Goal: Task Accomplishment & Management: Complete application form

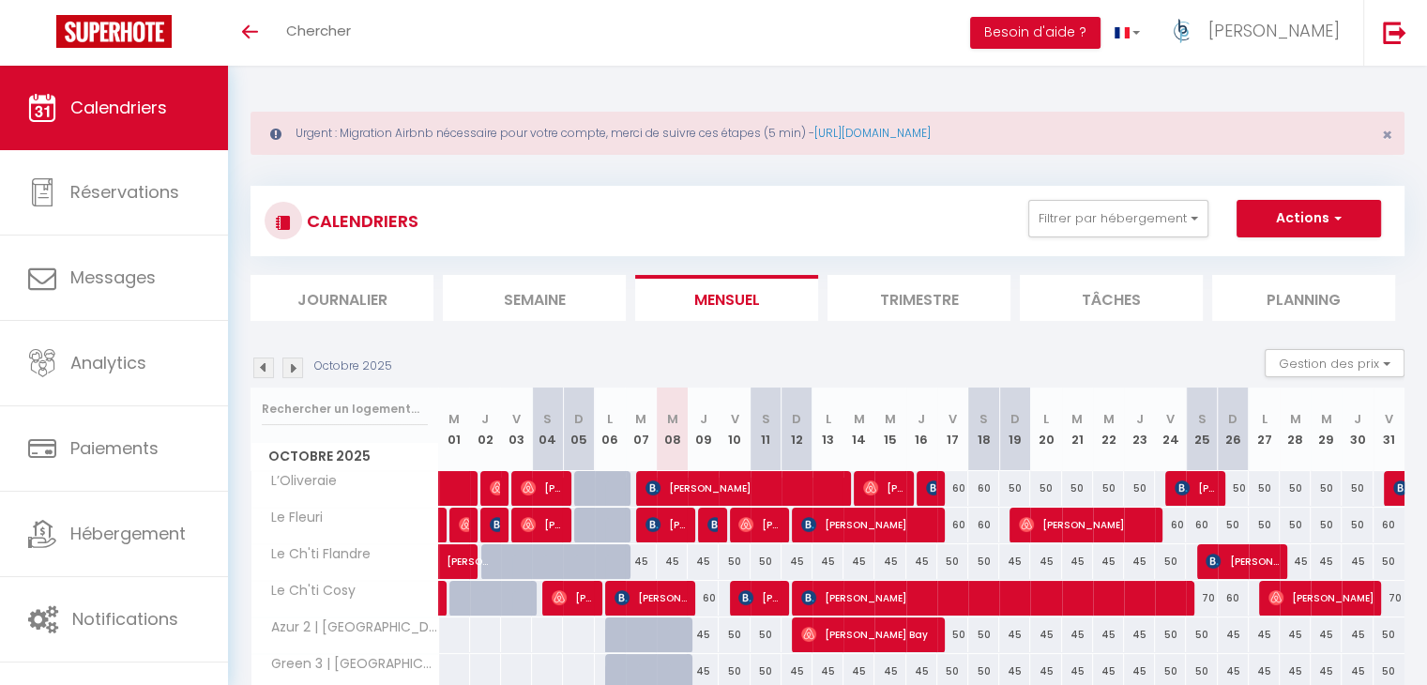
click at [885, 297] on li "Trimestre" at bounding box center [918, 298] width 183 height 46
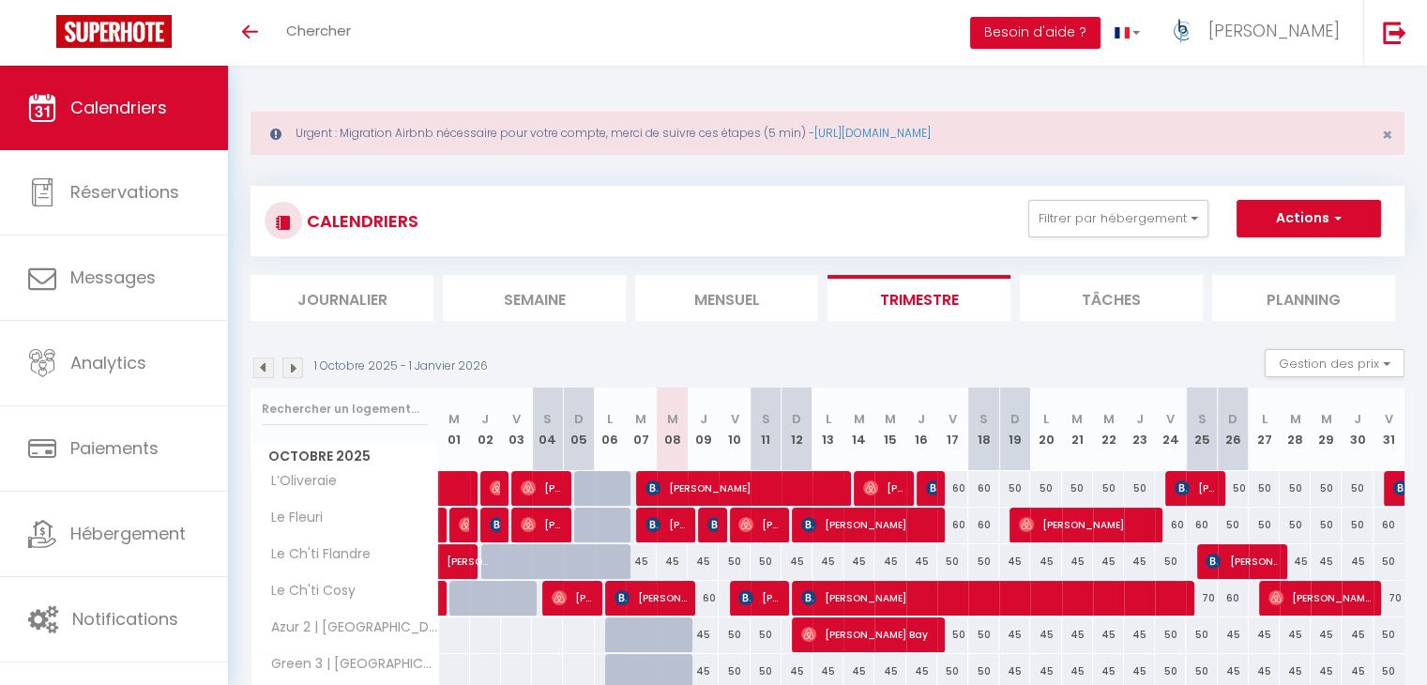
click at [293, 363] on img at bounding box center [292, 367] width 21 height 21
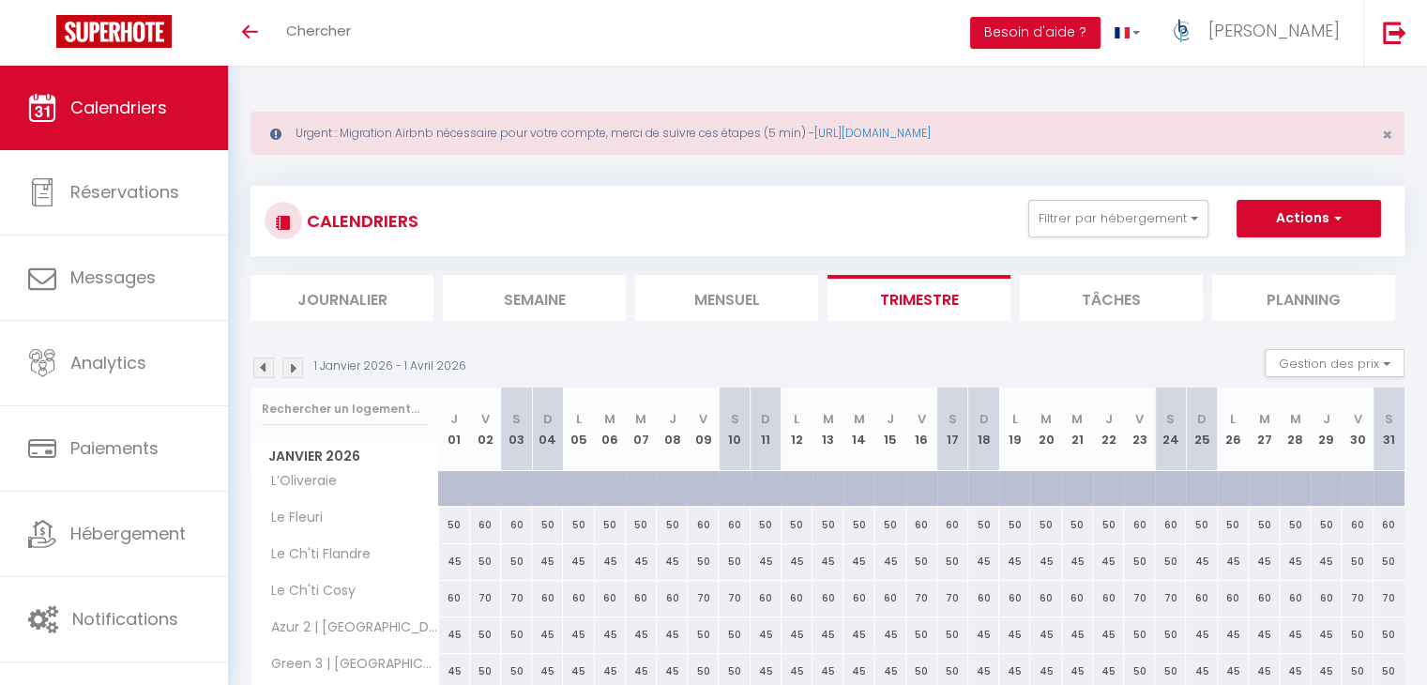
click at [293, 363] on img at bounding box center [292, 367] width 21 height 21
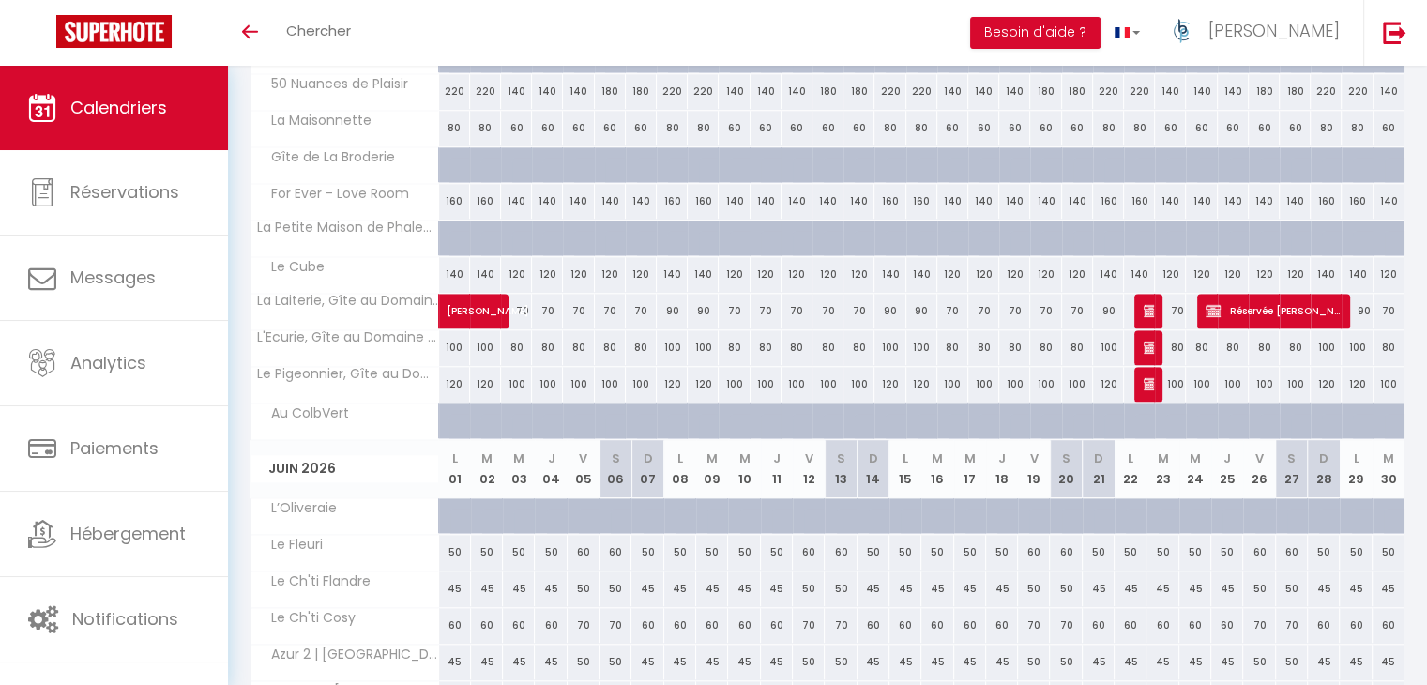
scroll to position [1501, 0]
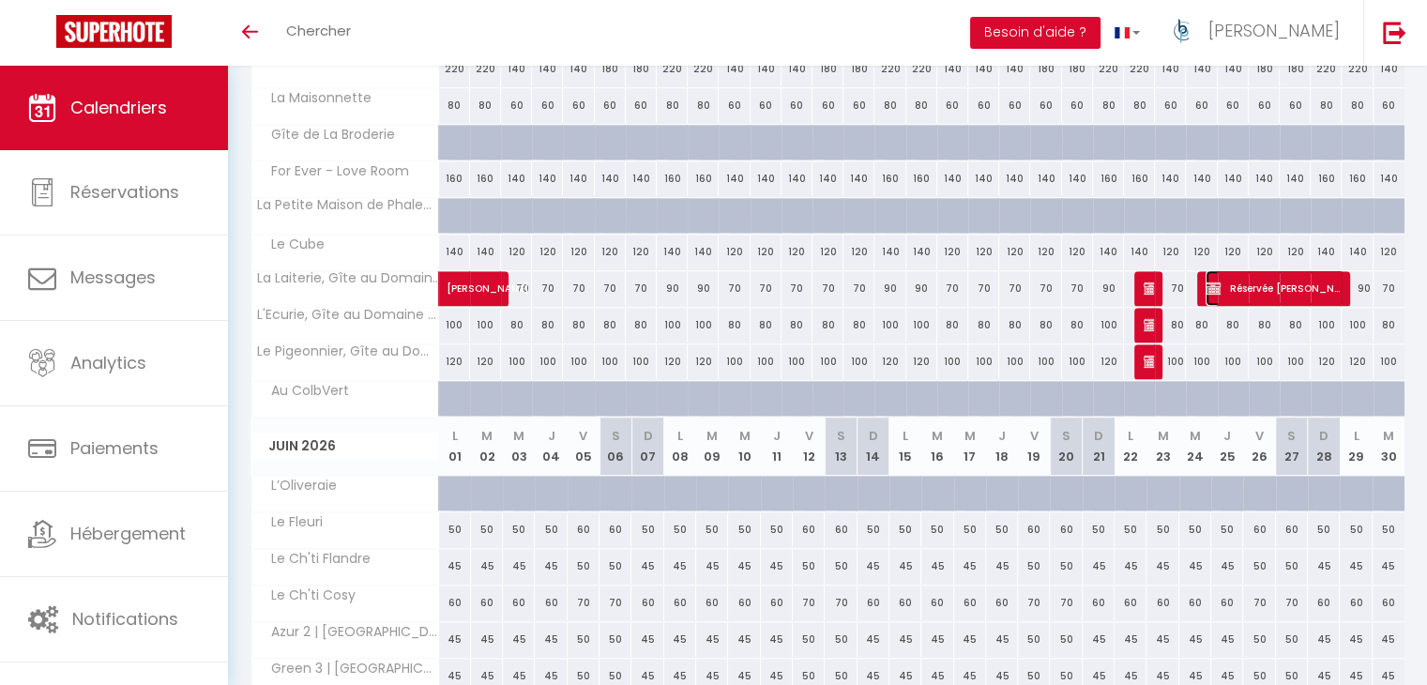
click at [1312, 284] on span "Réservée [PERSON_NAME]" at bounding box center [1275, 288] width 138 height 36
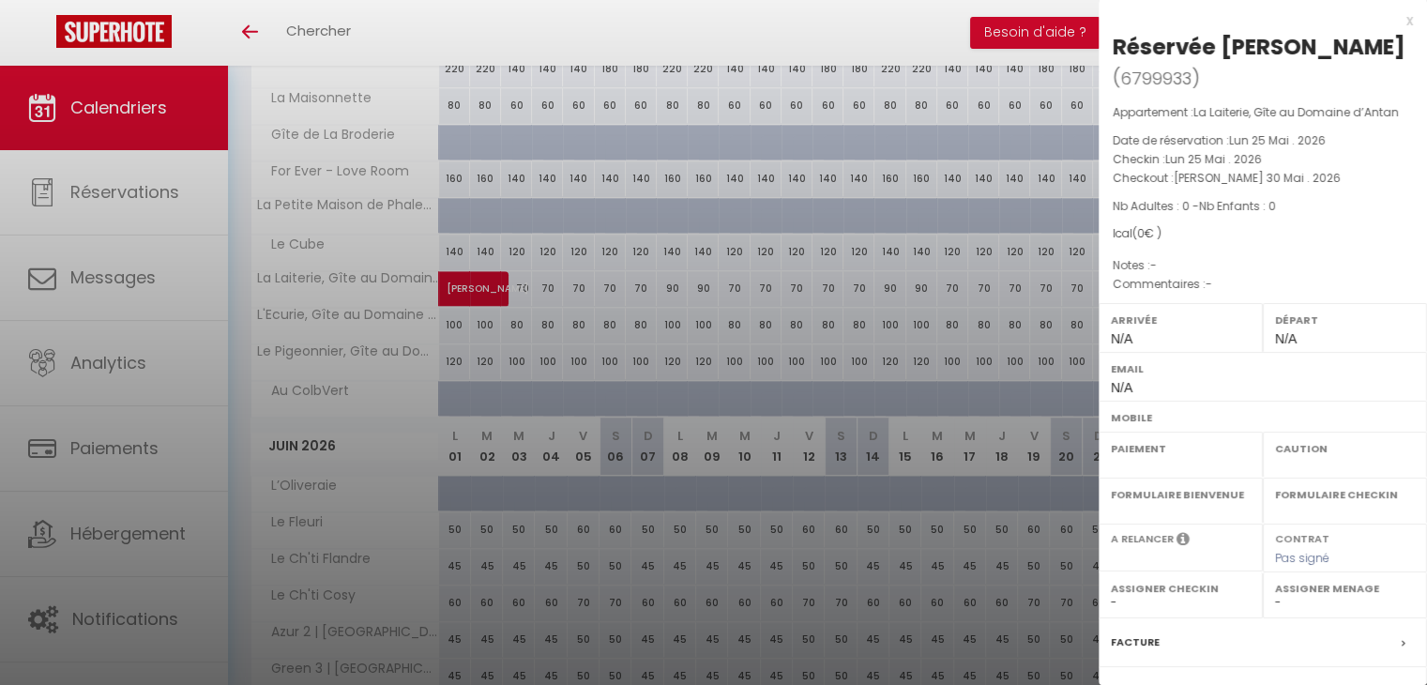
select select "OK"
select select "KO"
select select "0"
select select "1"
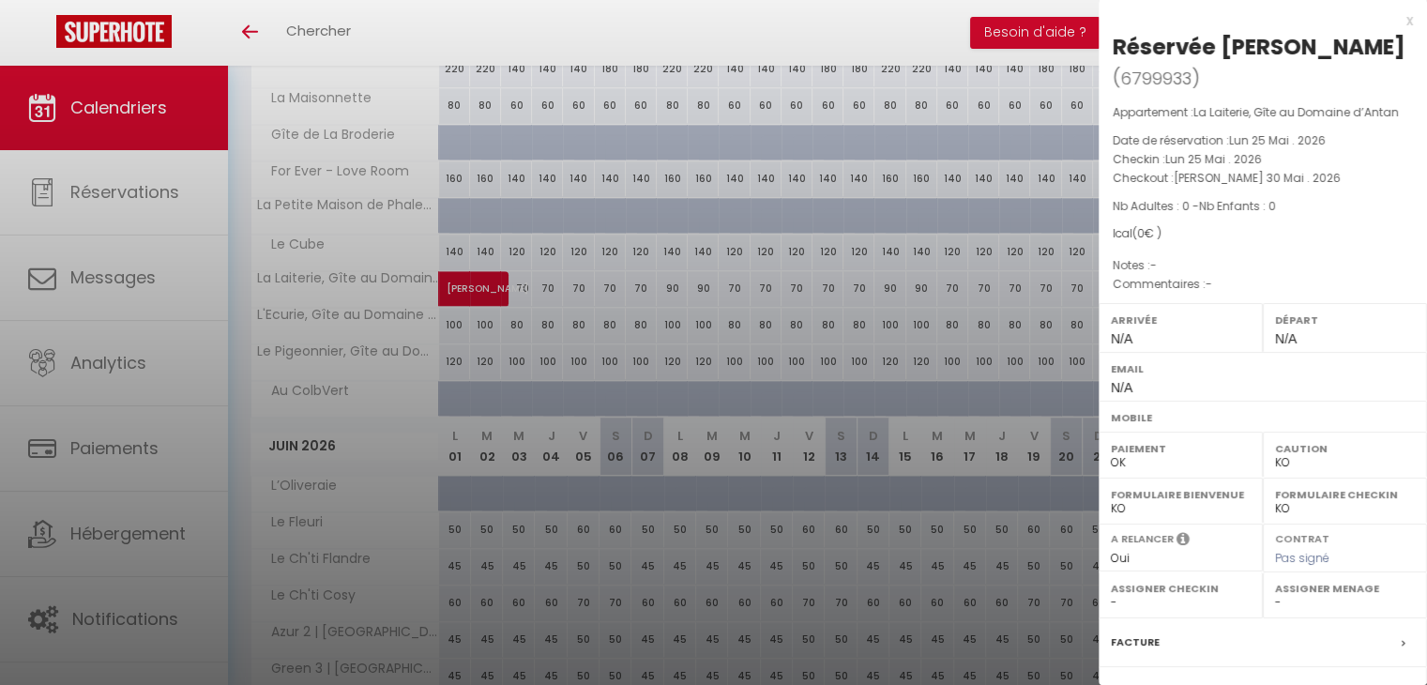
select select
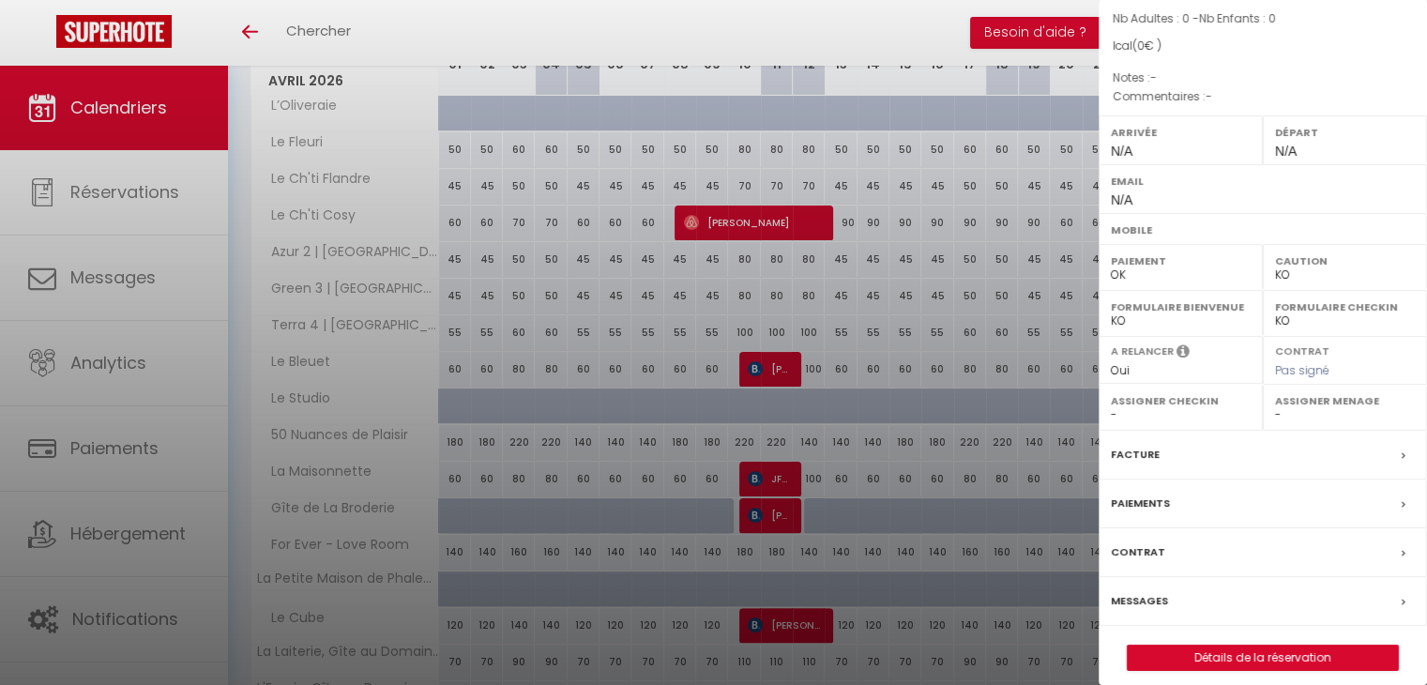
scroll to position [0, 0]
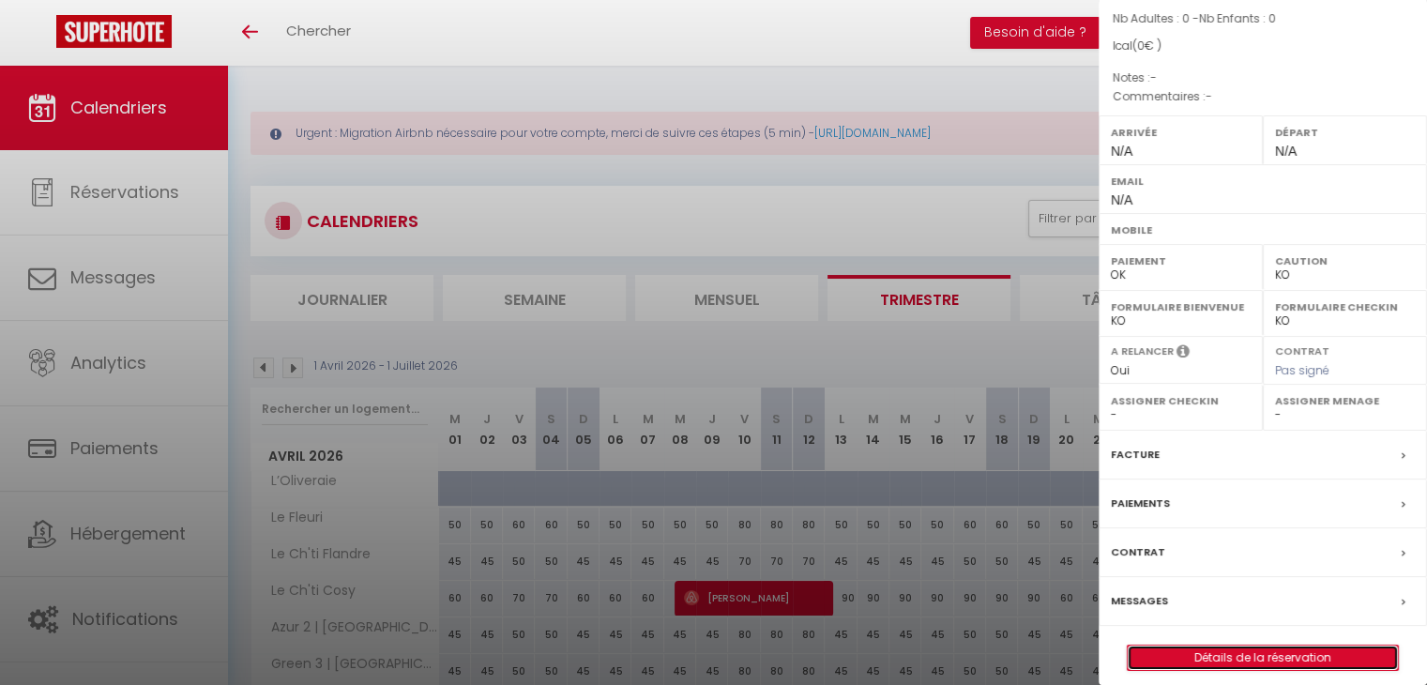
click at [1271, 645] on link "Détails de la réservation" at bounding box center [1263, 657] width 270 height 24
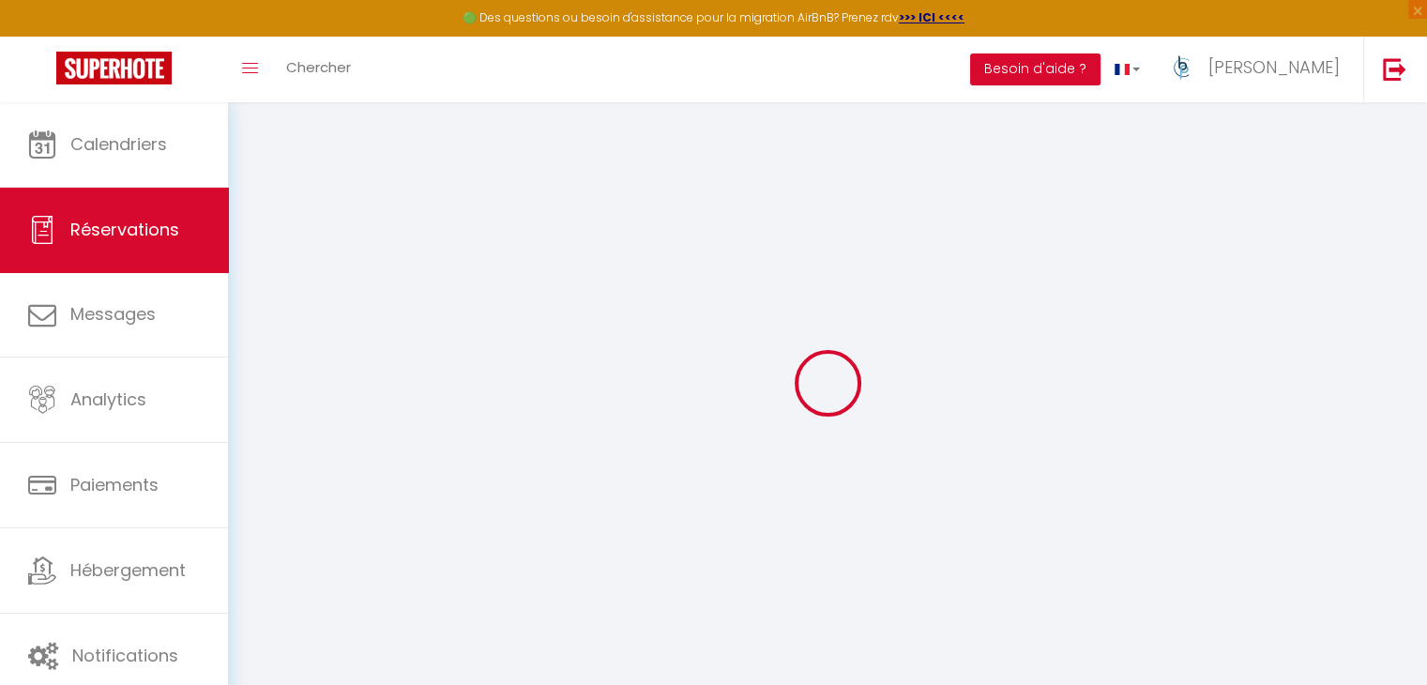
select select
checkbox input "false"
select select
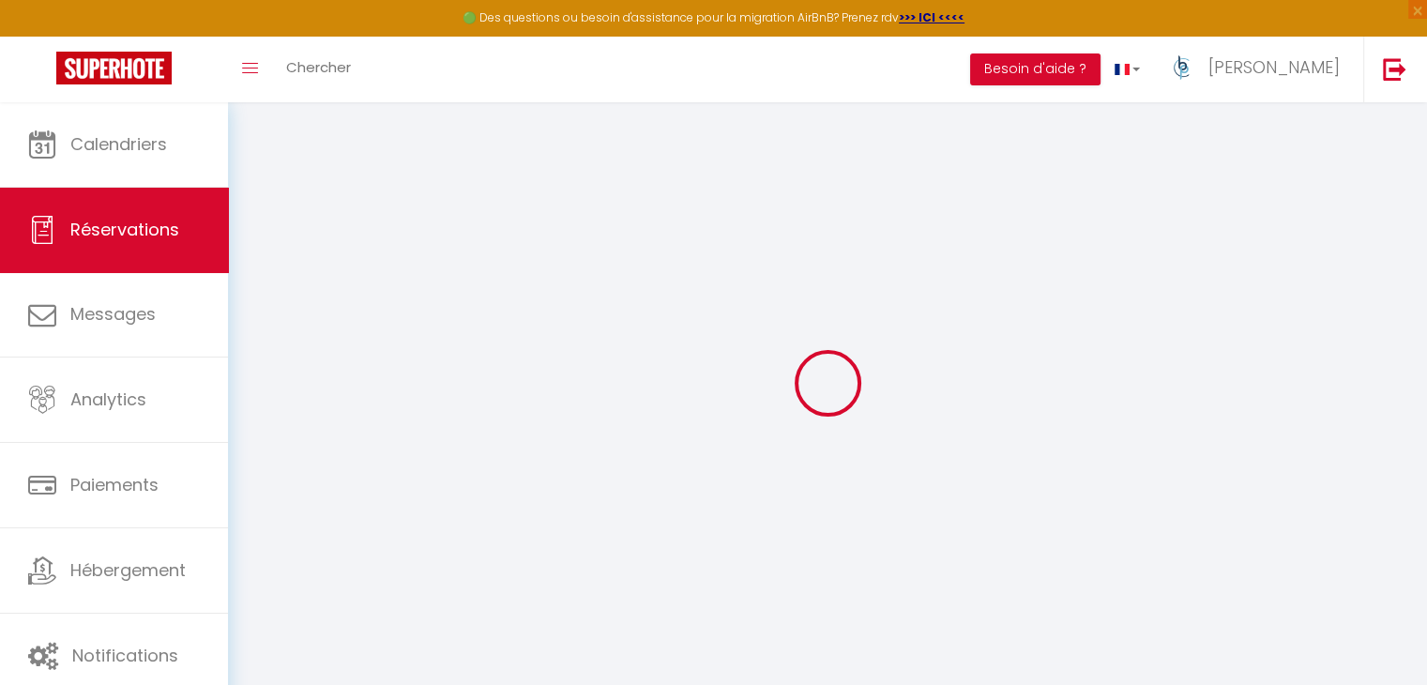
select select
checkbox input "false"
select select
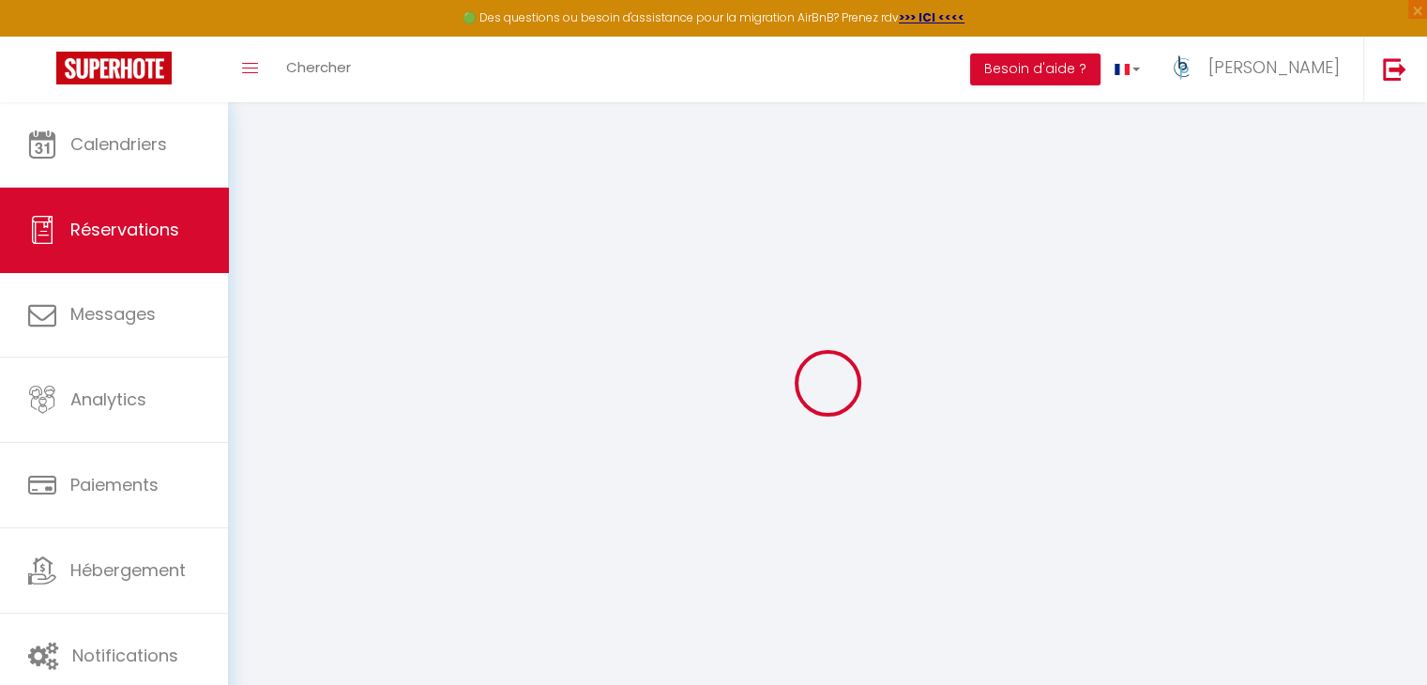
select select
checkbox input "false"
select select
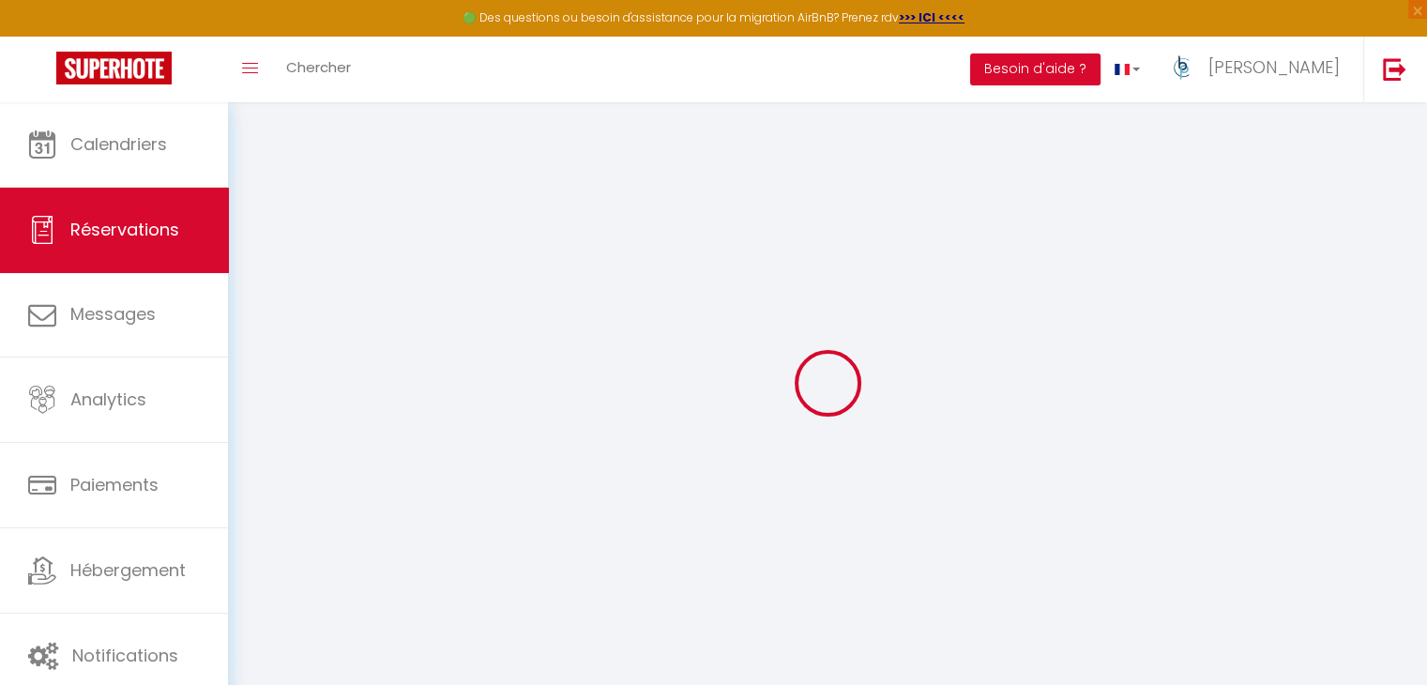
checkbox input "false"
select select
checkbox input "false"
select select
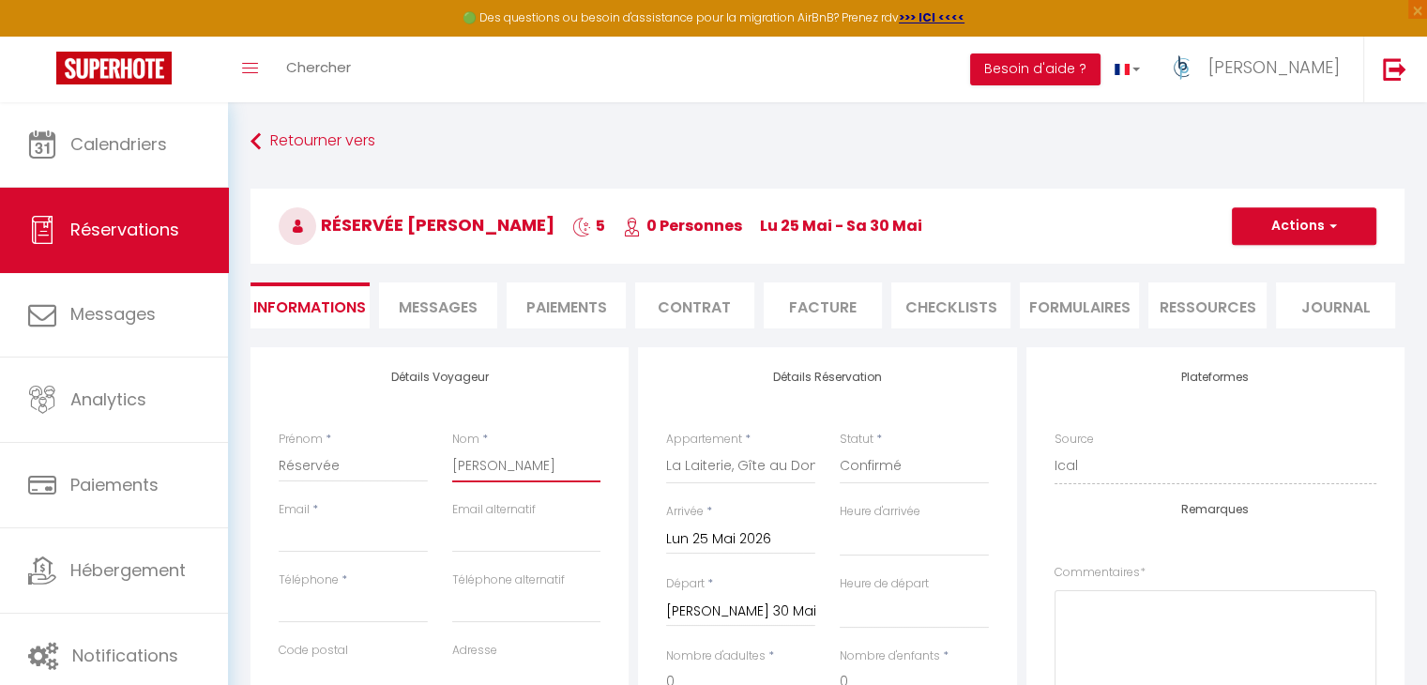
drag, startPoint x: 523, startPoint y: 459, endPoint x: 414, endPoint y: 443, distance: 110.0
click at [414, 443] on div "Prénom * Réservée Nom * [PERSON_NAME]" at bounding box center [439, 466] width 347 height 70
paste input "Hyam"
type input "Hyam"
select select
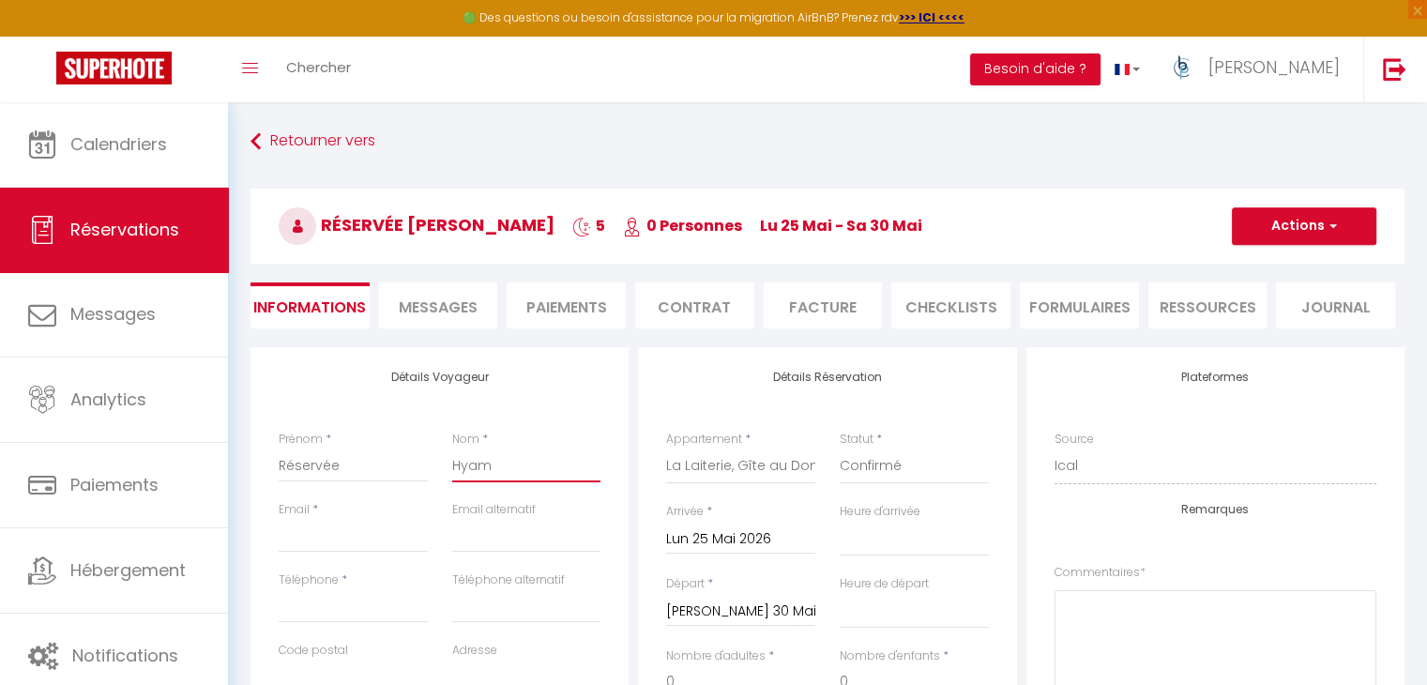
select select
checkbox input "false"
type input "Hyam"
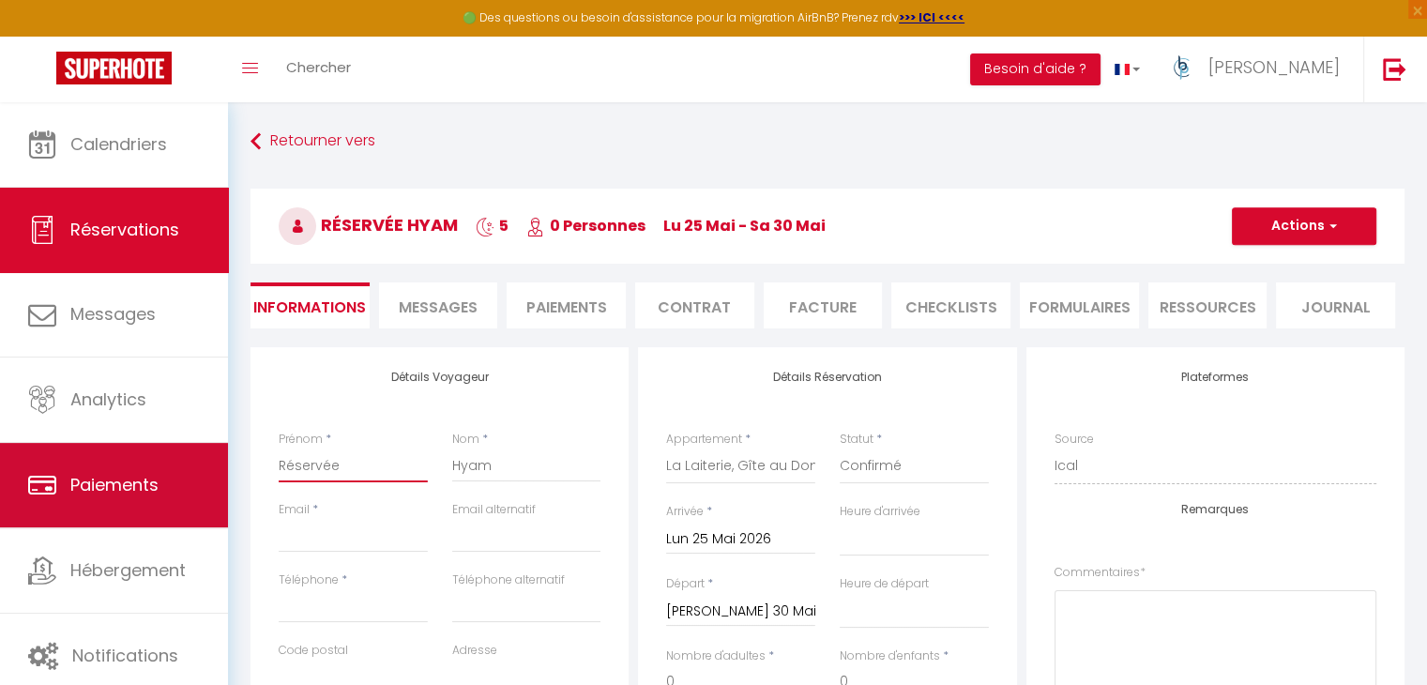
drag, startPoint x: 340, startPoint y: 465, endPoint x: 193, endPoint y: 457, distance: 146.6
type input "P"
select select
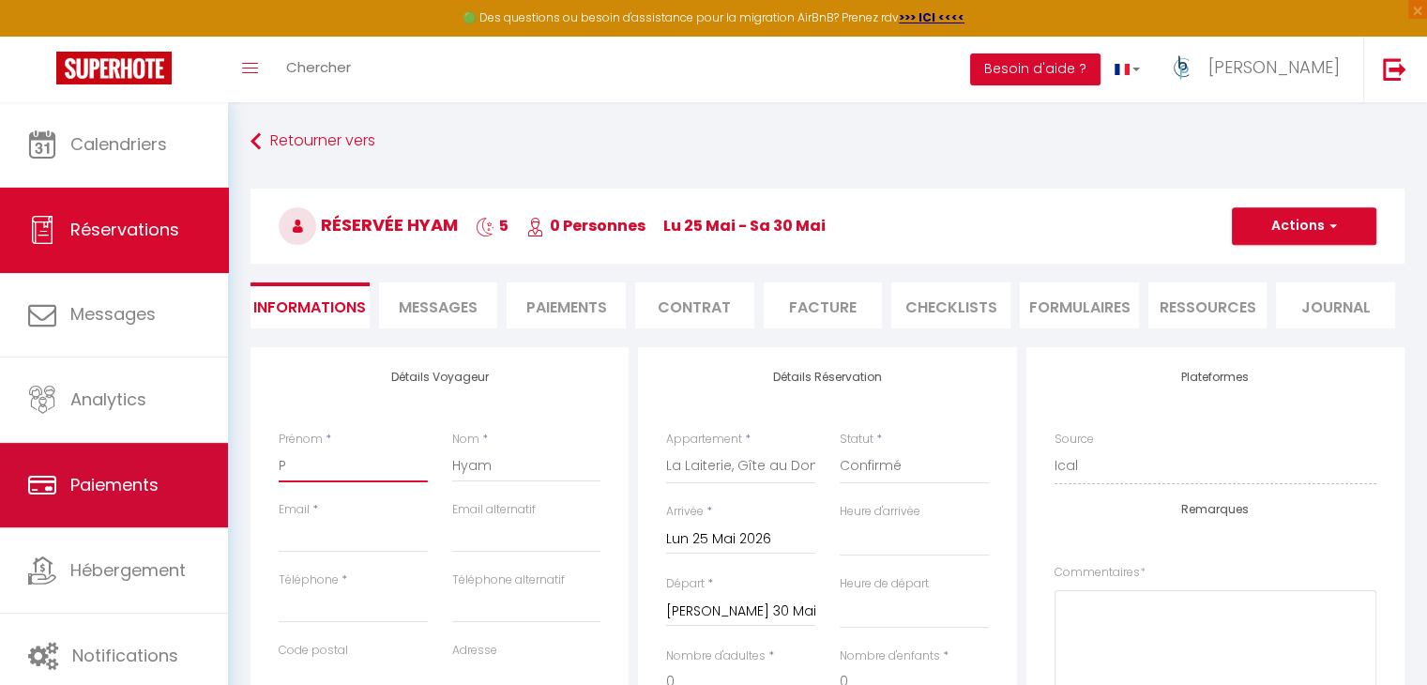
select select
checkbox input "false"
type input "Pa"
select select
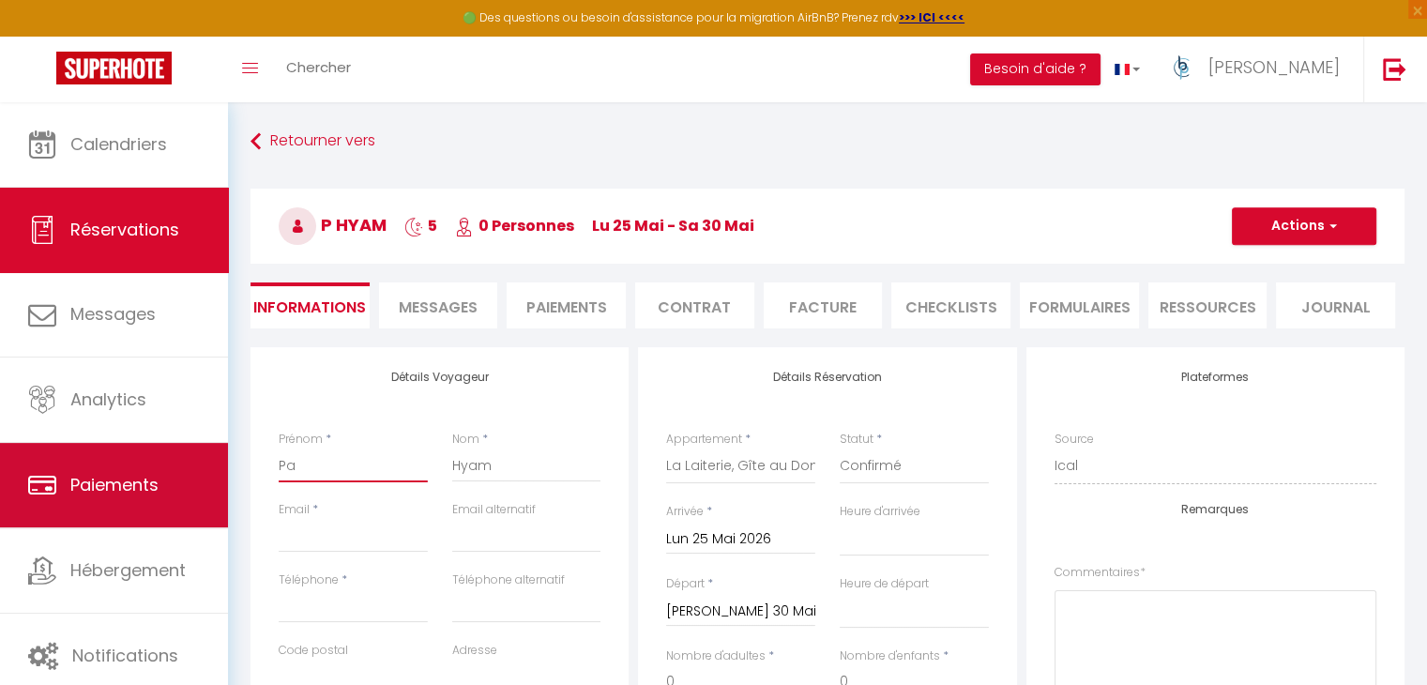
select select
checkbox input "false"
type input "Pau"
select select
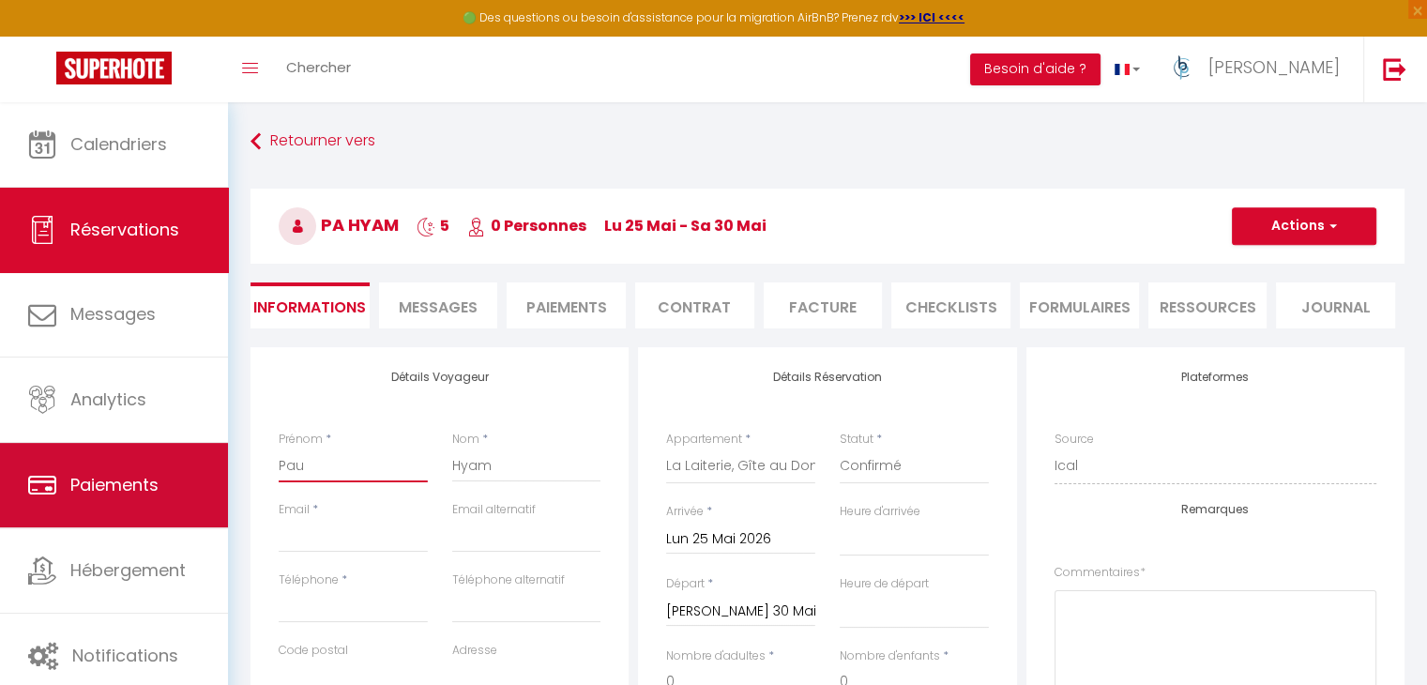
select select
checkbox input "false"
type input "[PERSON_NAME]"
select select
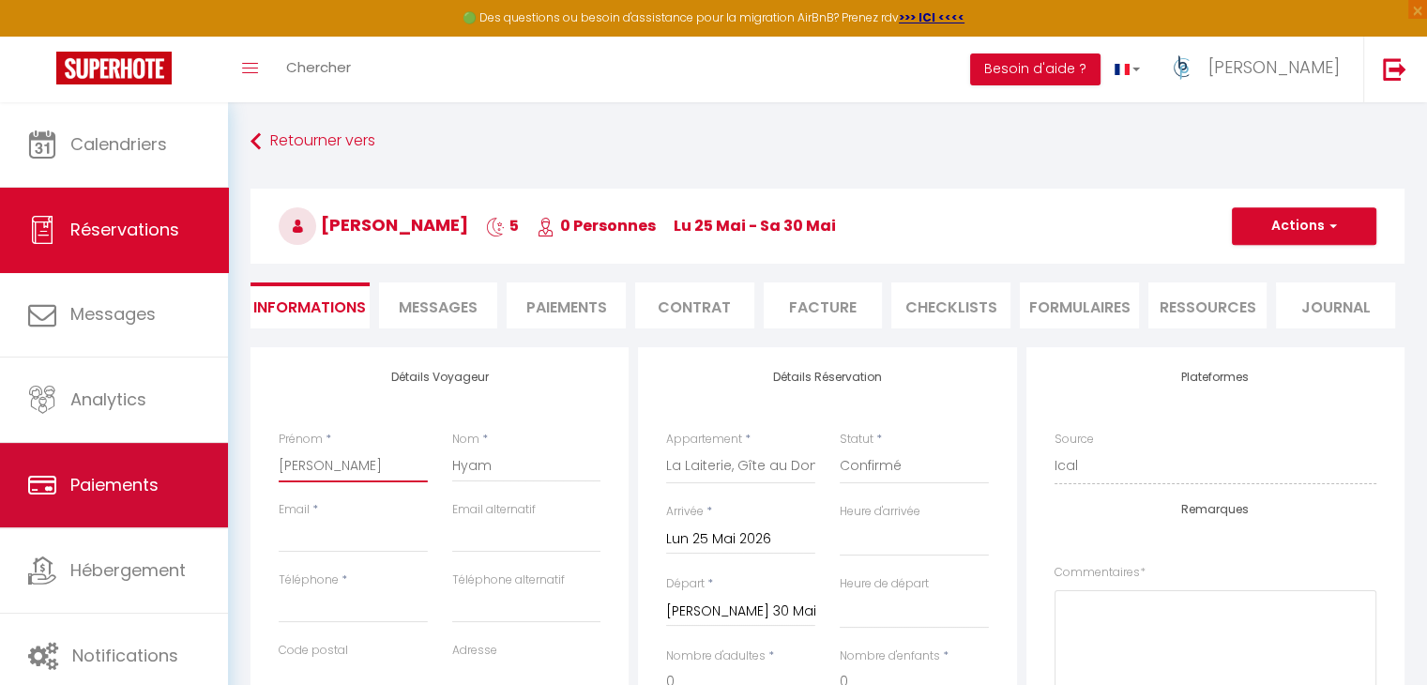
select select
checkbox input "false"
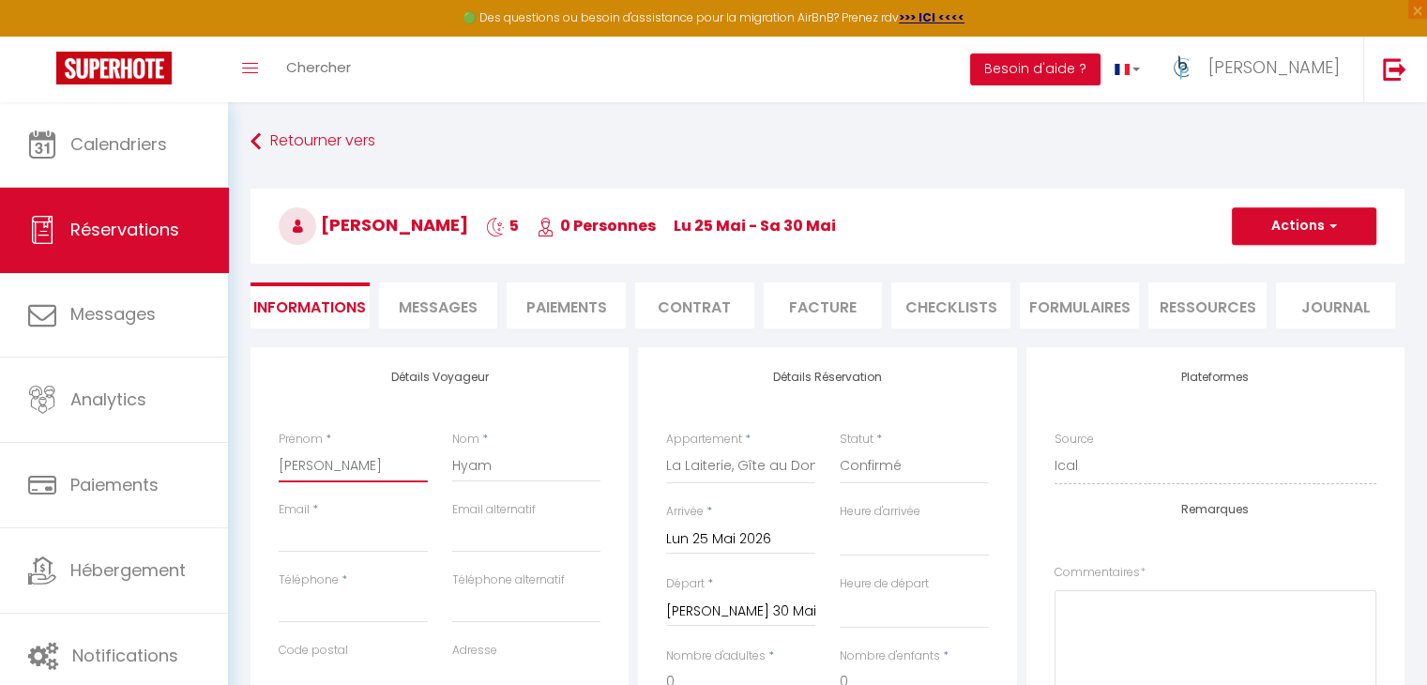
type input "[PERSON_NAME]"
click at [353, 533] on input "Email client" at bounding box center [353, 536] width 149 height 34
paste input "[EMAIL_ADDRESS][DOMAIN_NAME]"
type input "[EMAIL_ADDRESS][DOMAIN_NAME]"
select select
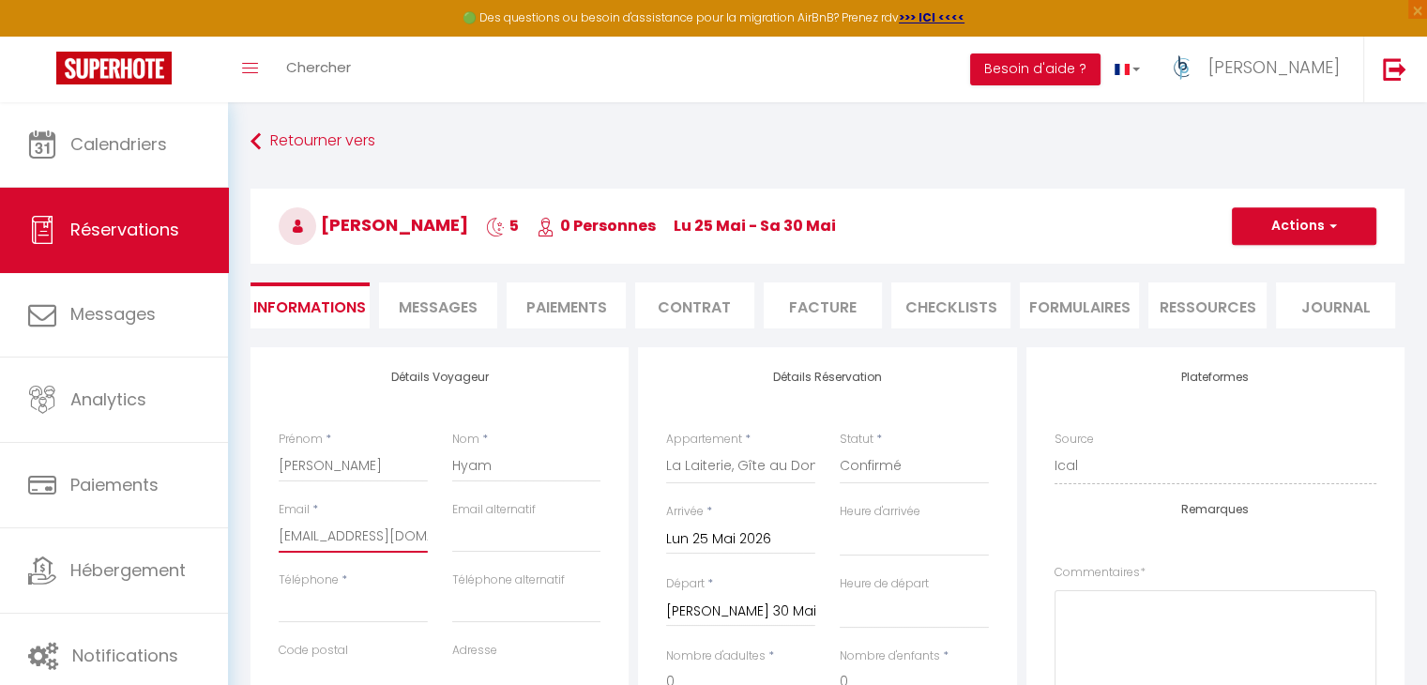
select select
checkbox input "false"
type input "[EMAIL_ADDRESS][DOMAIN_NAME]"
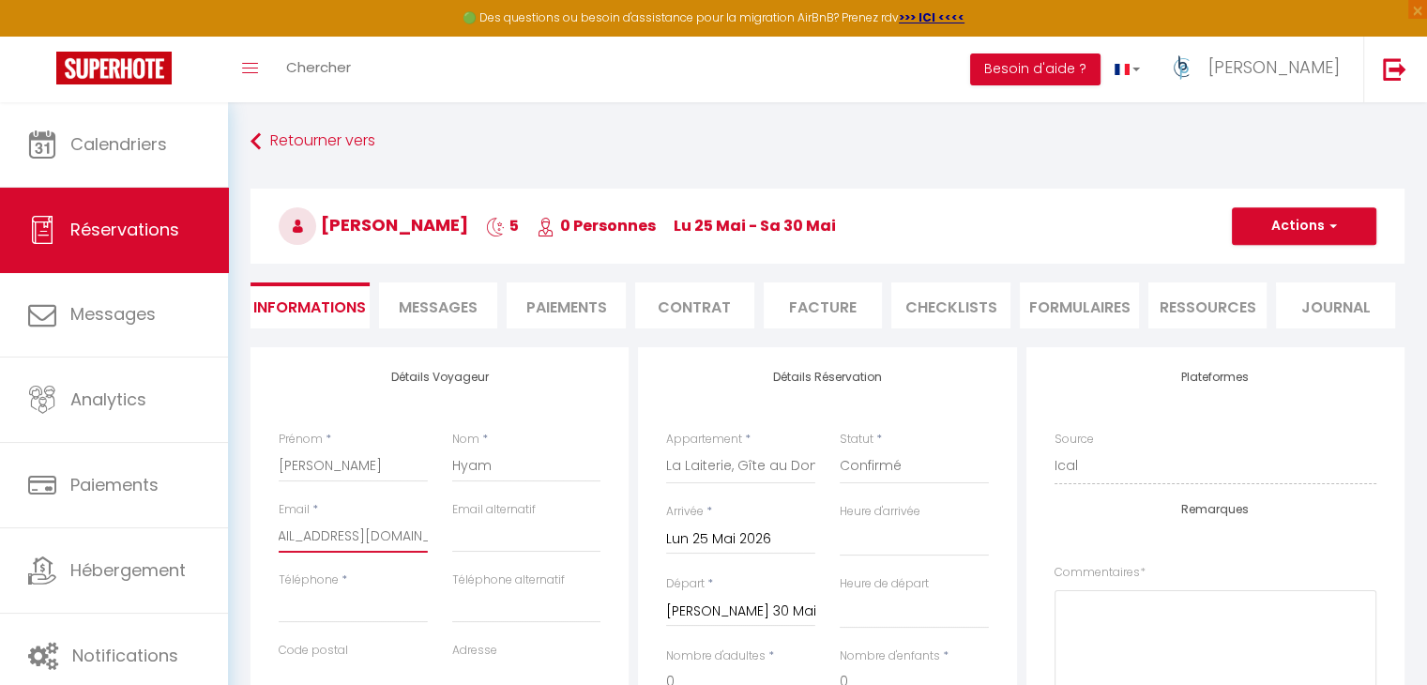
scroll to position [0, 0]
click at [360, 601] on input "Téléphone" at bounding box center [353, 606] width 149 height 34
paste input "[PHONE_NUMBER]"
type input "[PHONE_NUMBER]"
select select
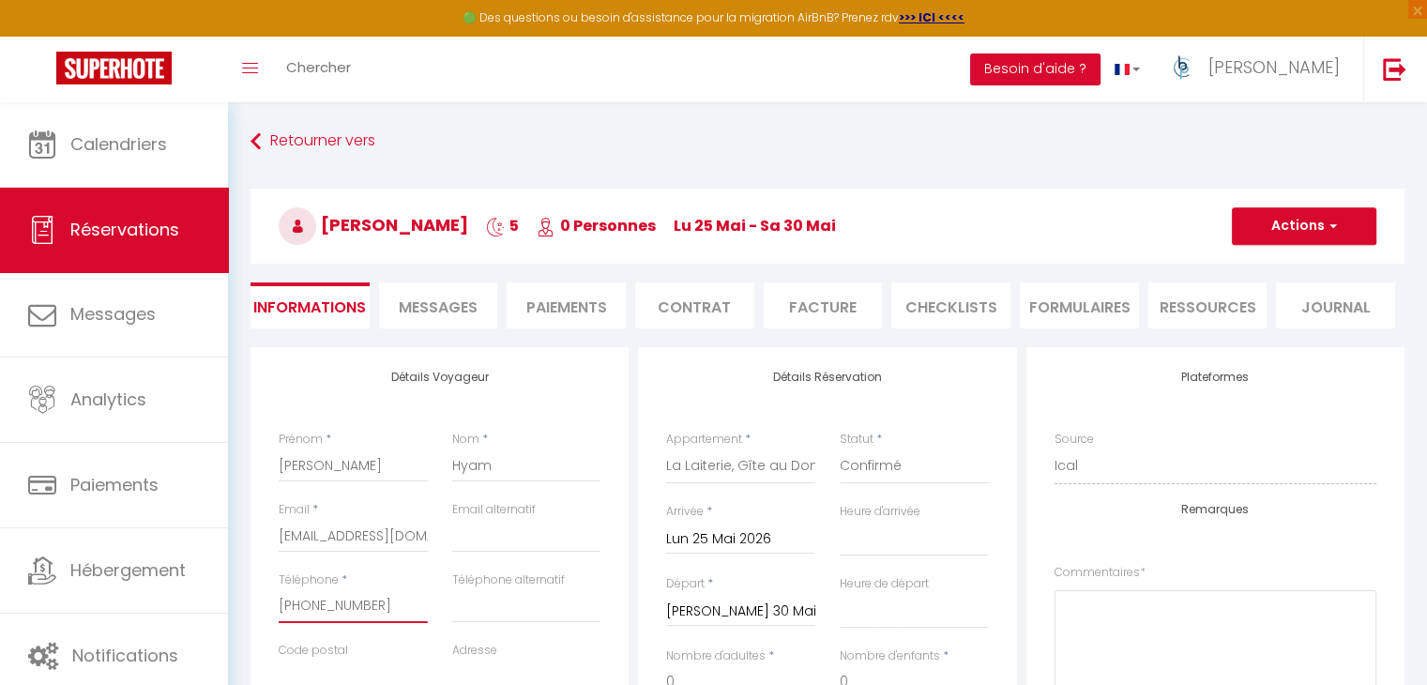
select select
checkbox input "false"
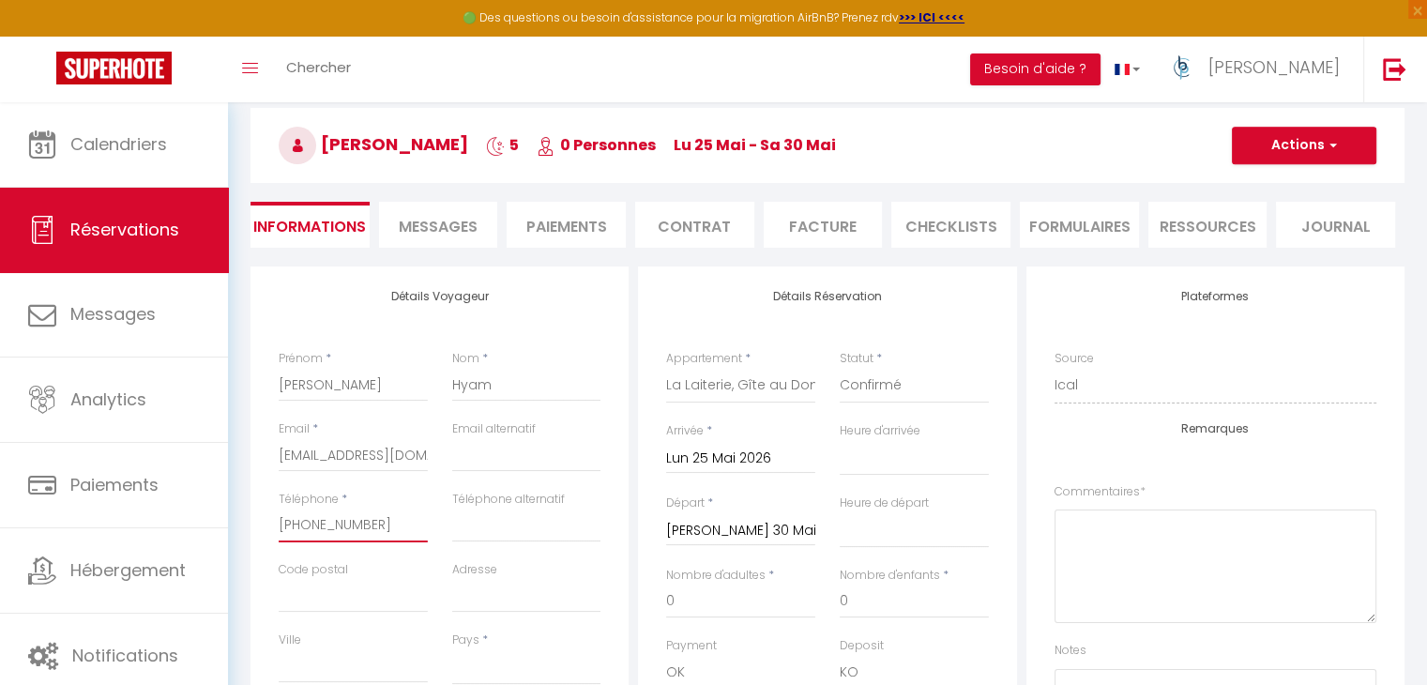
scroll to position [281, 0]
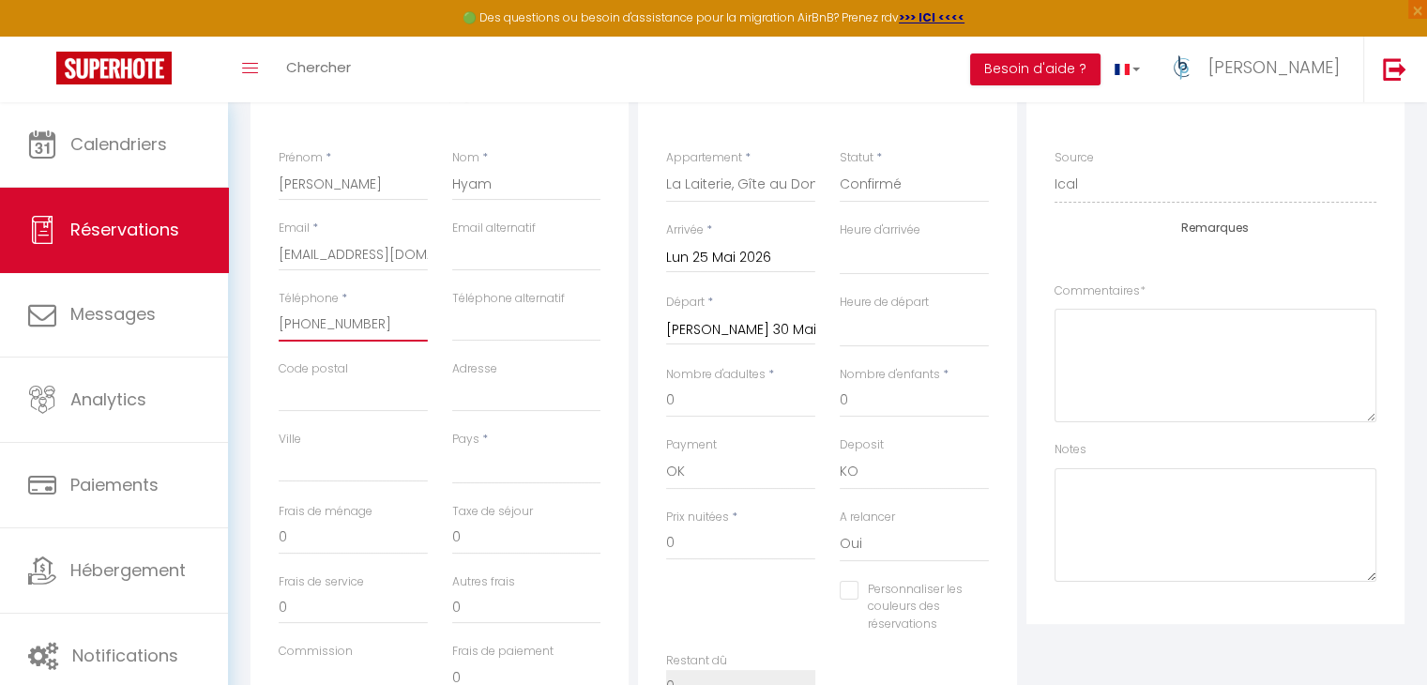
type input "[PHONE_NUMBER]"
click at [514, 463] on select "[GEOGRAPHIC_DATA] [GEOGRAPHIC_DATA] [GEOGRAPHIC_DATA] [GEOGRAPHIC_DATA] [GEOGRA…" at bounding box center [526, 466] width 149 height 36
drag, startPoint x: 695, startPoint y: 395, endPoint x: 632, endPoint y: 397, distance: 62.9
click at [632, 397] on div "Détails Voyageur Prénom * [PERSON_NAME] * Hyam Email * [EMAIL_ADDRESS][DOMAIN_N…" at bounding box center [827, 406] width 1163 height 680
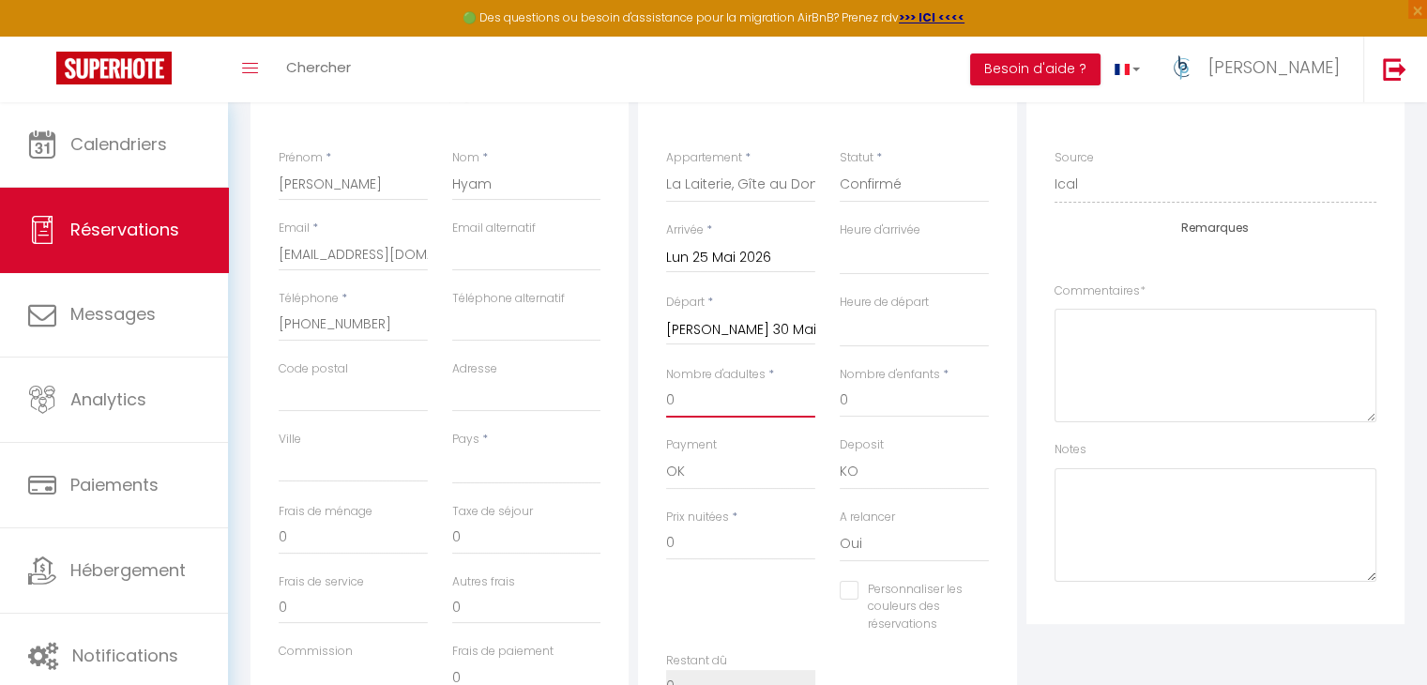
type input "2"
select select
checkbox input "false"
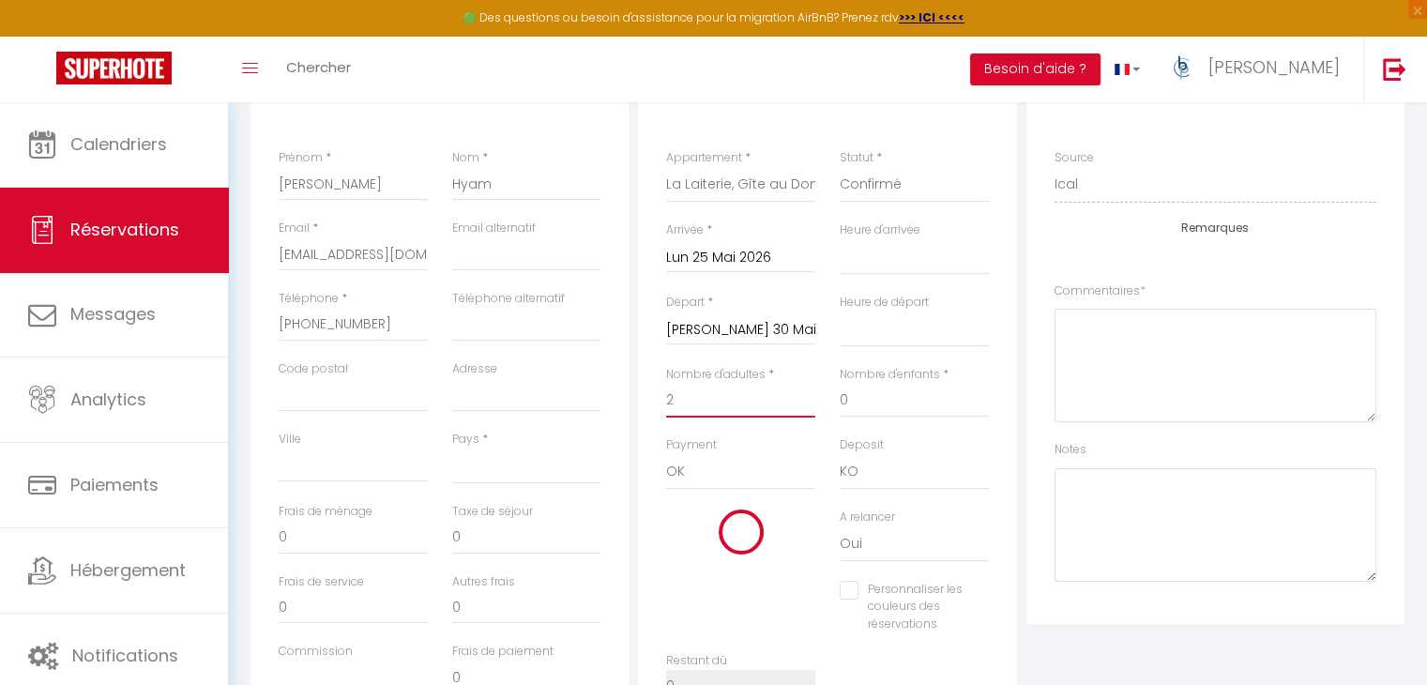
select select
type input "30"
select select
type input "370"
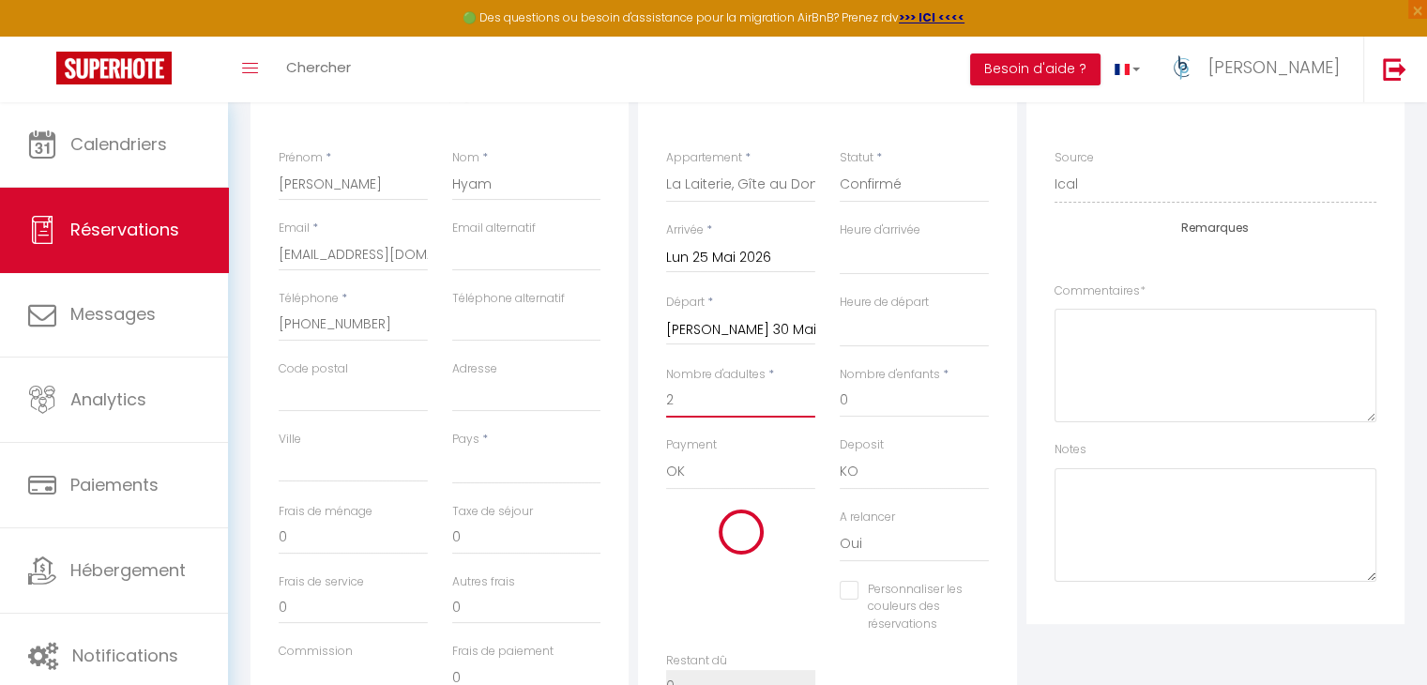
checkbox input "false"
type input "2"
drag, startPoint x: 730, startPoint y: 544, endPoint x: 625, endPoint y: 549, distance: 105.2
click at [625, 549] on div "Détails Voyageur Prénom * [PERSON_NAME] * Hyam Email * [EMAIL_ADDRESS][DOMAIN_N…" at bounding box center [827, 406] width 1163 height 680
type input "3"
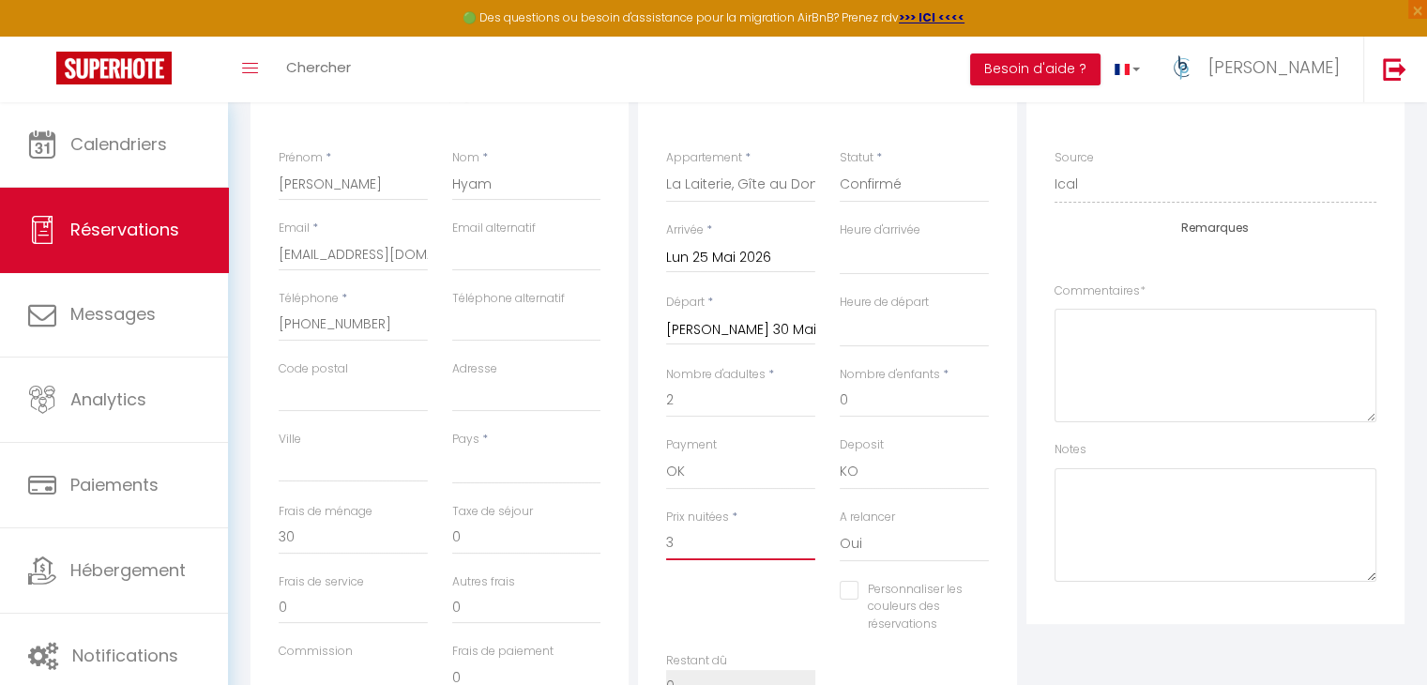
select select
checkbox input "false"
type input "33"
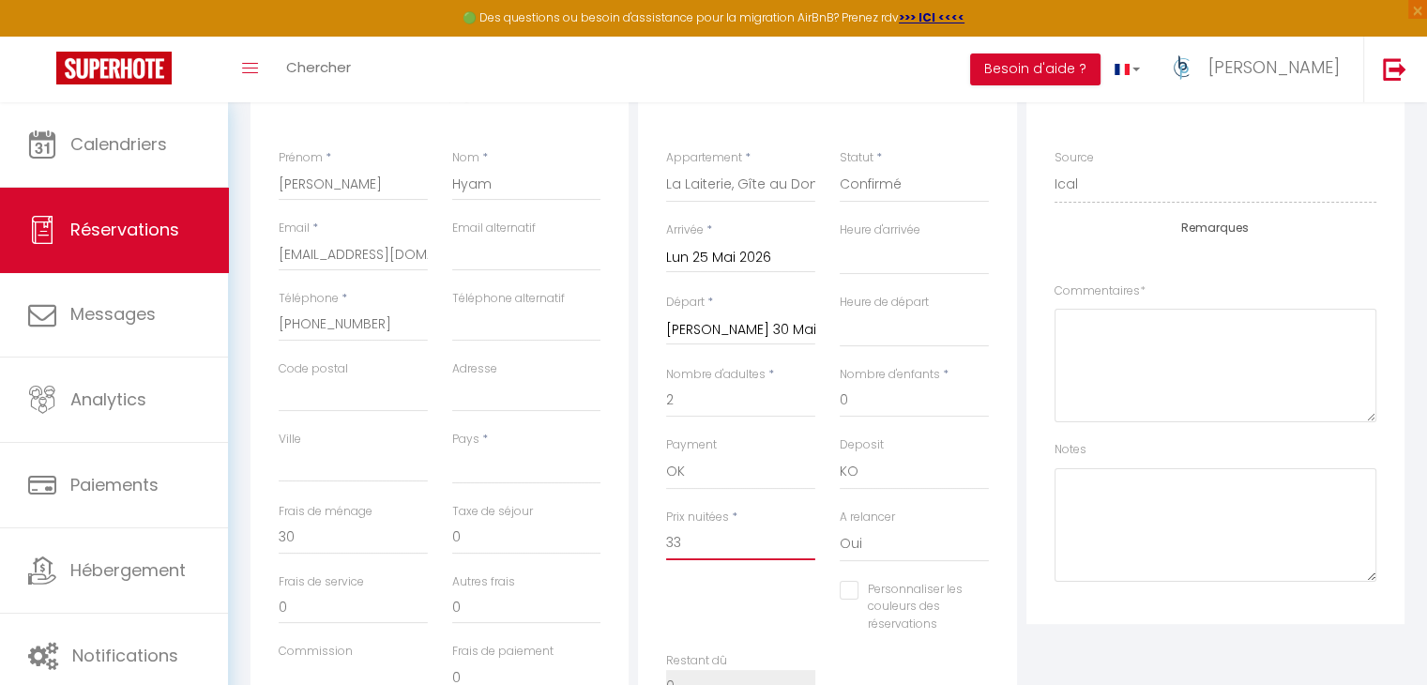
select select
checkbox input "false"
type input "331"
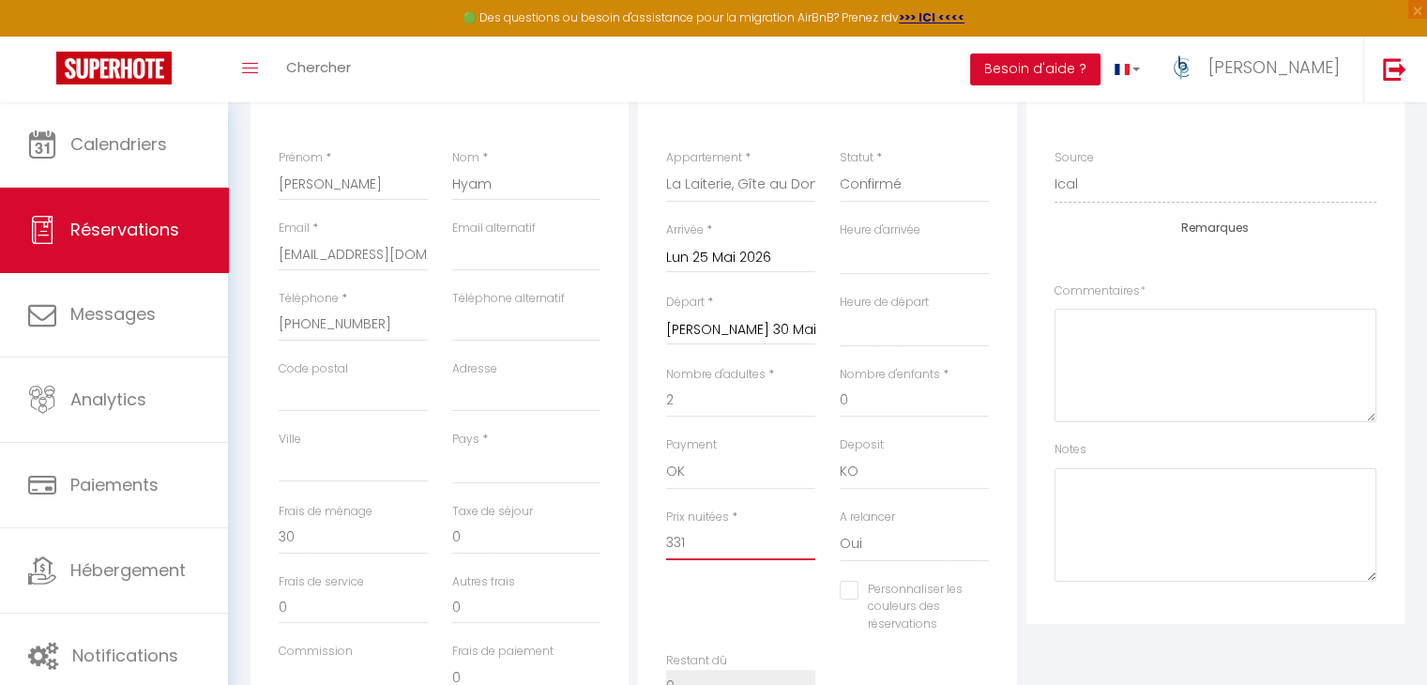
select select
checkbox input "false"
type input "331."
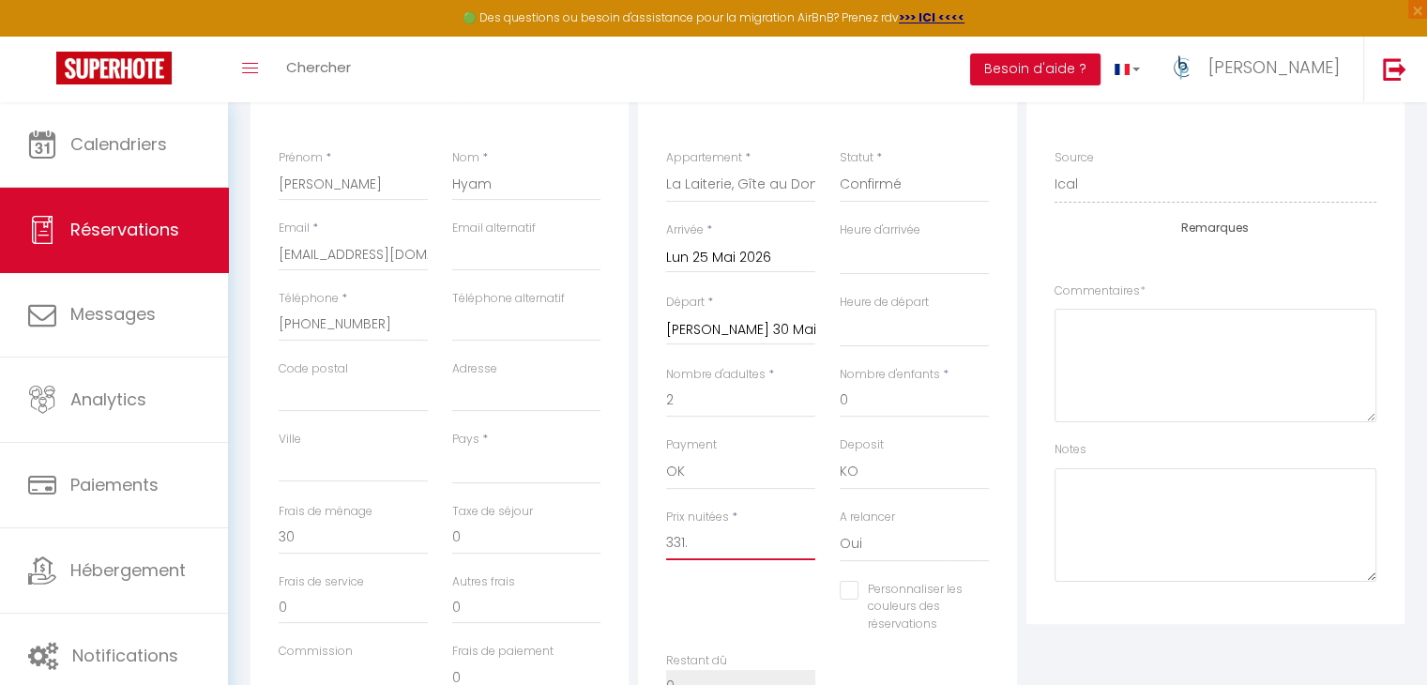
select select
checkbox input "false"
type input "331.6"
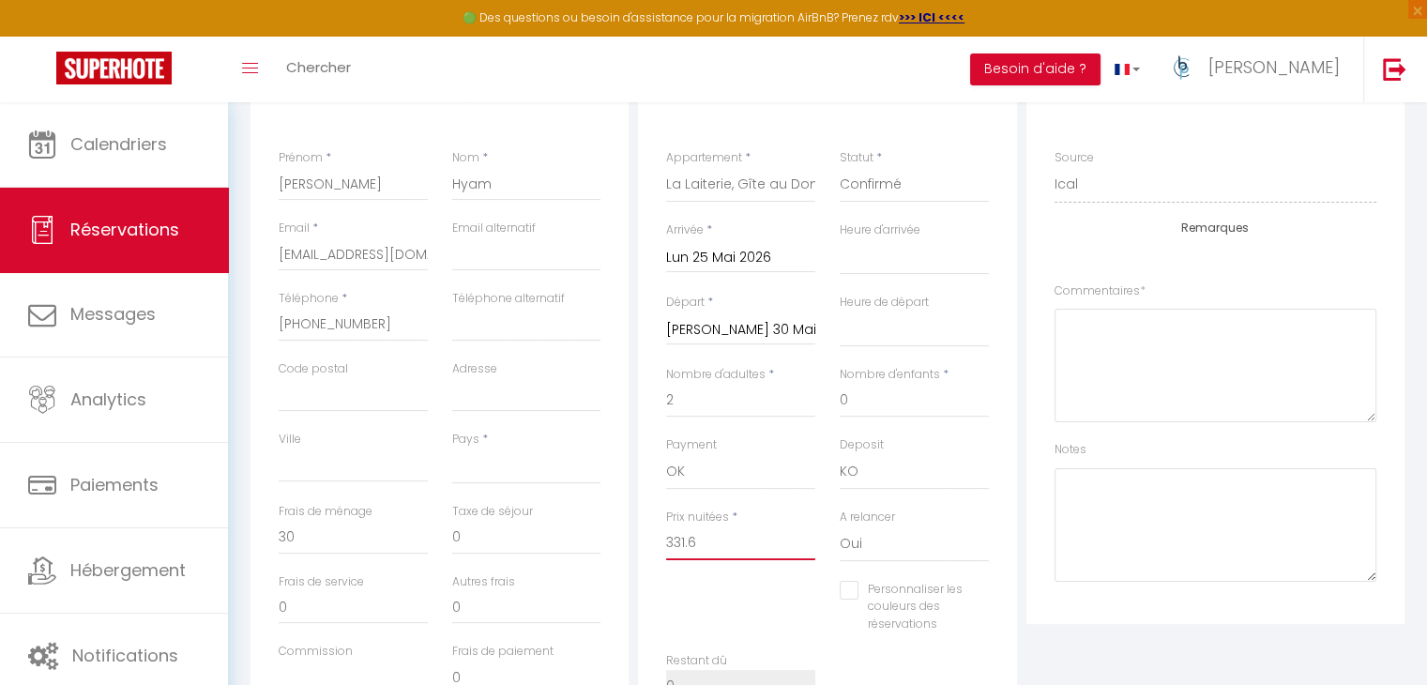
select select
checkbox input "false"
type input "331.60"
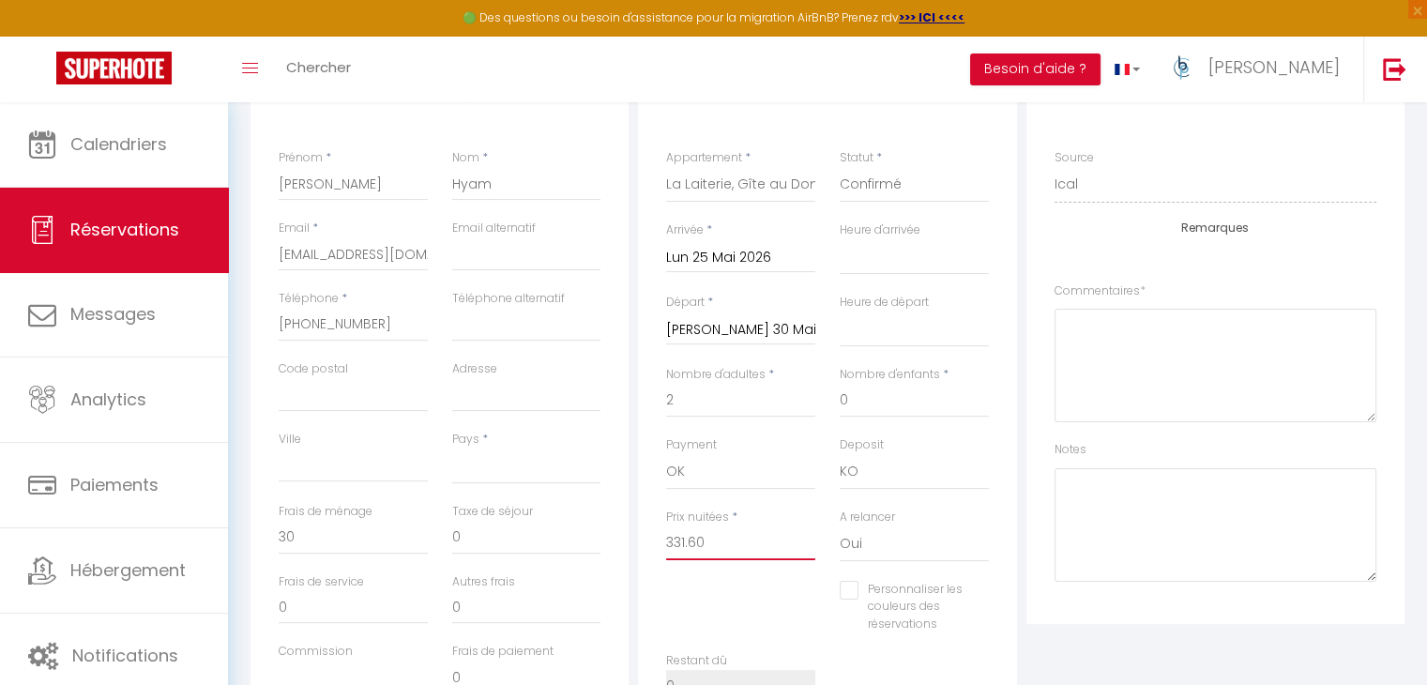
select select
checkbox input "false"
type input "331.60"
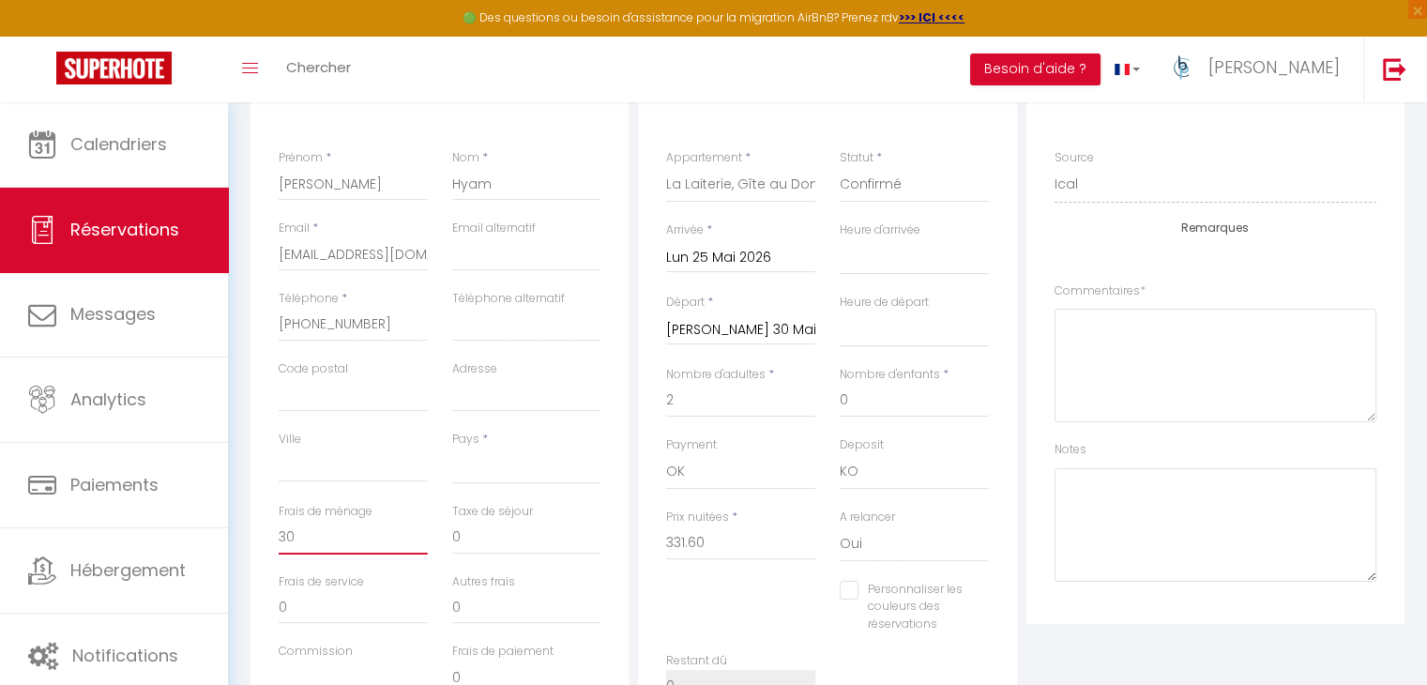
select select
type input "0"
select select
checkbox input "false"
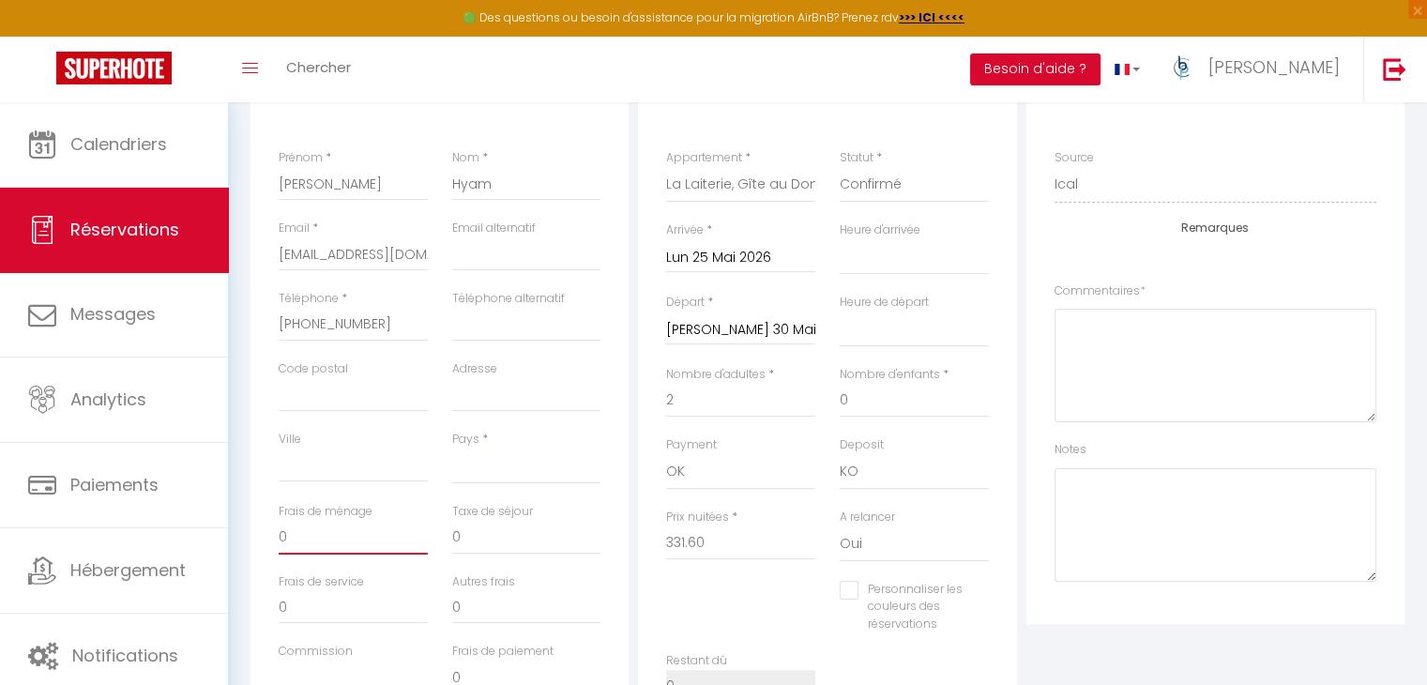
click at [364, 536] on input "0" at bounding box center [353, 538] width 149 height 34
drag, startPoint x: 388, startPoint y: 533, endPoint x: 239, endPoint y: 534, distance: 149.2
click at [239, 534] on div "Détails Voyageur Prénom * [PERSON_NAME] * Hyam Email * [EMAIL_ADDRESS][DOMAIN_N…" at bounding box center [827, 587] width 1178 height 1043
type input "3"
select select
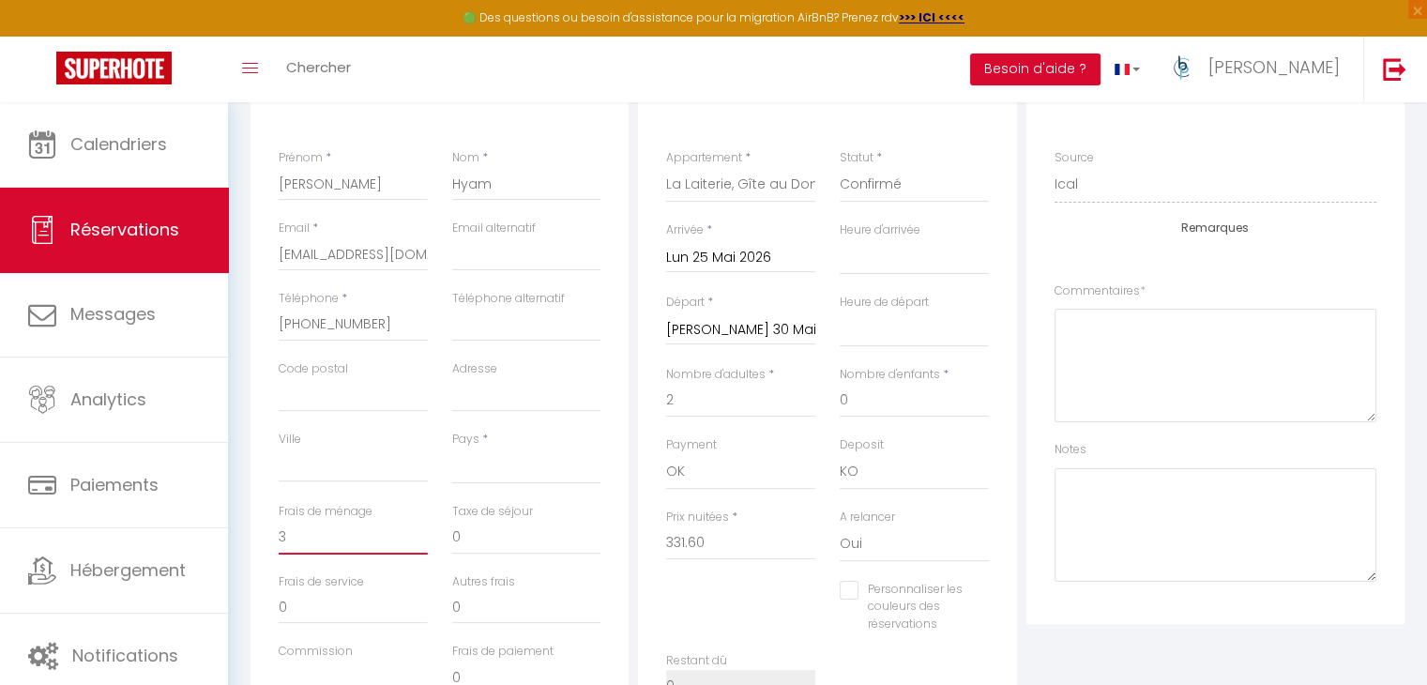
select select
checkbox input "false"
type input "30"
select select
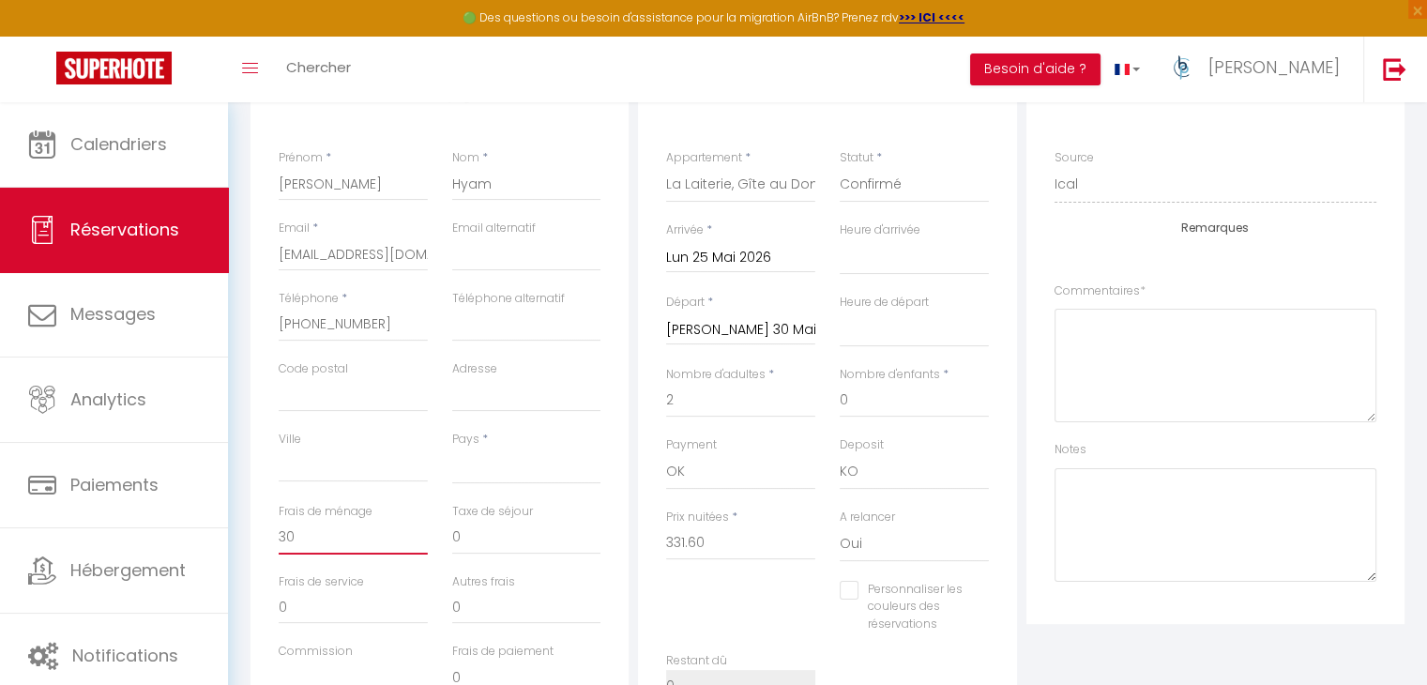
select select
checkbox input "false"
type input "30"
click at [1224, 362] on textarea at bounding box center [1215, 366] width 322 height 114
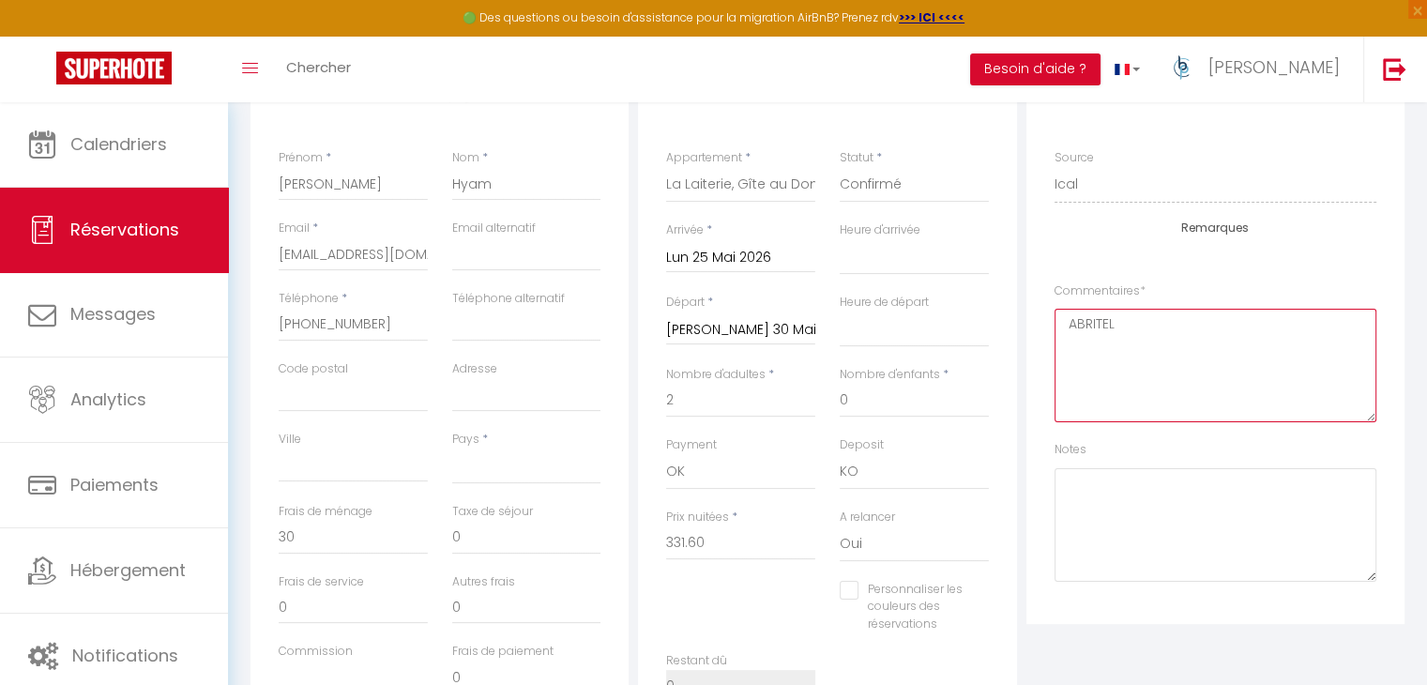
type textarea "ABRITEL"
click at [1321, 552] on textarea at bounding box center [1215, 525] width 322 height 114
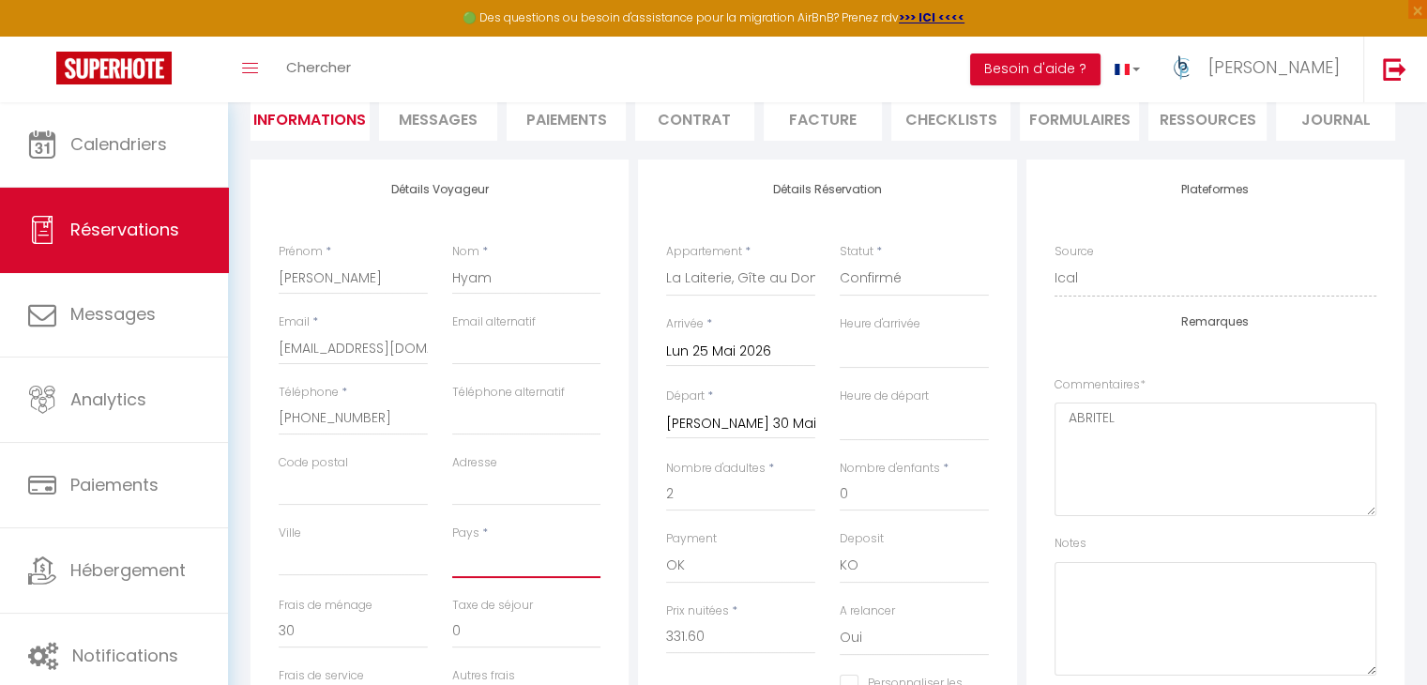
click at [519, 551] on select "[GEOGRAPHIC_DATA] [GEOGRAPHIC_DATA] [GEOGRAPHIC_DATA] [GEOGRAPHIC_DATA] [GEOGRA…" at bounding box center [526, 560] width 149 height 36
select select "GB"
click at [452, 542] on select "[GEOGRAPHIC_DATA] [GEOGRAPHIC_DATA] [GEOGRAPHIC_DATA] [GEOGRAPHIC_DATA] [GEOGRA…" at bounding box center [526, 560] width 149 height 36
select select
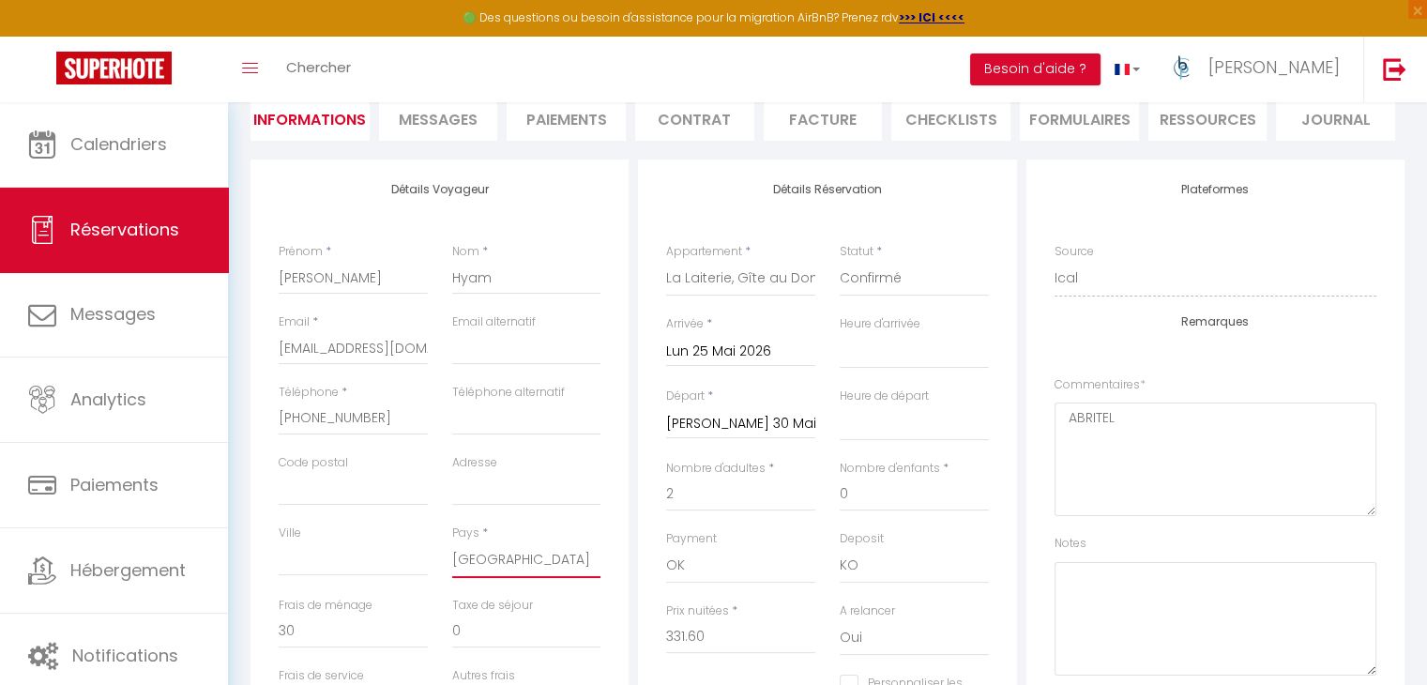
checkbox input "false"
click at [1138, 565] on textarea at bounding box center [1215, 619] width 322 height 114
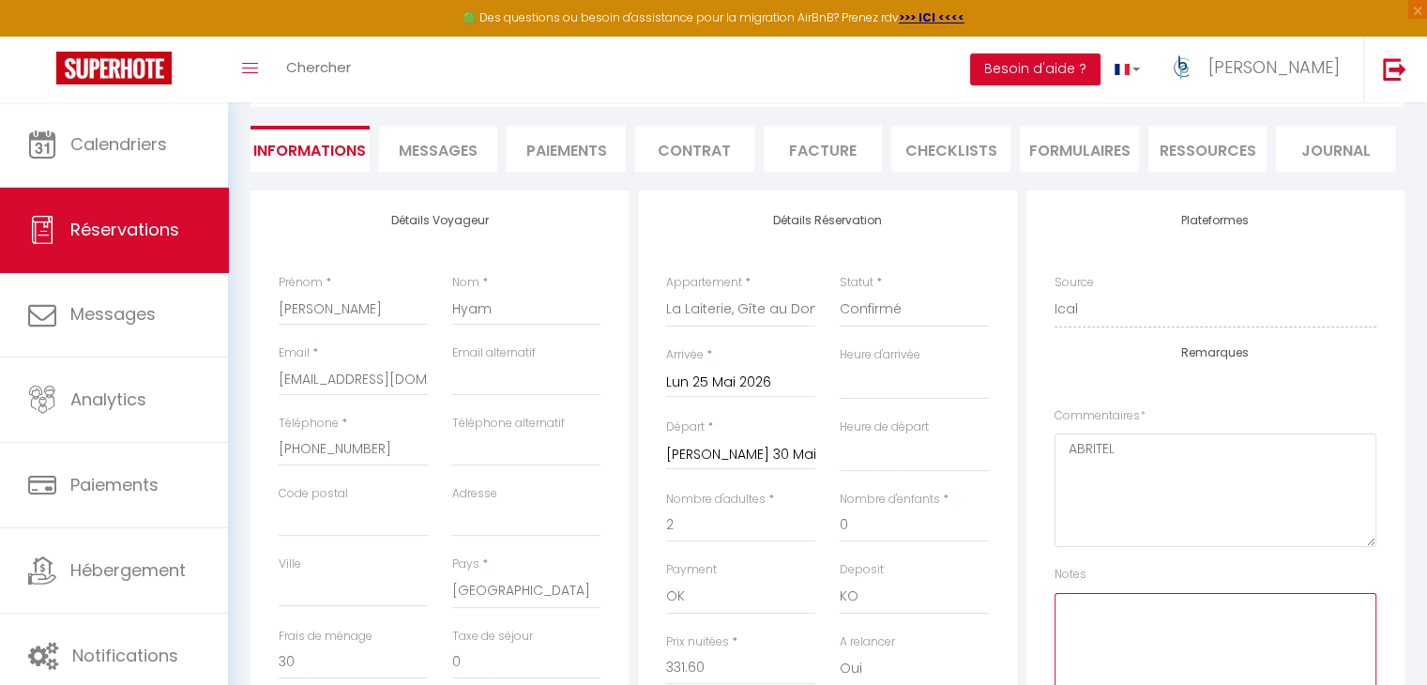
scroll to position [469, 0]
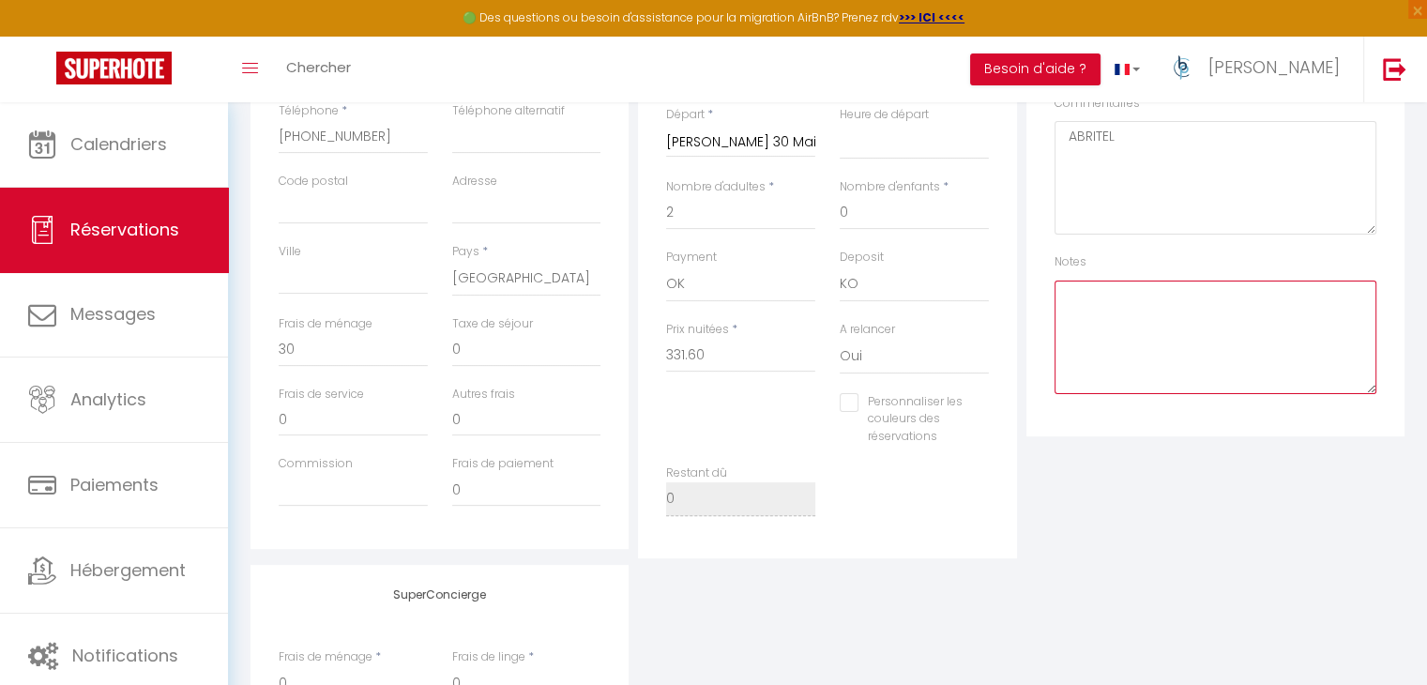
click at [1221, 325] on textarea at bounding box center [1215, 338] width 322 height 114
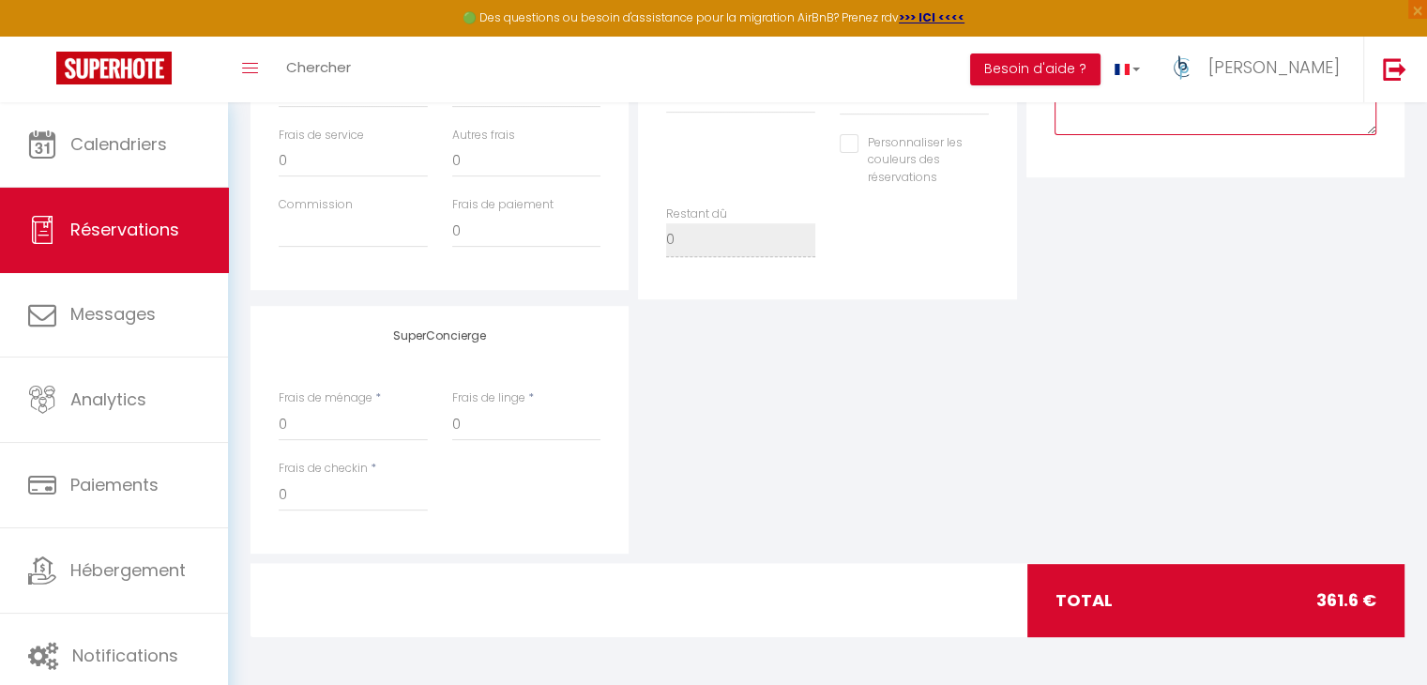
scroll to position [0, 0]
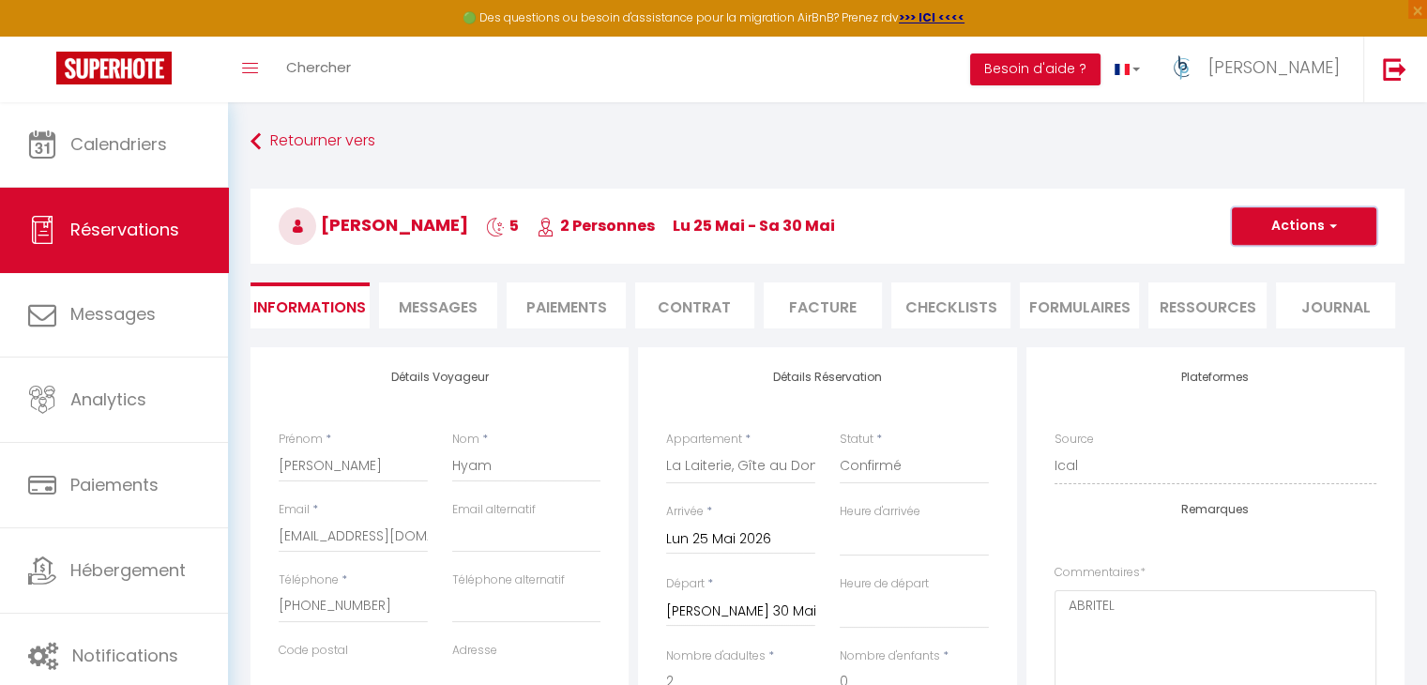
click at [1289, 235] on button "Actions" at bounding box center [1304, 226] width 144 height 38
click at [1280, 263] on link "Enregistrer" at bounding box center [1285, 267] width 148 height 24
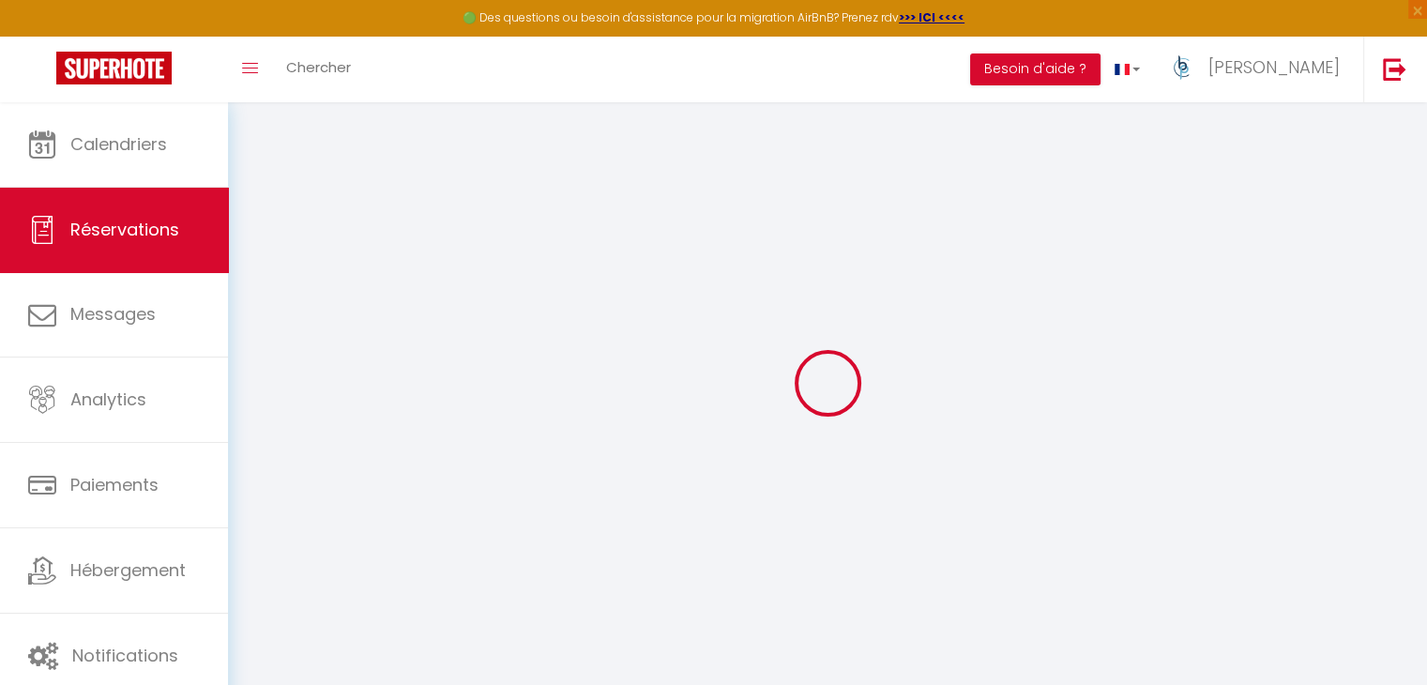
select select "not_cancelled"
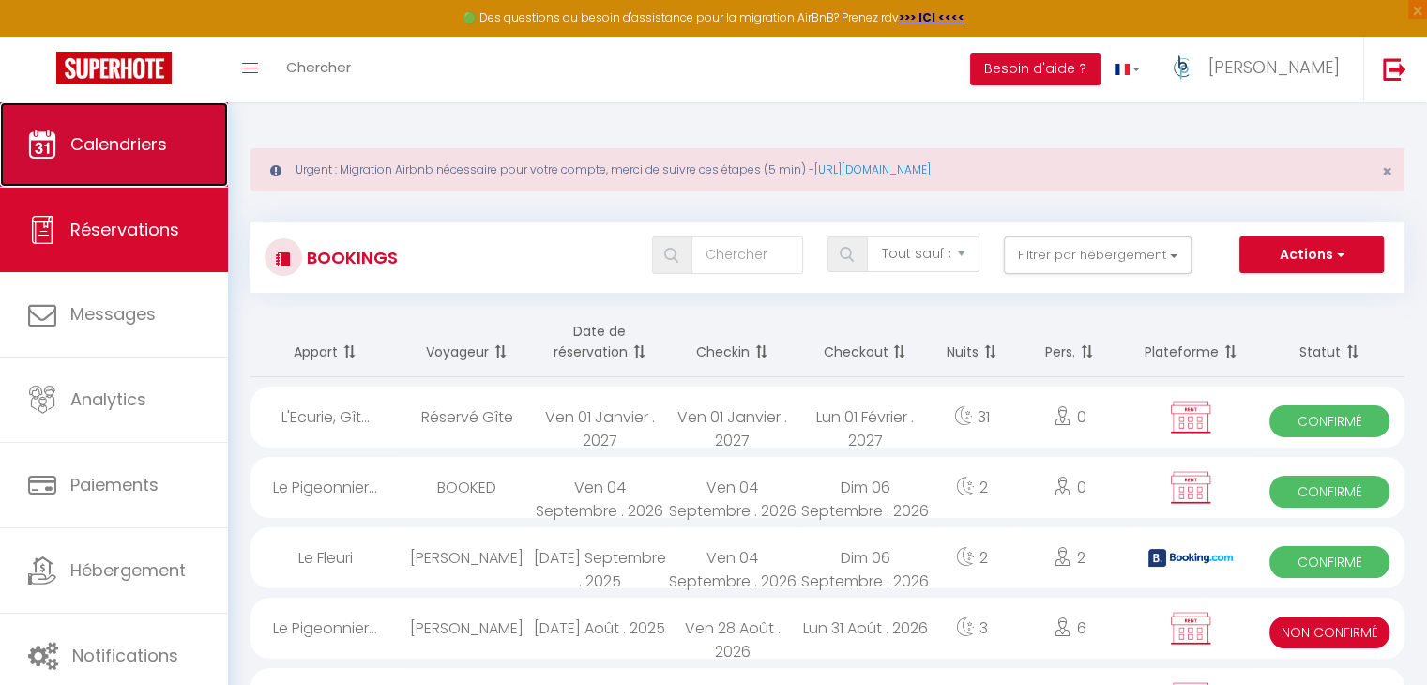
click at [146, 144] on span "Calendriers" at bounding box center [118, 143] width 97 height 23
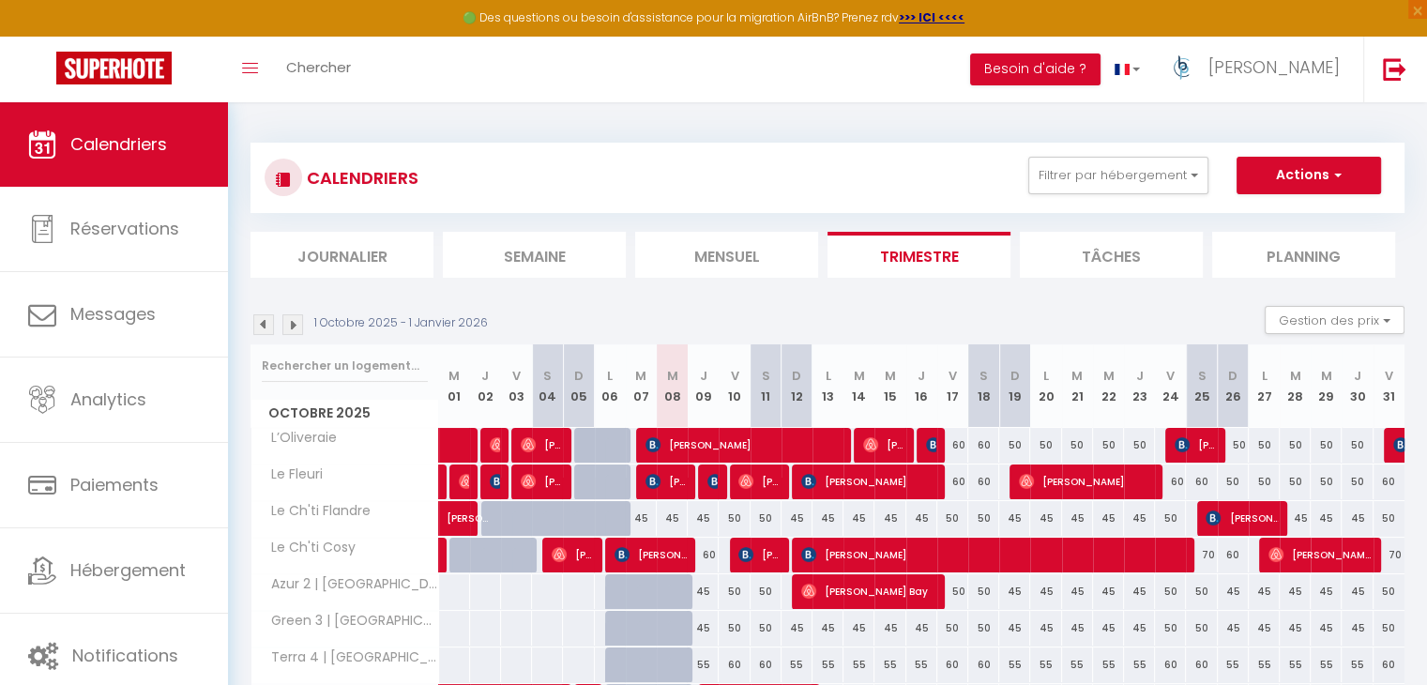
click at [294, 321] on img at bounding box center [292, 324] width 21 height 21
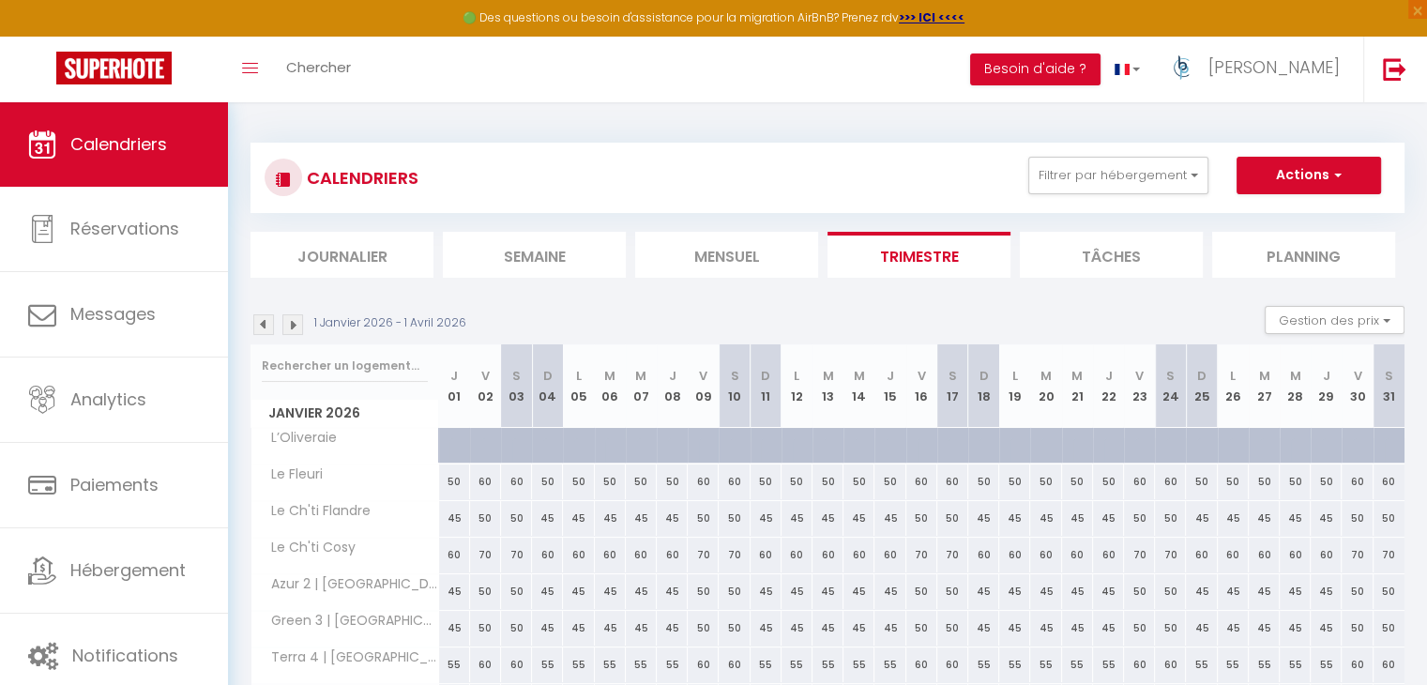
click at [294, 321] on img at bounding box center [292, 324] width 21 height 21
select select
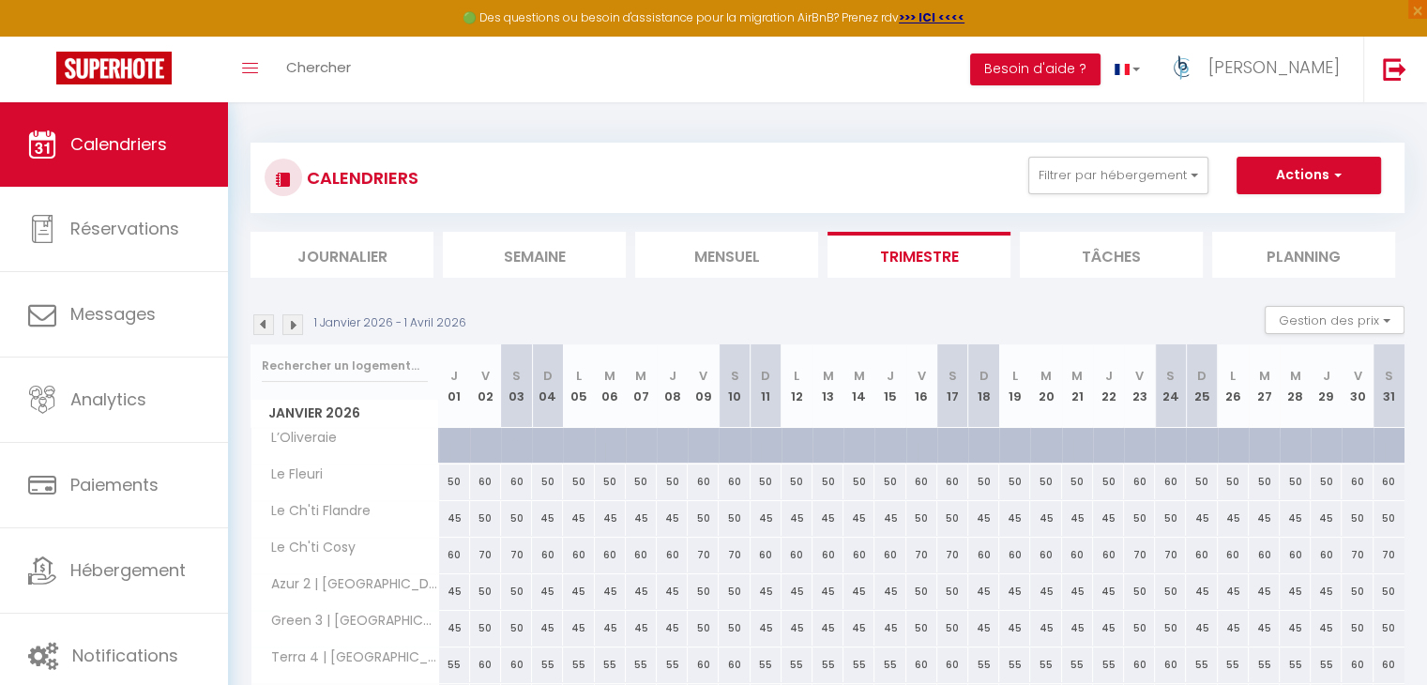
select select
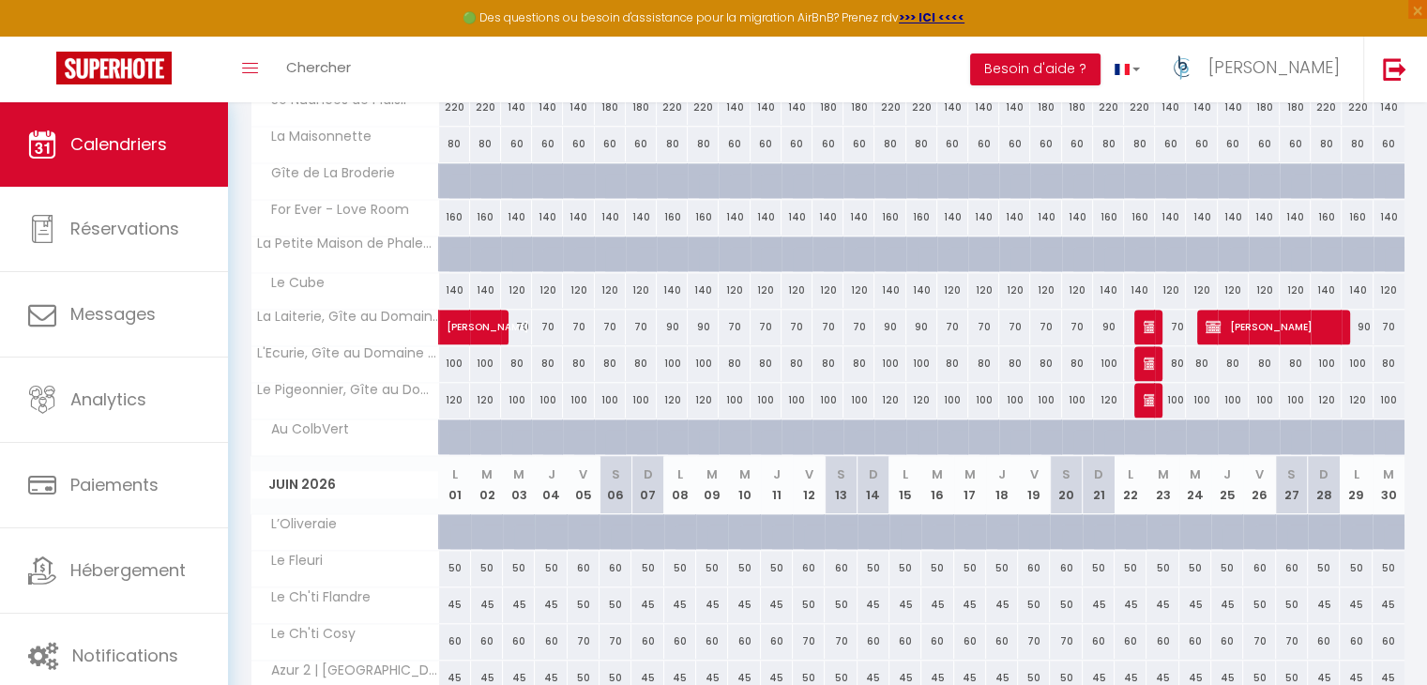
scroll to position [1501, 0]
click at [1275, 320] on span "[PERSON_NAME]" at bounding box center [1275, 325] width 138 height 36
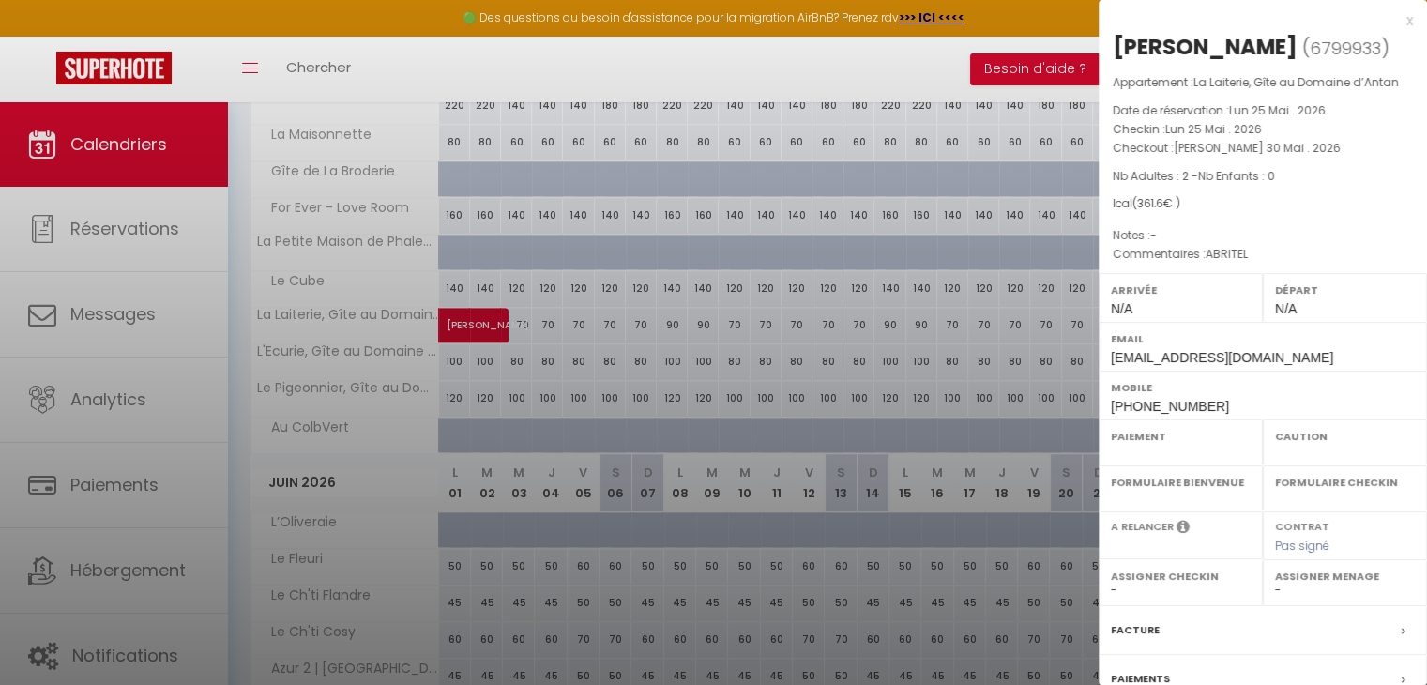
select select "OK"
select select "KO"
select select "0"
select select "1"
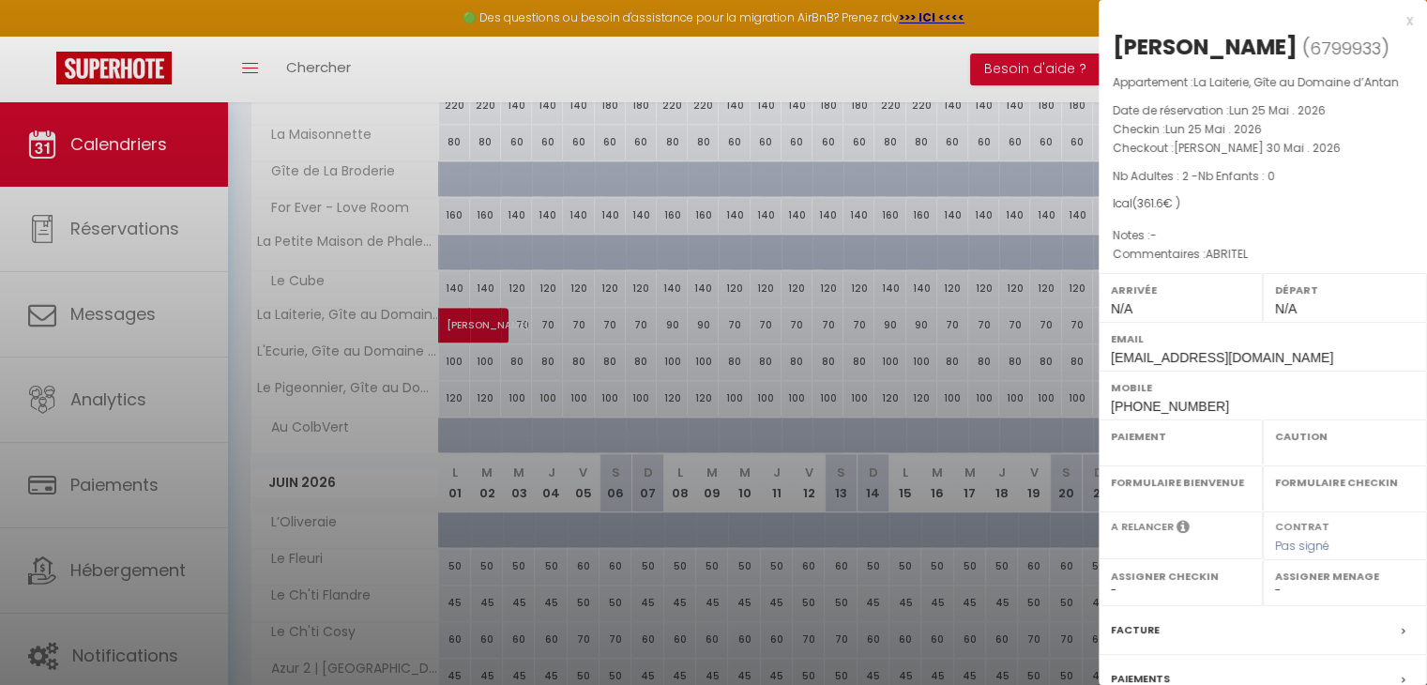
select select
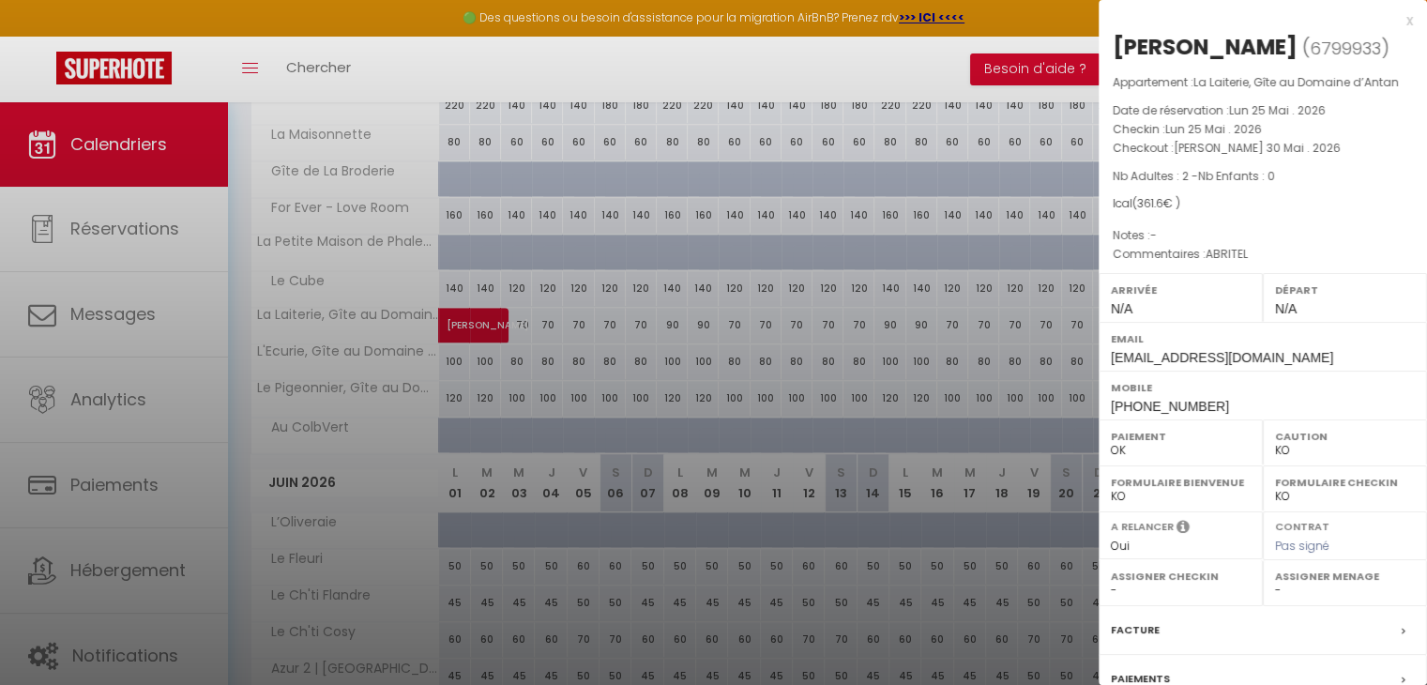
scroll to position [205, 0]
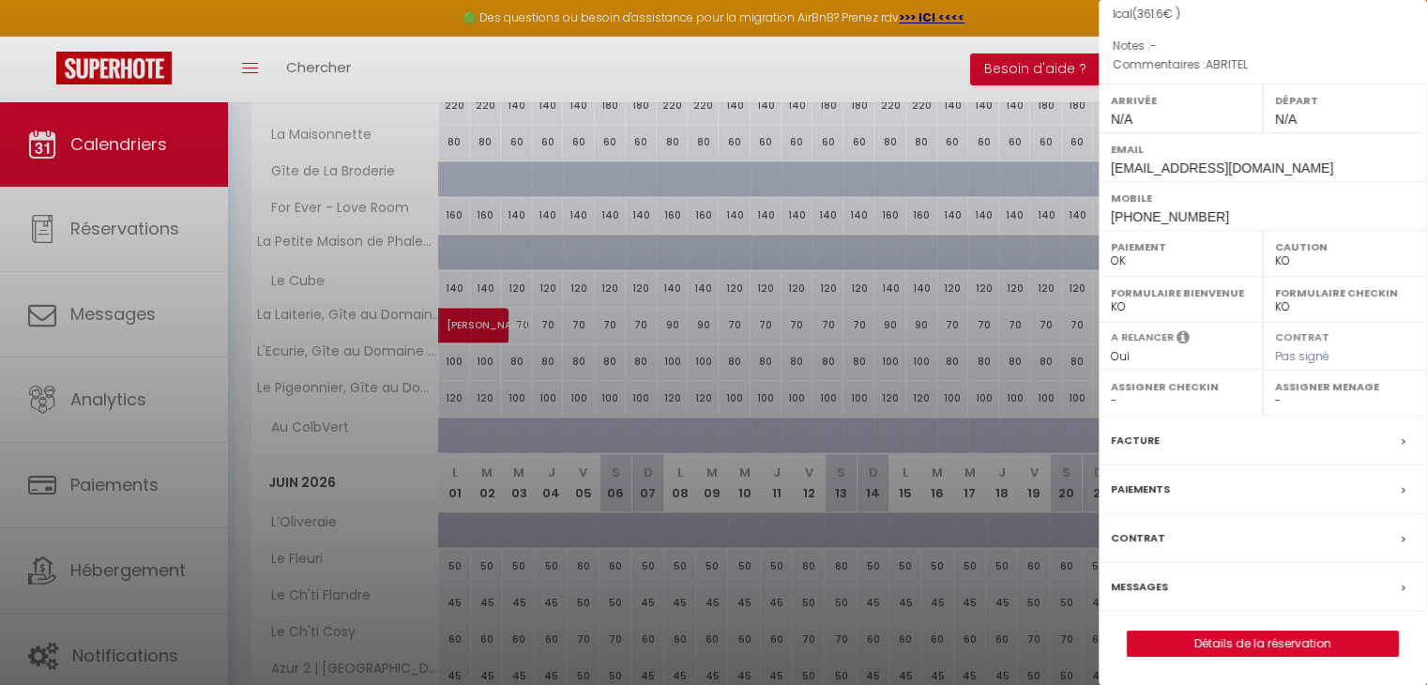
click at [1149, 487] on label "Paiements" at bounding box center [1140, 489] width 59 height 20
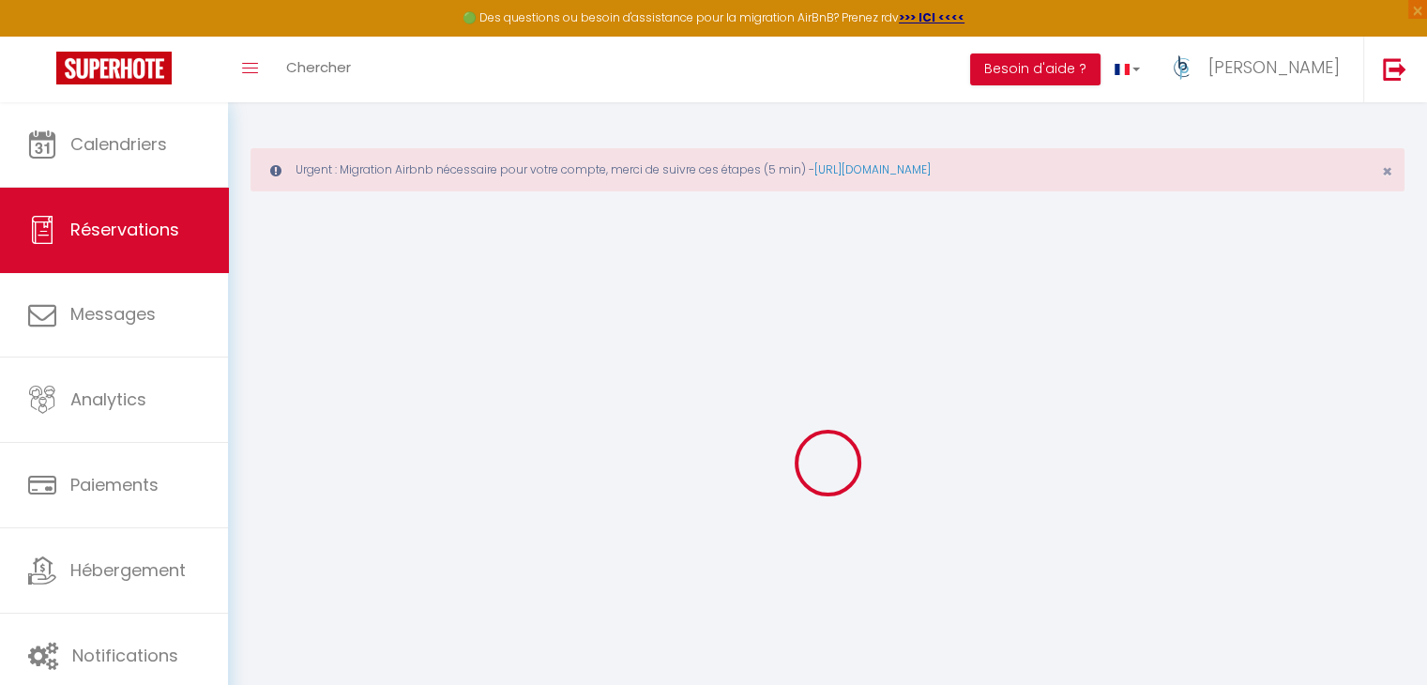
select select
checkbox input "false"
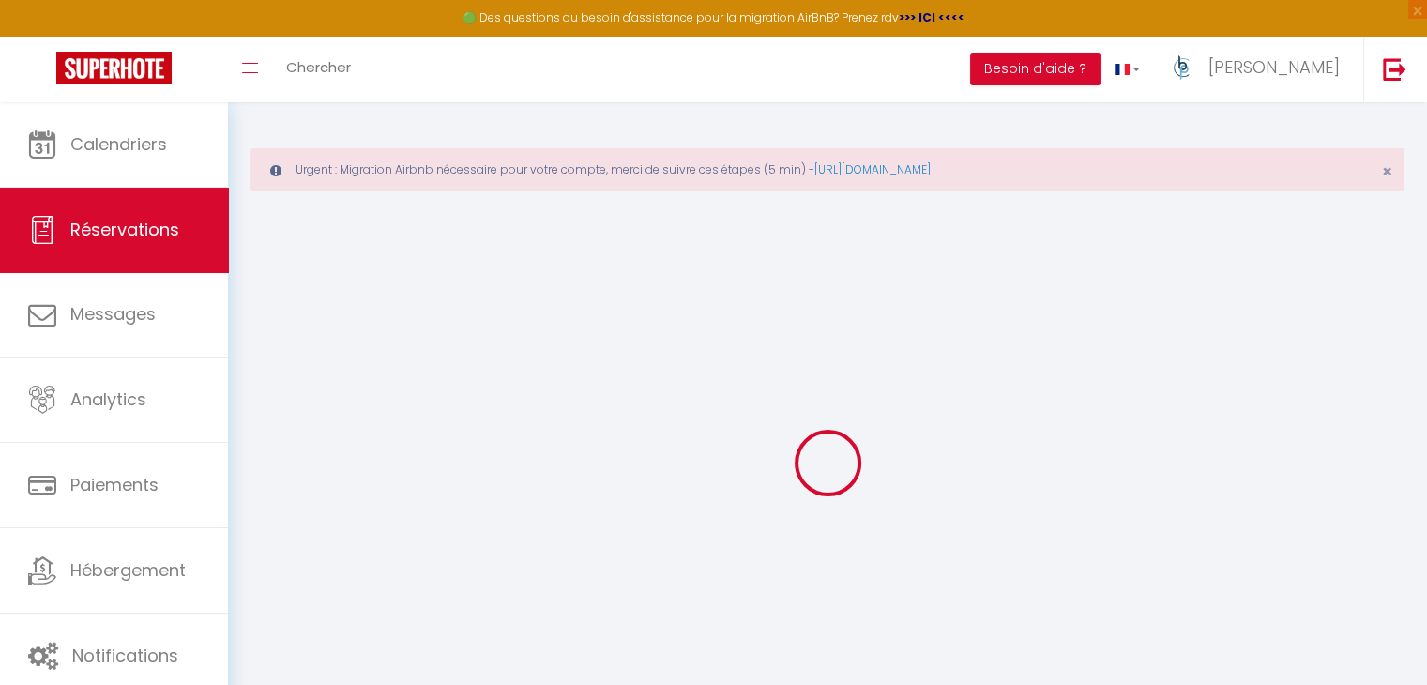
select select
type textarea "ABRITEL"
select select
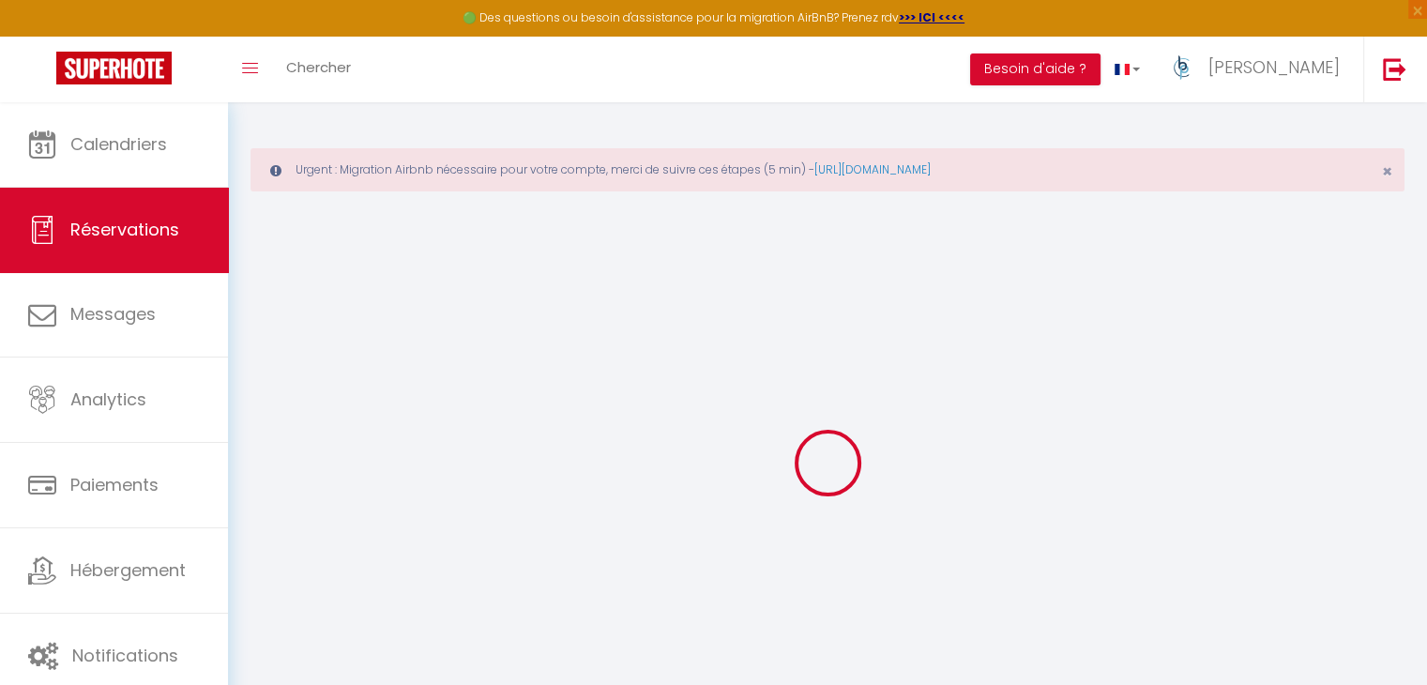
select select
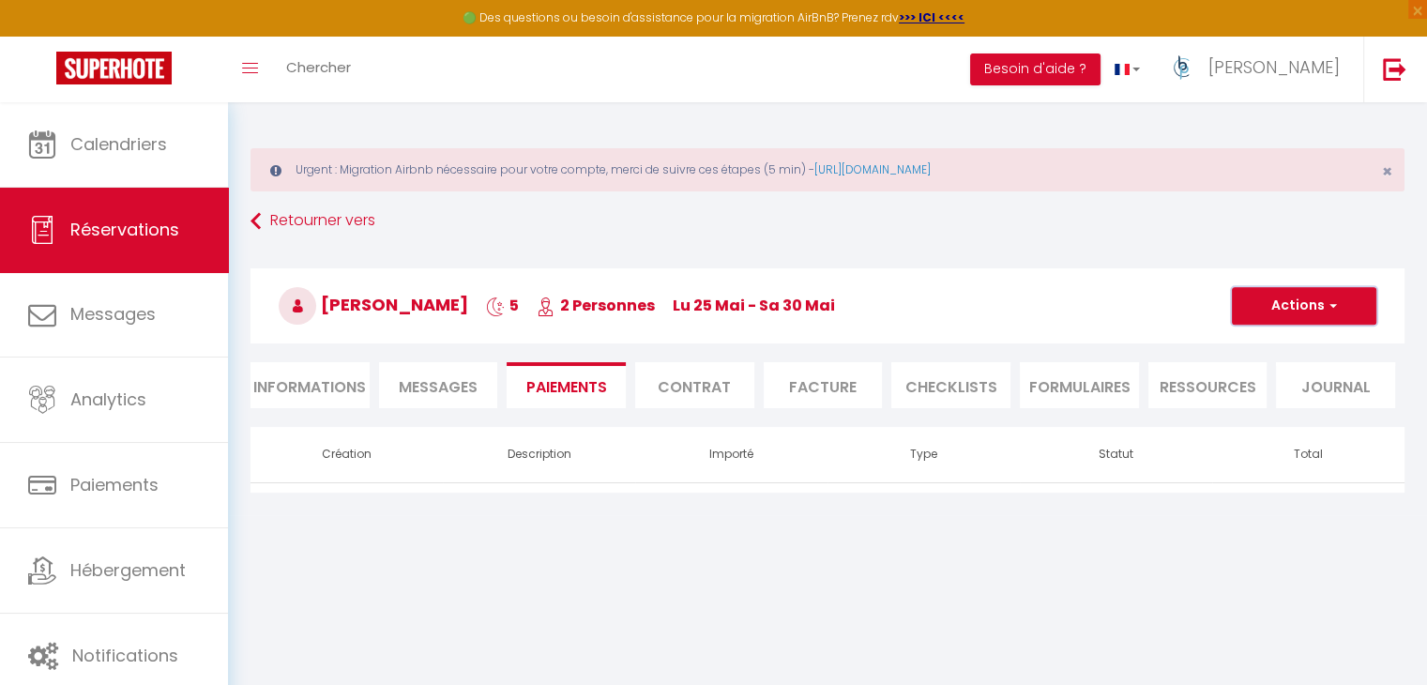
click at [1280, 318] on button "Actions" at bounding box center [1304, 306] width 144 height 38
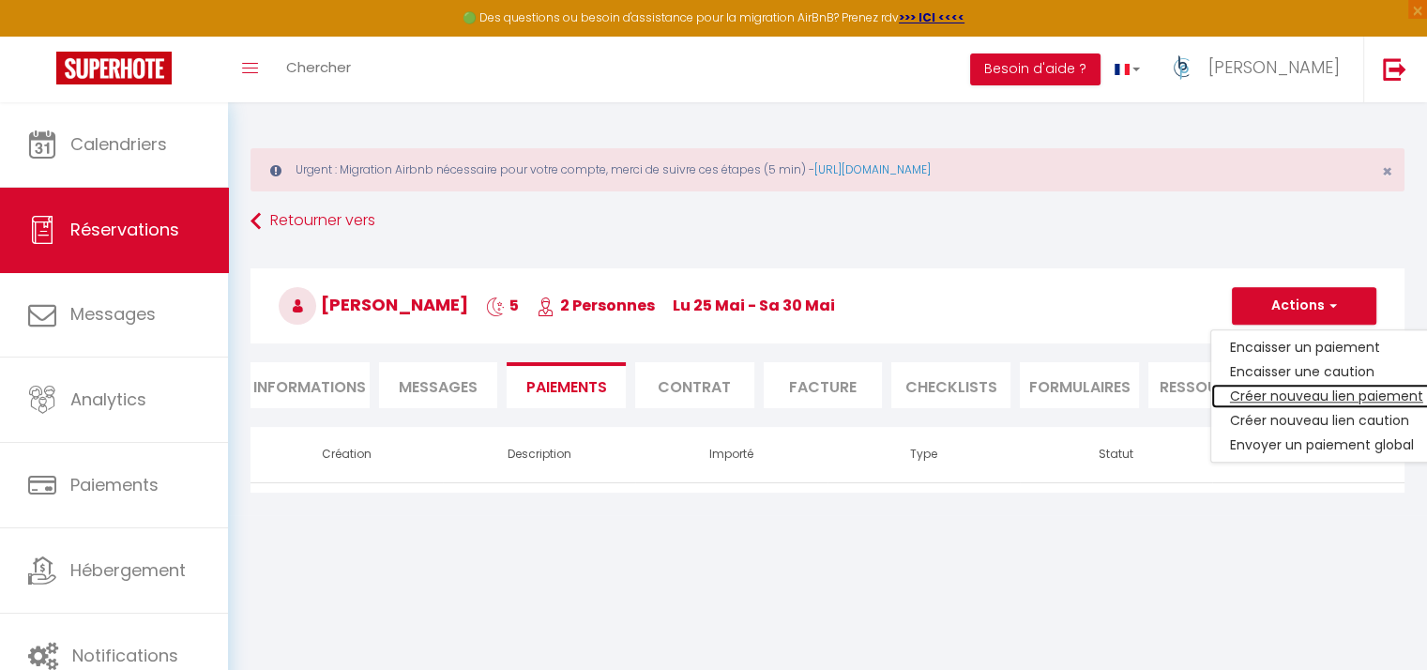
click at [1288, 387] on link "Créer nouveau lien paiement" at bounding box center [1326, 396] width 231 height 24
select select "nights"
type input "[EMAIL_ADDRESS][DOMAIN_NAME]"
select select "8368"
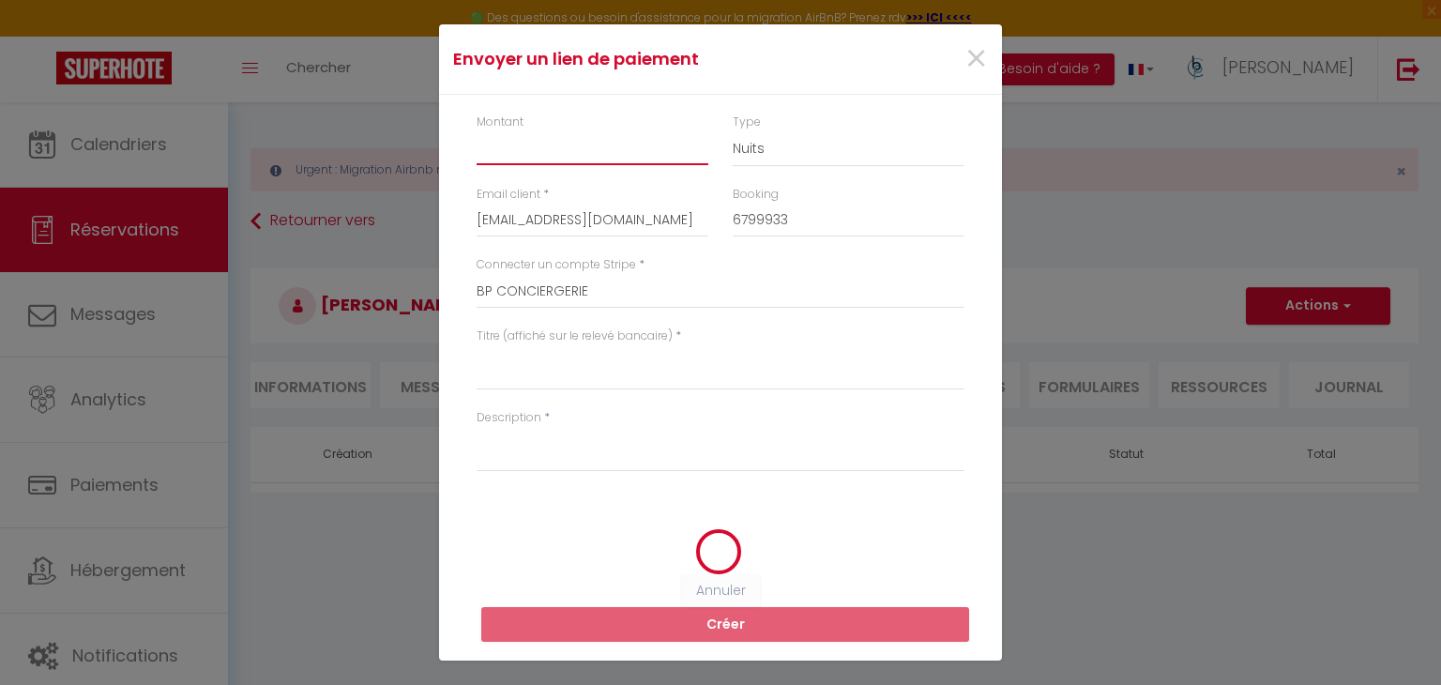
click at [589, 149] on input "Montant" at bounding box center [593, 148] width 232 height 34
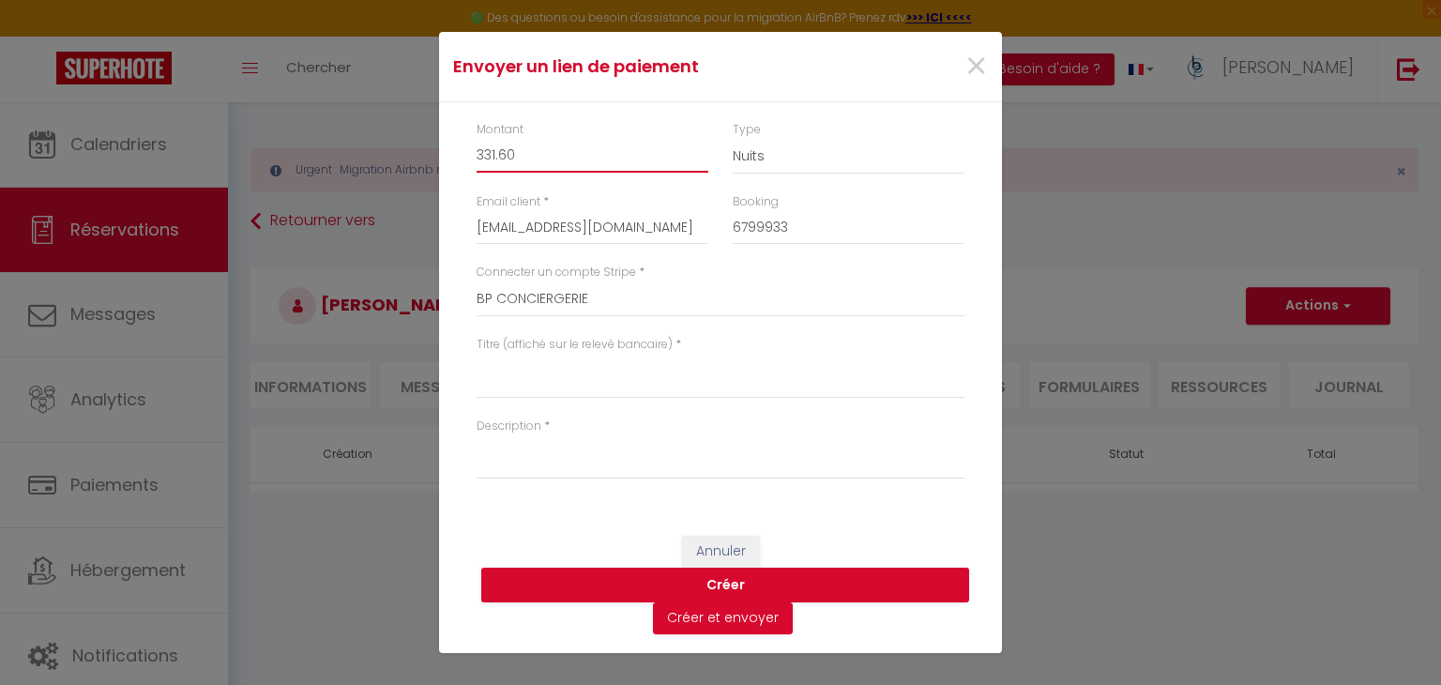
type input "331.60"
click at [545, 381] on textarea "Titre (affiché sur le relevé bancaire)" at bounding box center [721, 376] width 488 height 45
type textarea "NUITS"
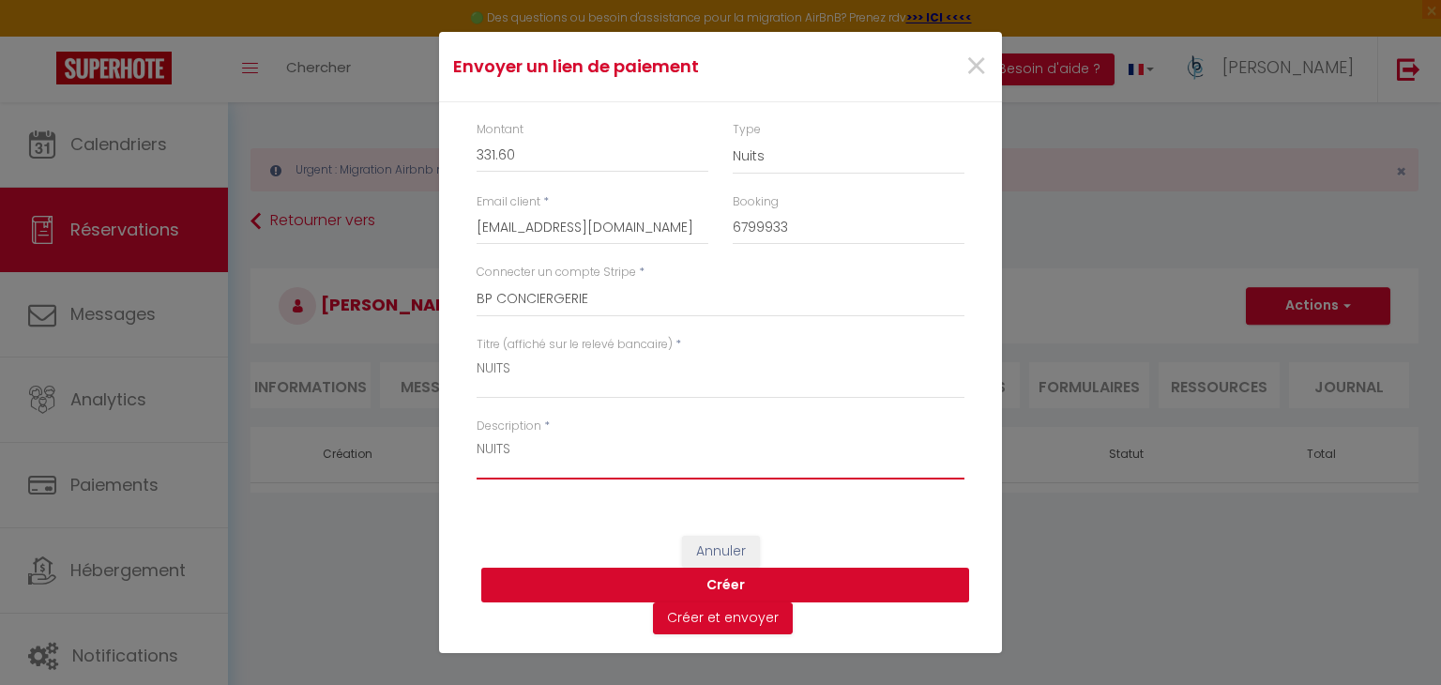
type textarea "NUITS"
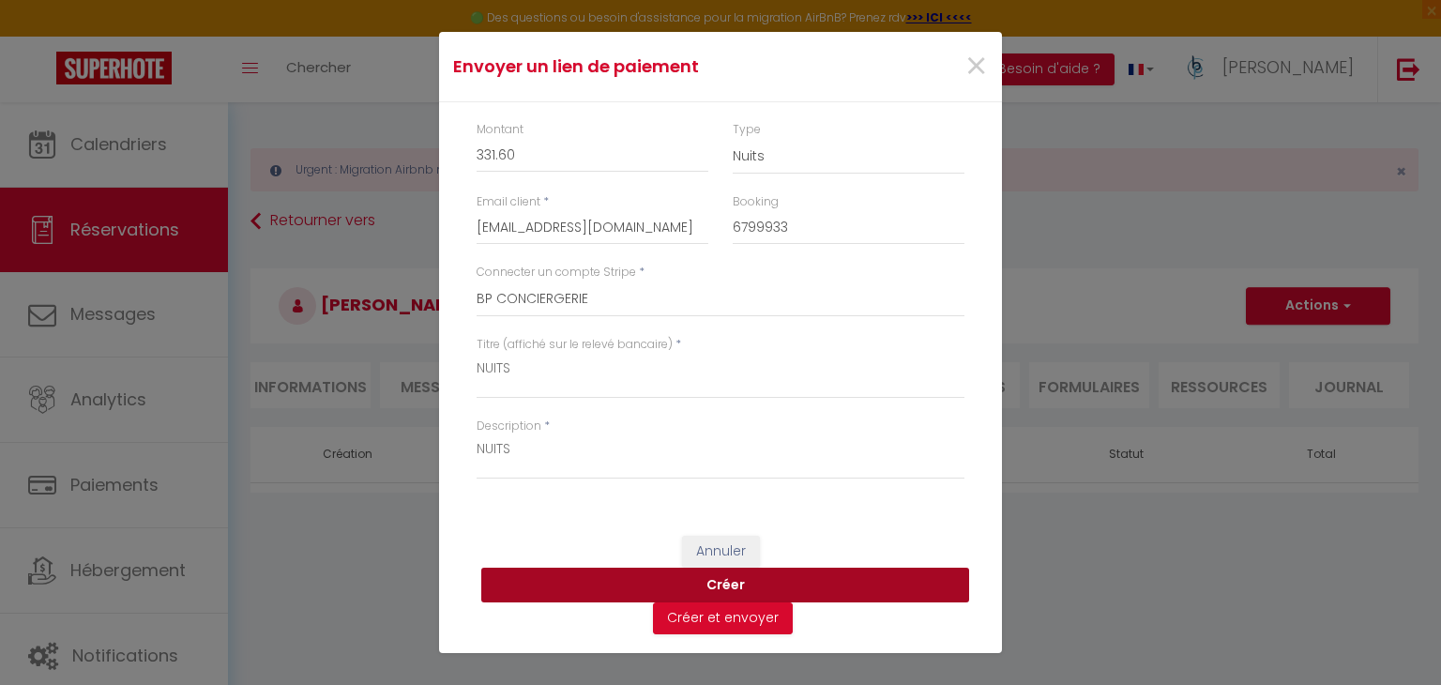
click at [587, 581] on button "Créer" at bounding box center [725, 586] width 488 height 36
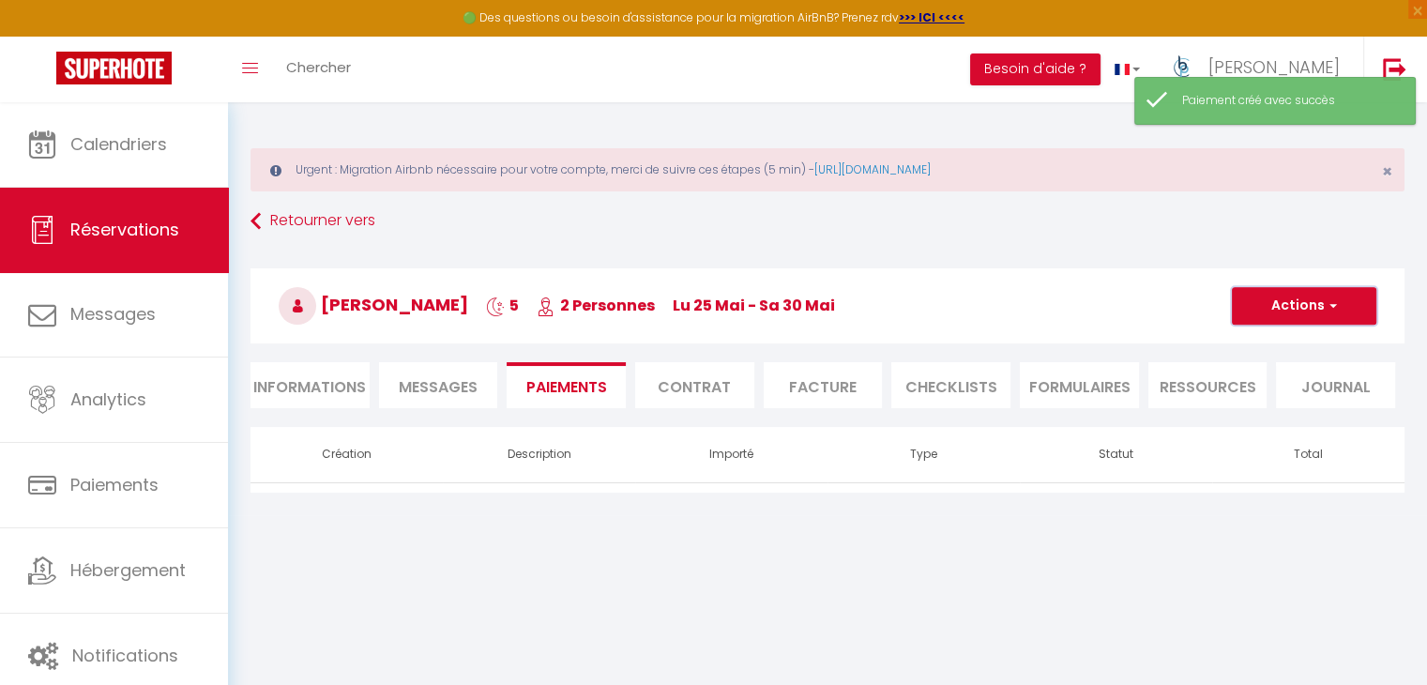
click at [1336, 296] on button "Actions" at bounding box center [1304, 306] width 144 height 38
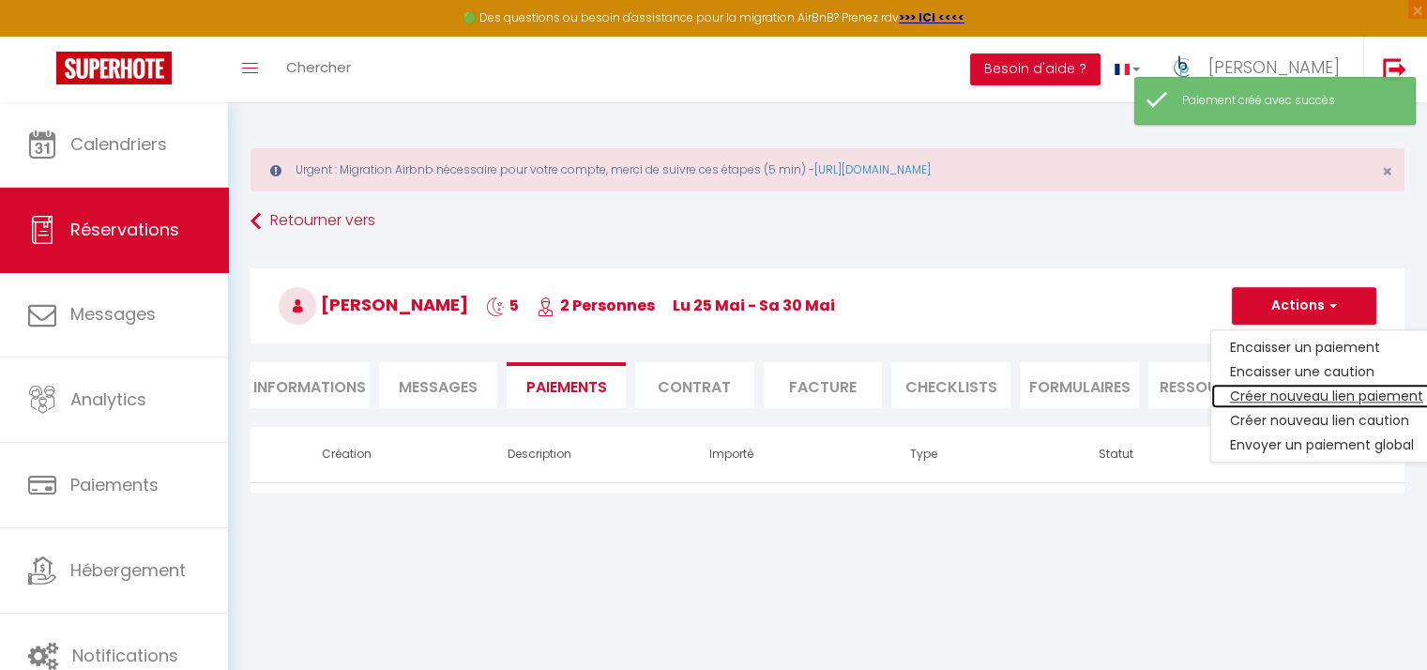
click at [1323, 387] on link "Créer nouveau lien paiement" at bounding box center [1326, 396] width 231 height 24
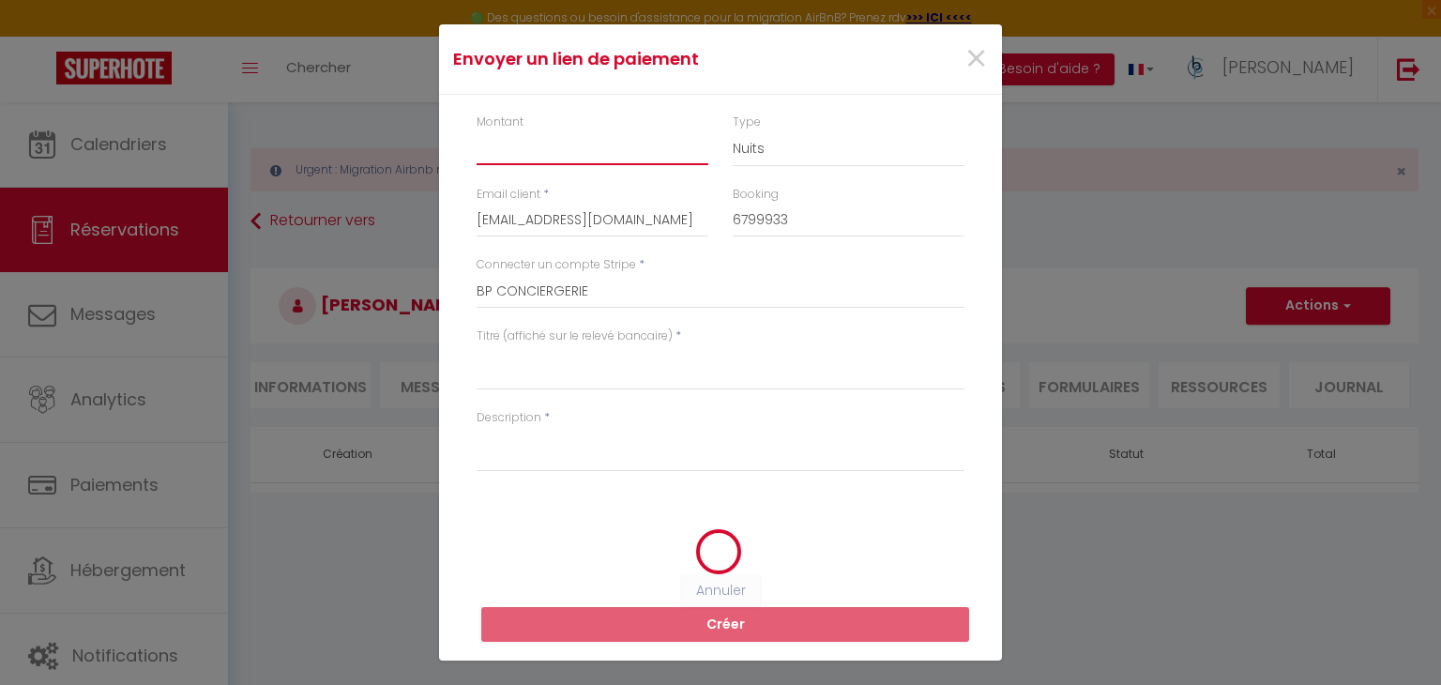
click at [610, 146] on input "Montant" at bounding box center [593, 148] width 232 height 34
type input "3"
select select "0"
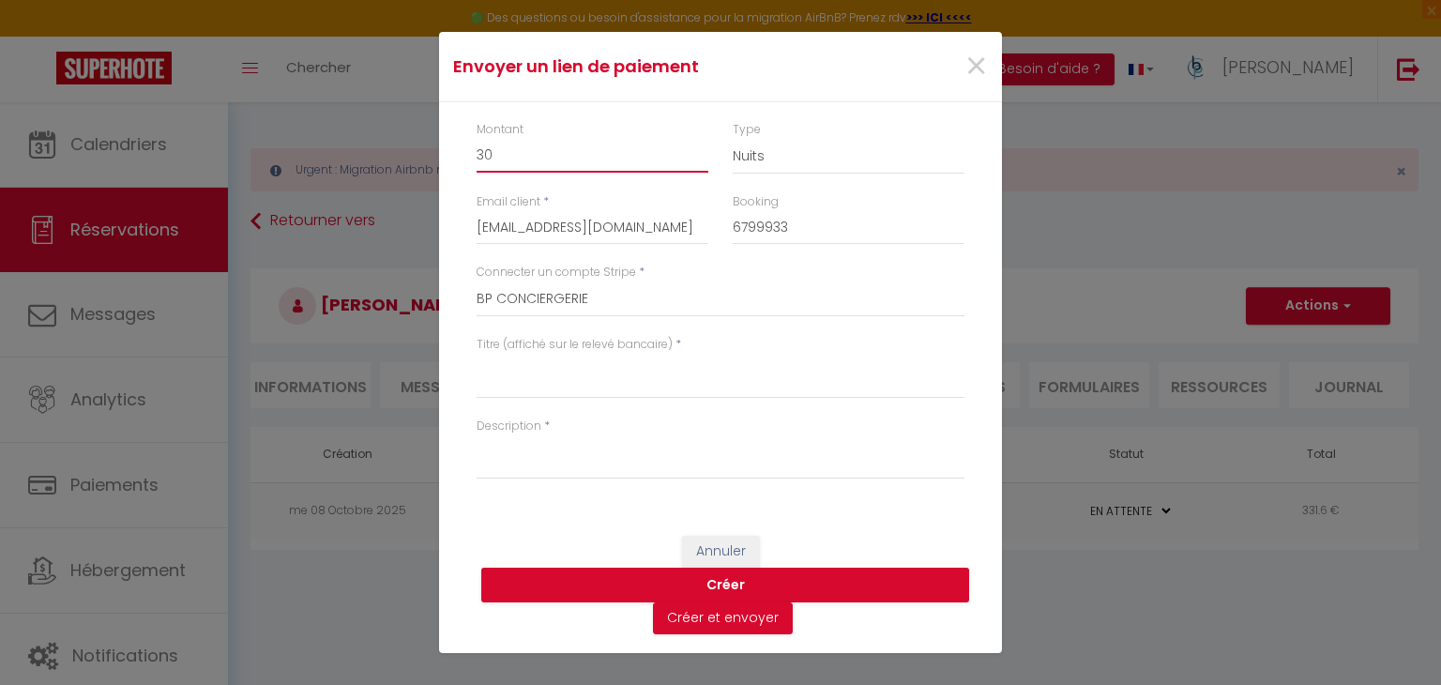
type input "30"
click at [739, 159] on select "Nuits Frais de ménage Taxe de séjour [GEOGRAPHIC_DATA]" at bounding box center [849, 157] width 232 height 36
select select "cleaning"
click at [733, 139] on select "Nuits Frais de ménage Taxe de séjour [GEOGRAPHIC_DATA]" at bounding box center [849, 157] width 232 height 36
click at [639, 375] on textarea "Titre (affiché sur le relevé bancaire)" at bounding box center [721, 376] width 488 height 45
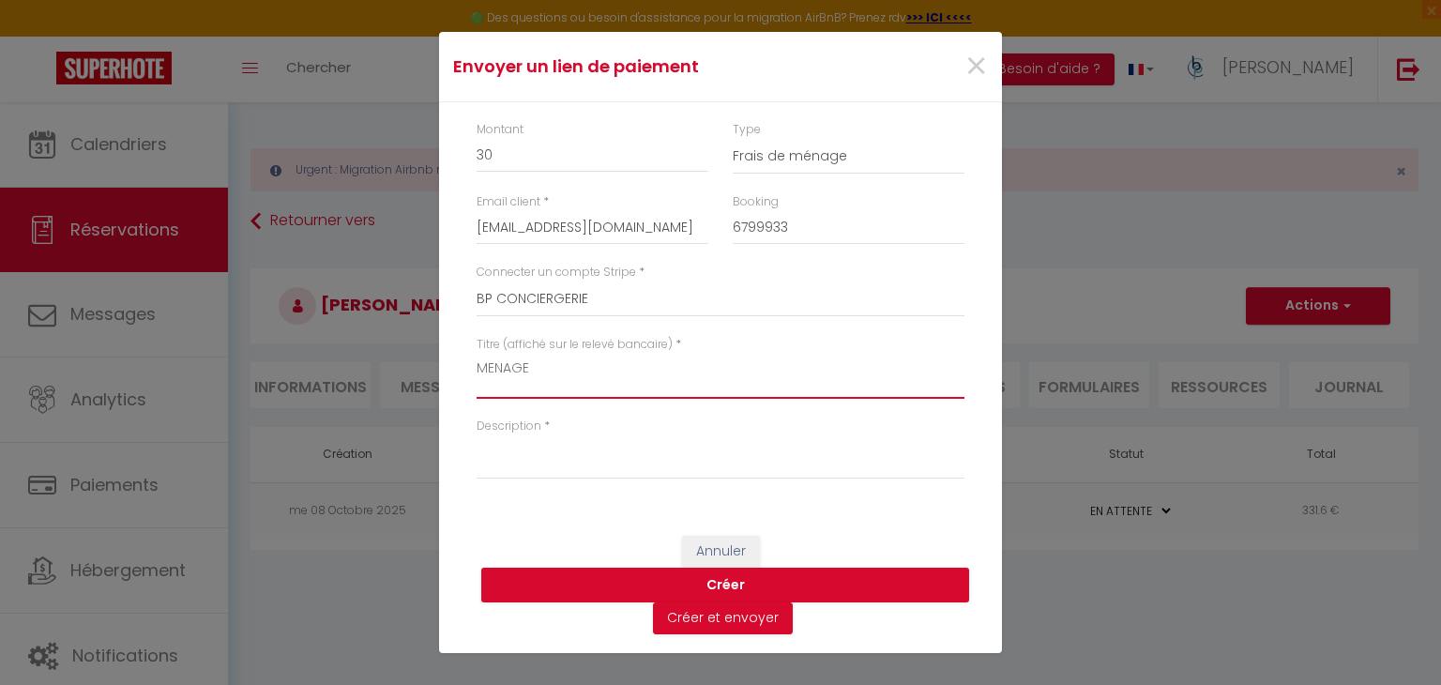
type textarea "MENAGE"
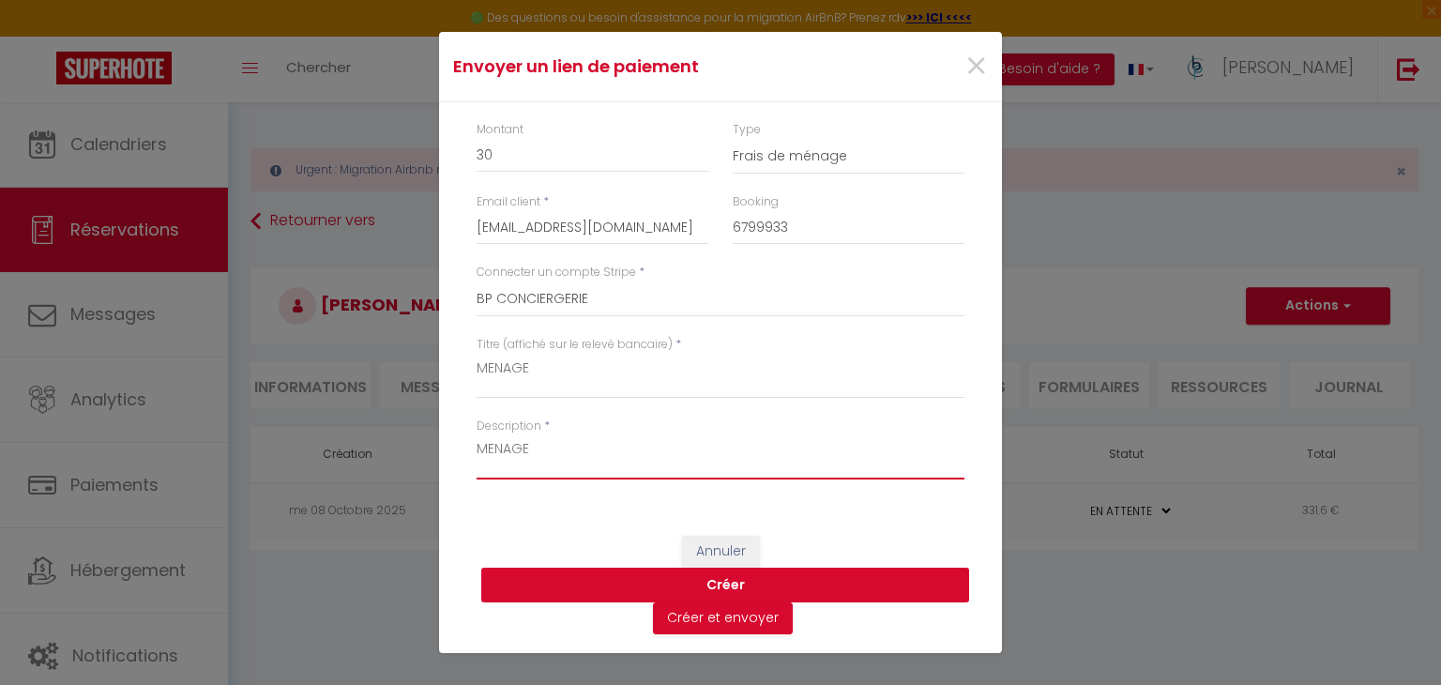
type textarea "MENAGE"
click at [589, 573] on button "Créer" at bounding box center [725, 586] width 488 height 36
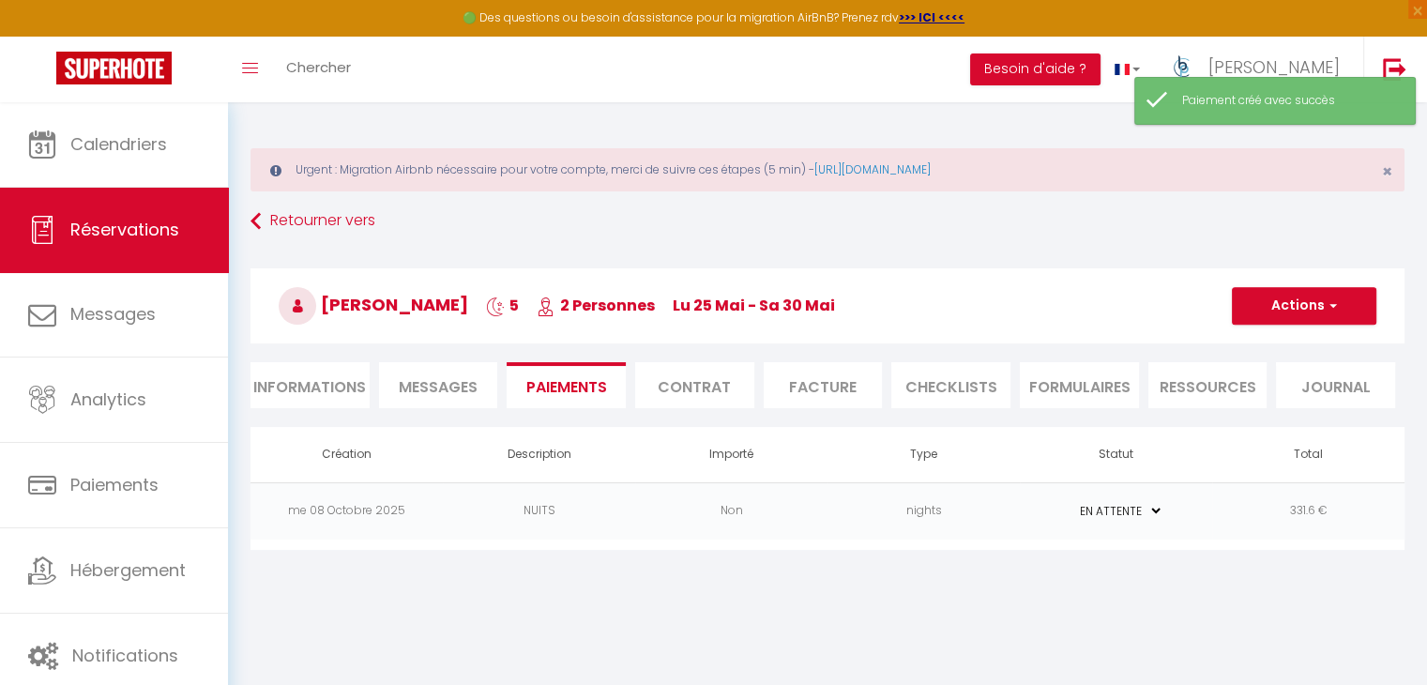
select select "0"
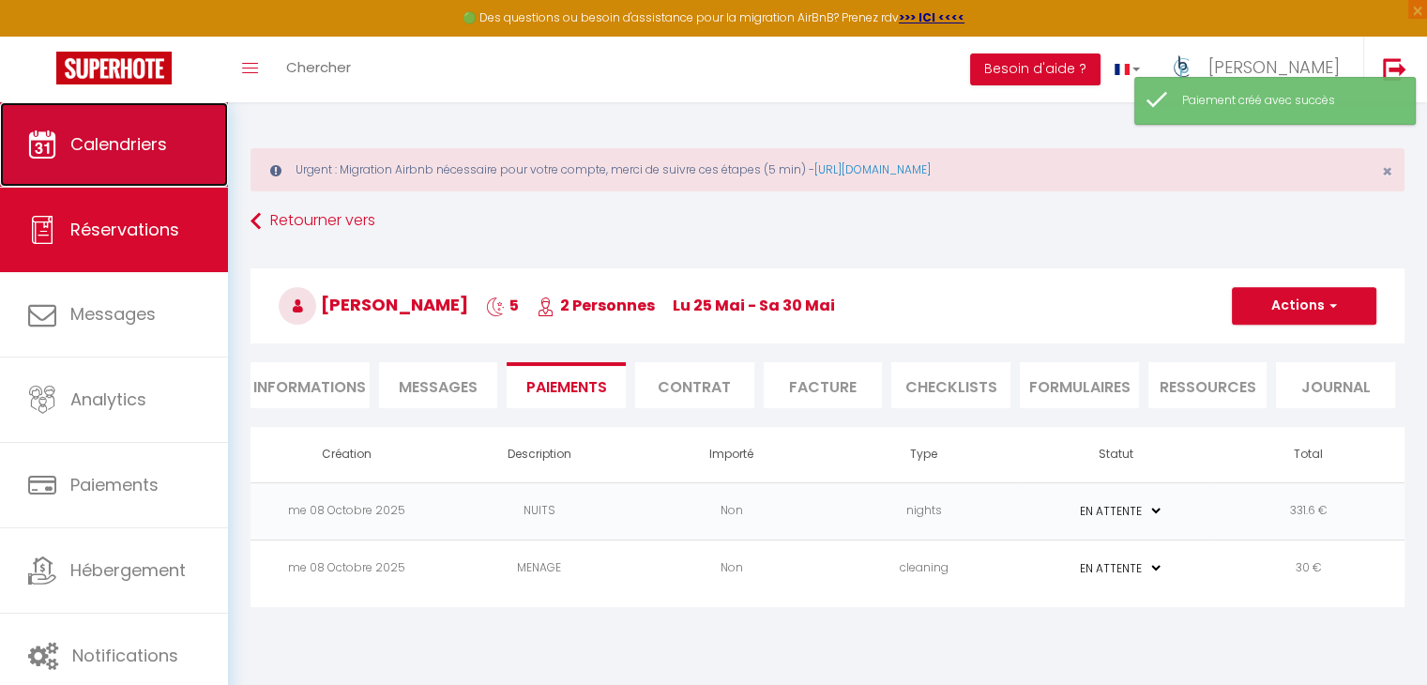
click at [166, 159] on link "Calendriers" at bounding box center [114, 144] width 228 height 84
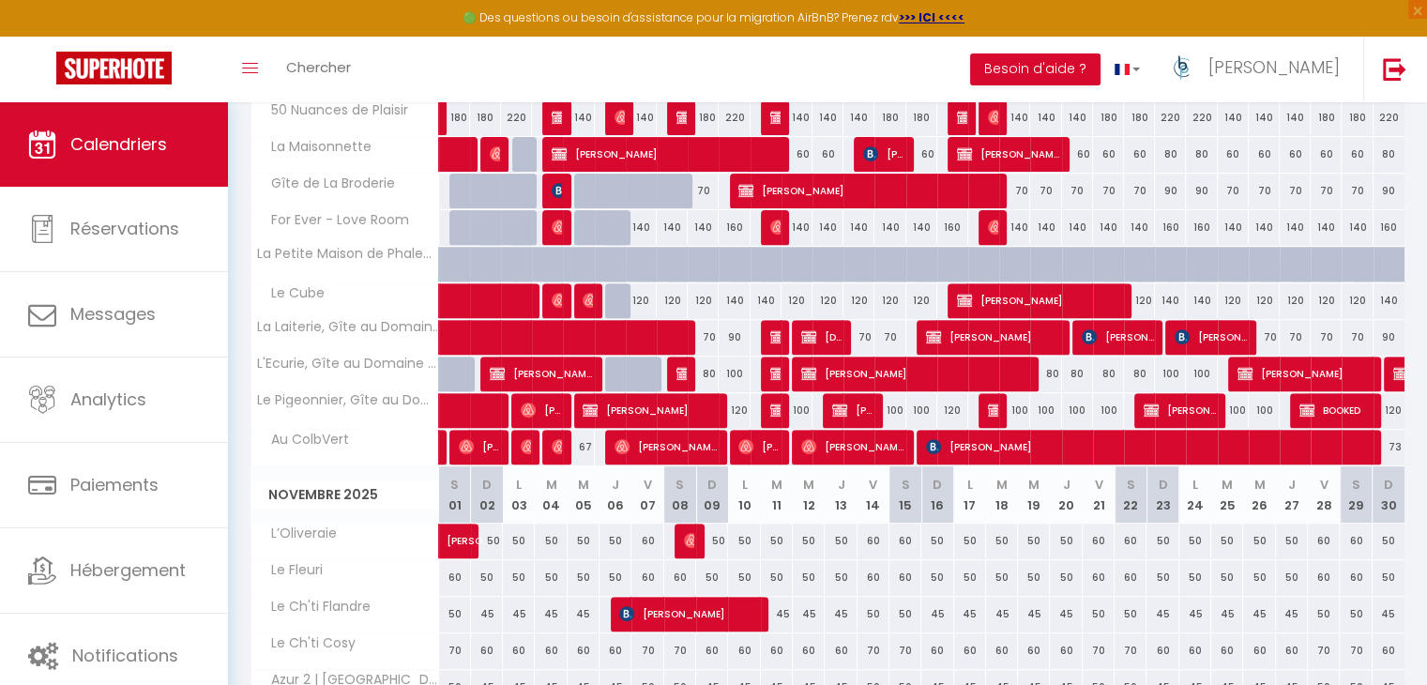
scroll to position [94, 0]
